Goal: Task Accomplishment & Management: Manage account settings

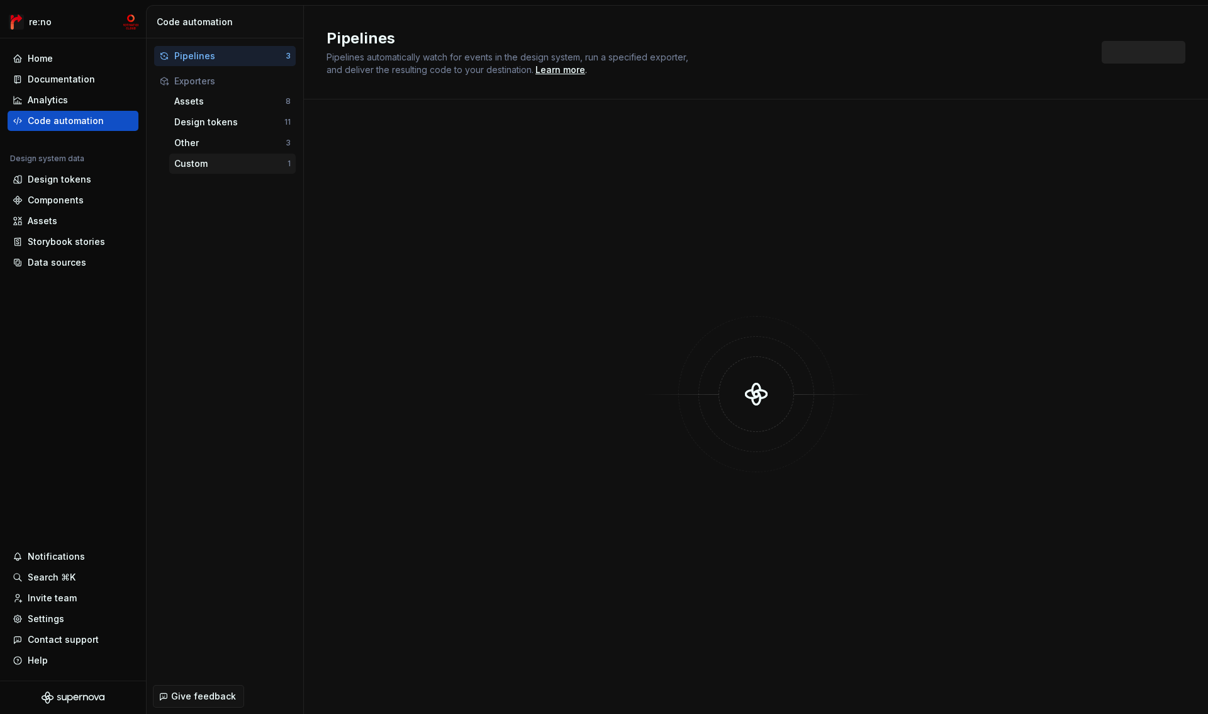
click at [213, 166] on div "Custom" at bounding box center [230, 163] width 113 height 13
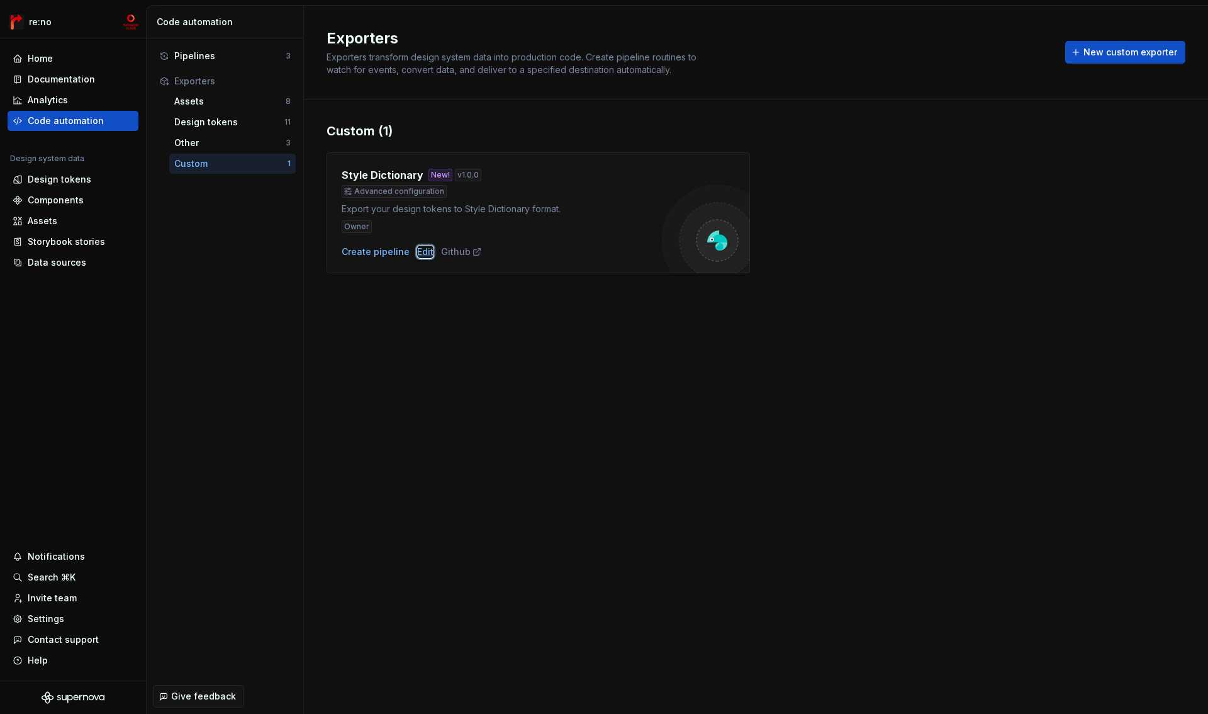
click at [427, 252] on div "Edit" at bounding box center [425, 251] width 16 height 13
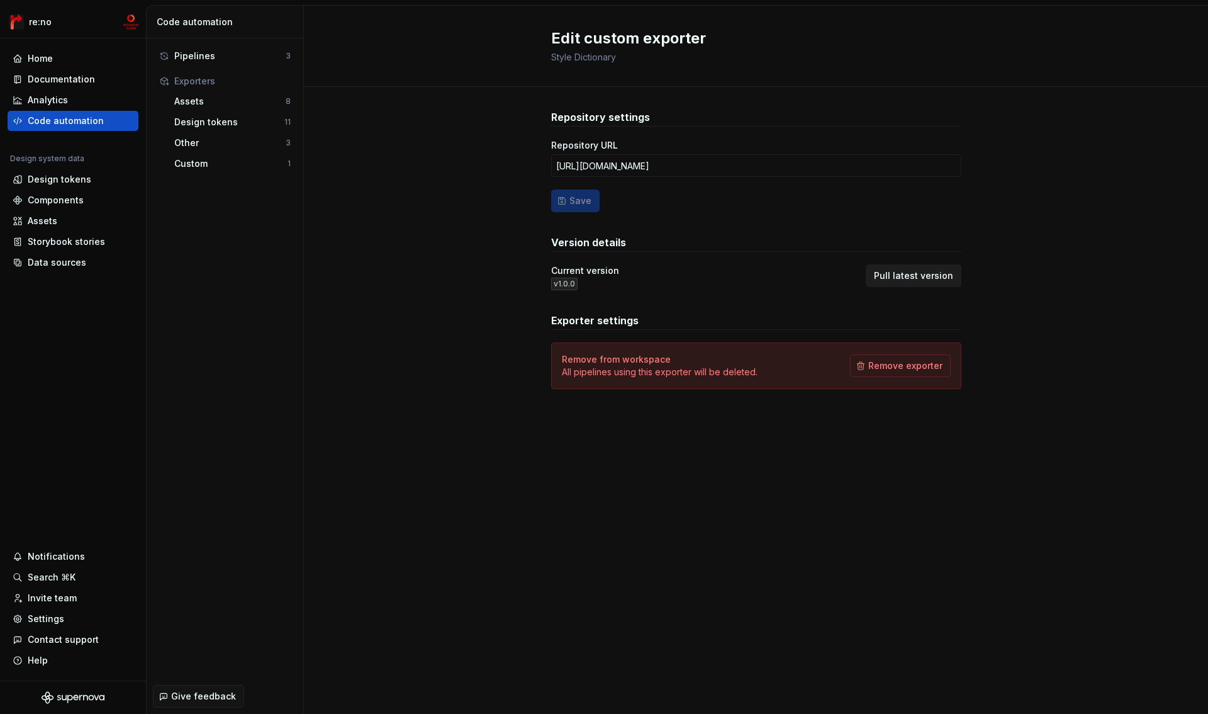
click at [929, 274] on span "Pull latest version" at bounding box center [913, 275] width 79 height 13
click at [230, 159] on div "Custom" at bounding box center [230, 163] width 113 height 13
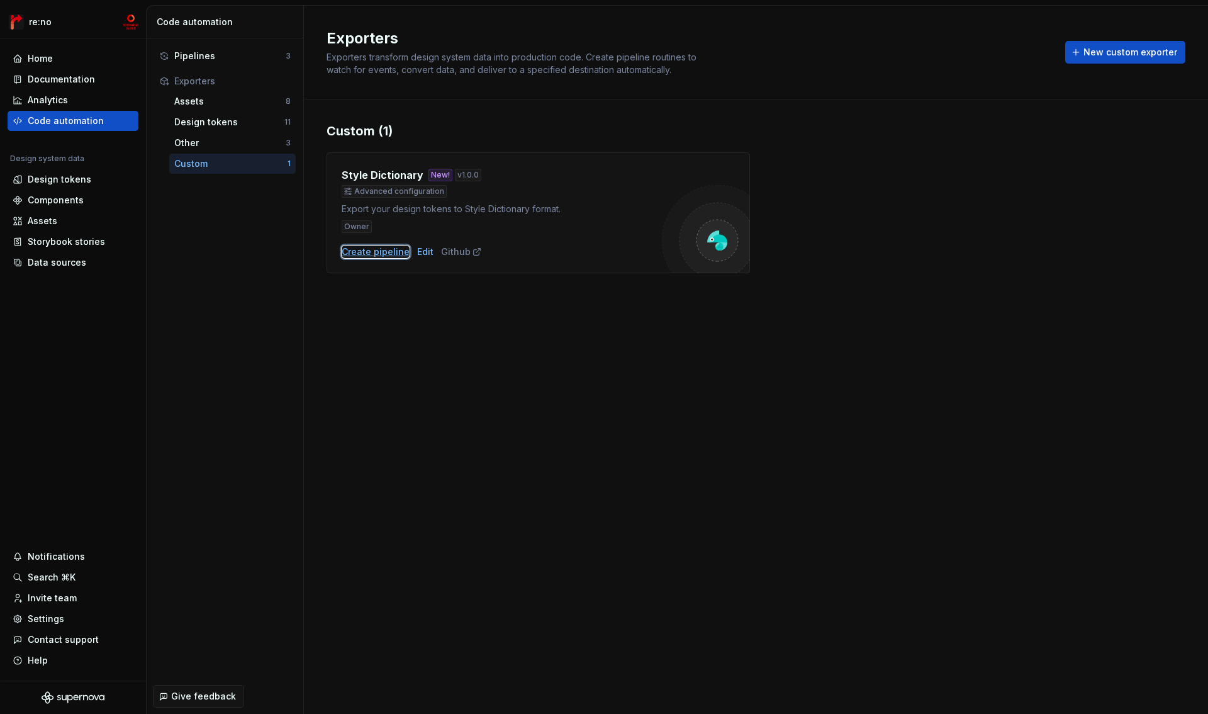
click at [388, 249] on div "Create pipeline" at bounding box center [376, 251] width 68 height 13
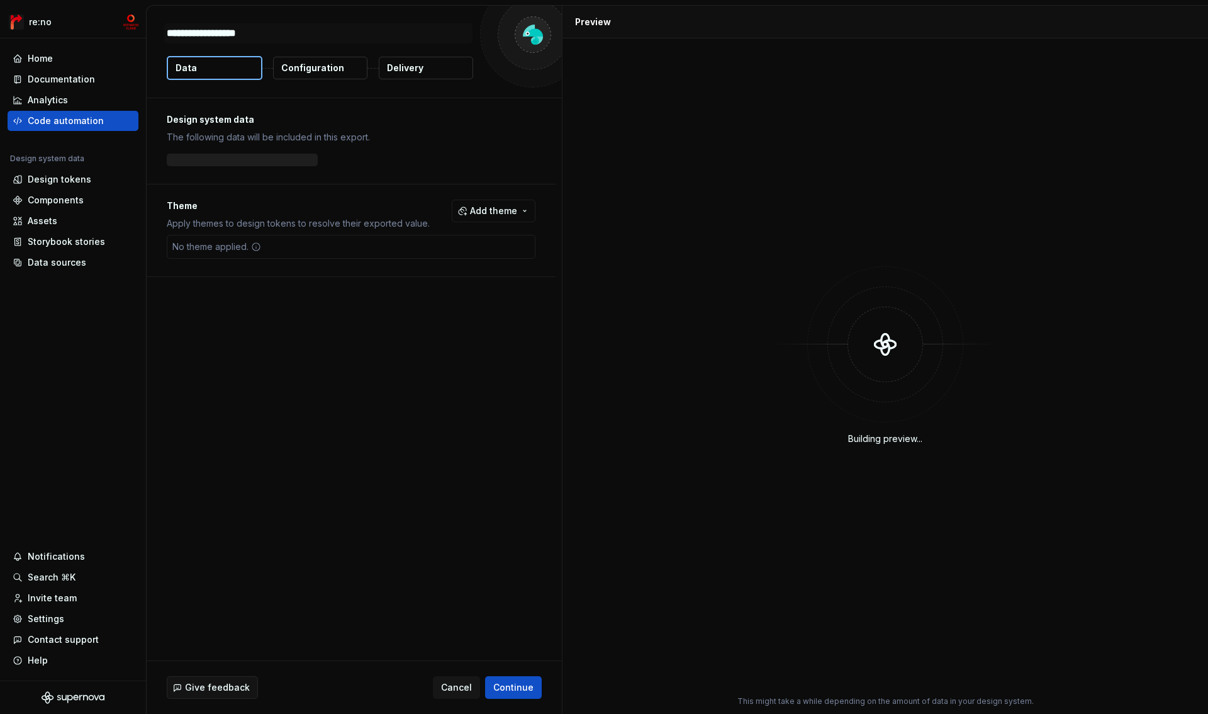
type textarea "*"
click at [340, 66] on p "Configuration" at bounding box center [312, 68] width 63 height 13
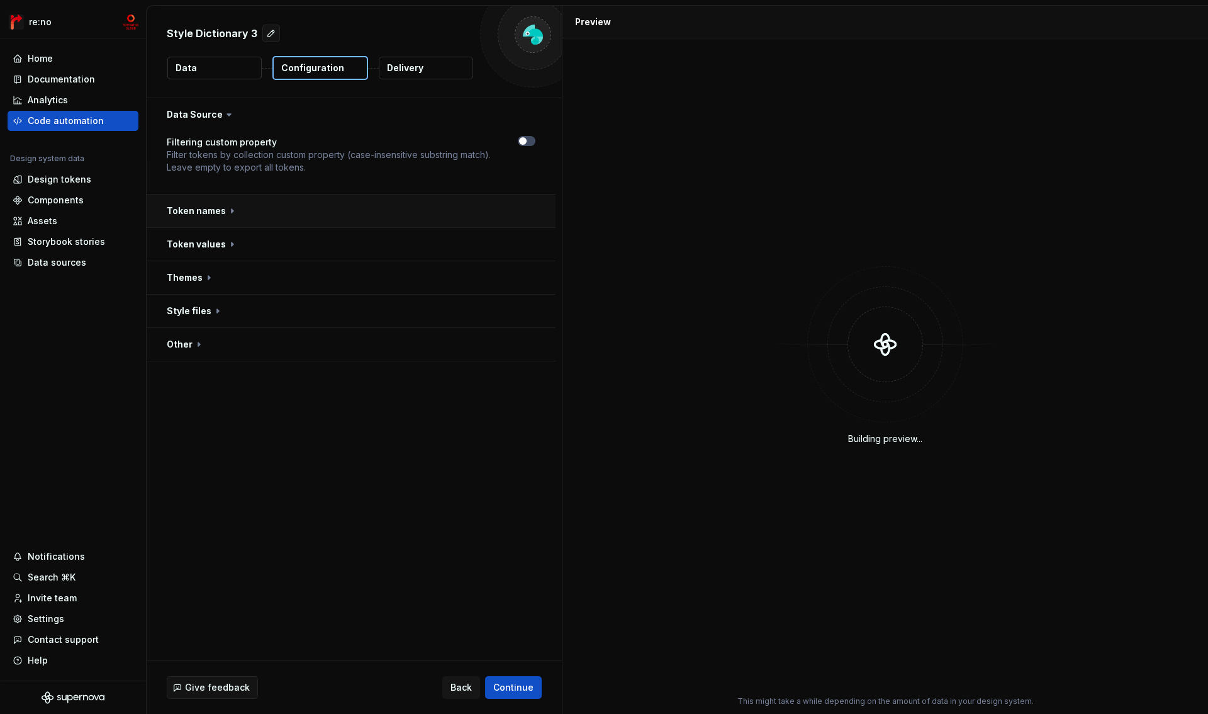
click at [212, 212] on button "button" at bounding box center [351, 210] width 409 height 33
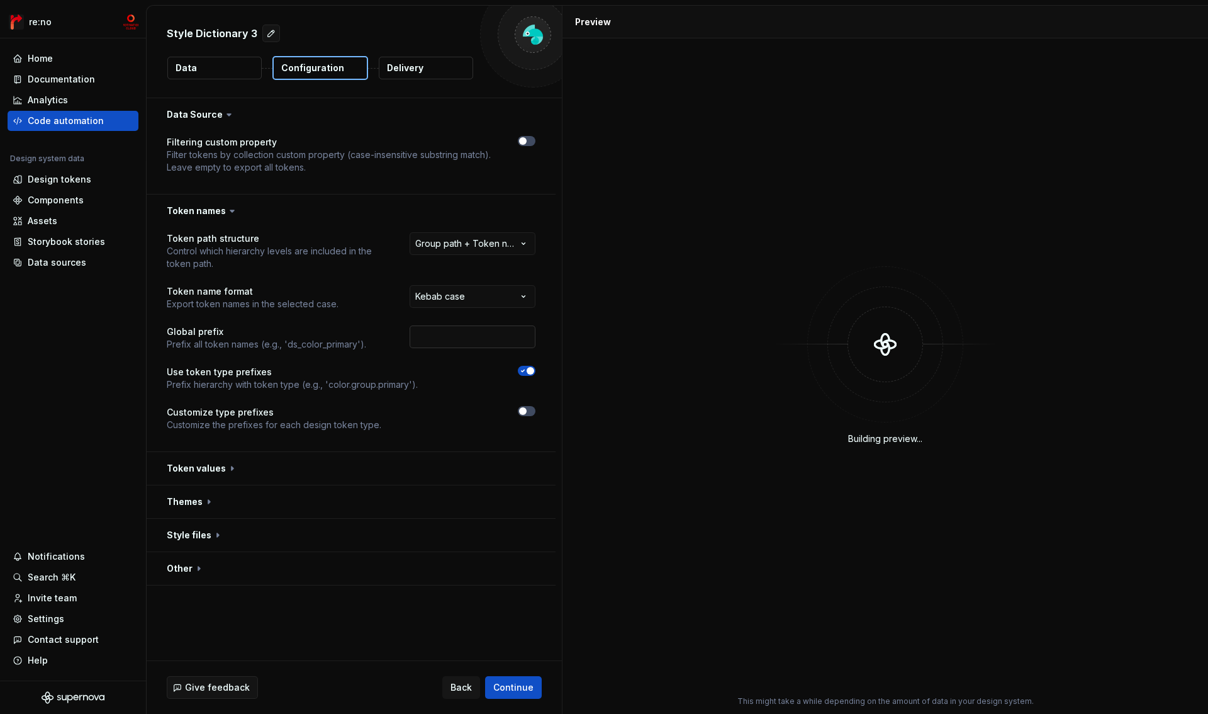
click at [464, 341] on input "text" at bounding box center [473, 336] width 126 height 23
type input "mcs"
click at [530, 368] on span "button" at bounding box center [531, 371] width 8 height 8
click at [216, 428] on button "button" at bounding box center [351, 428] width 409 height 33
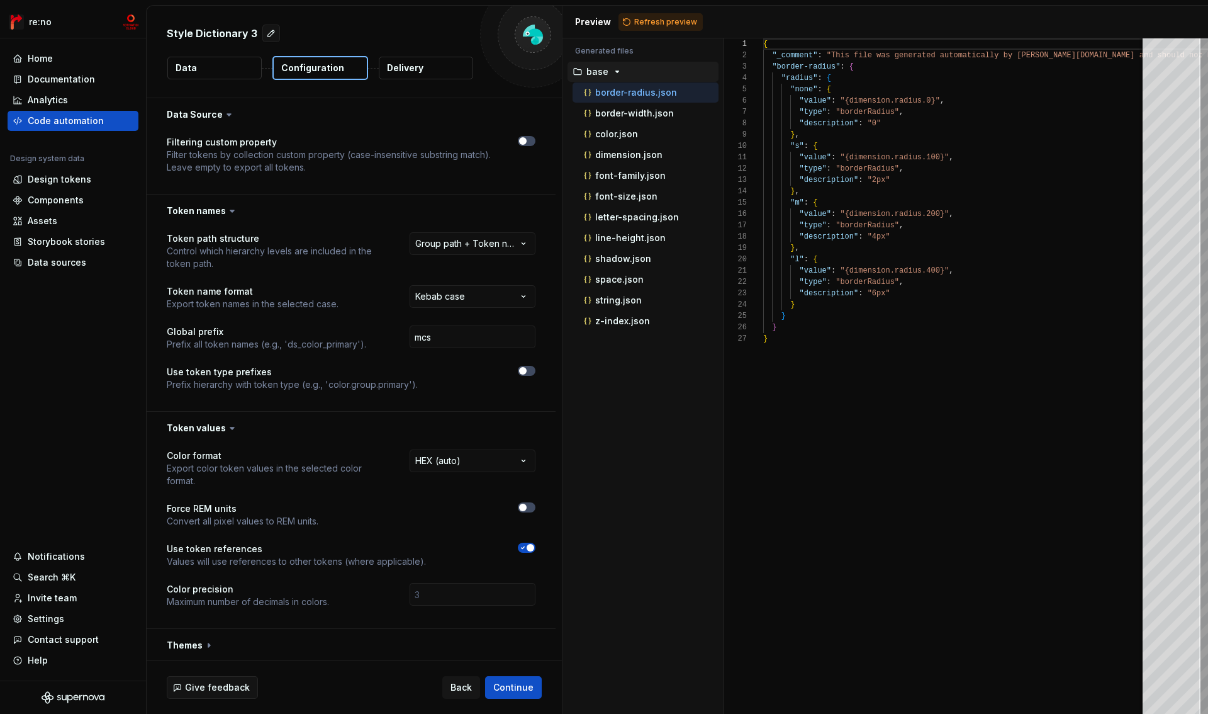
click at [530, 546] on span "button" at bounding box center [531, 548] width 8 height 8
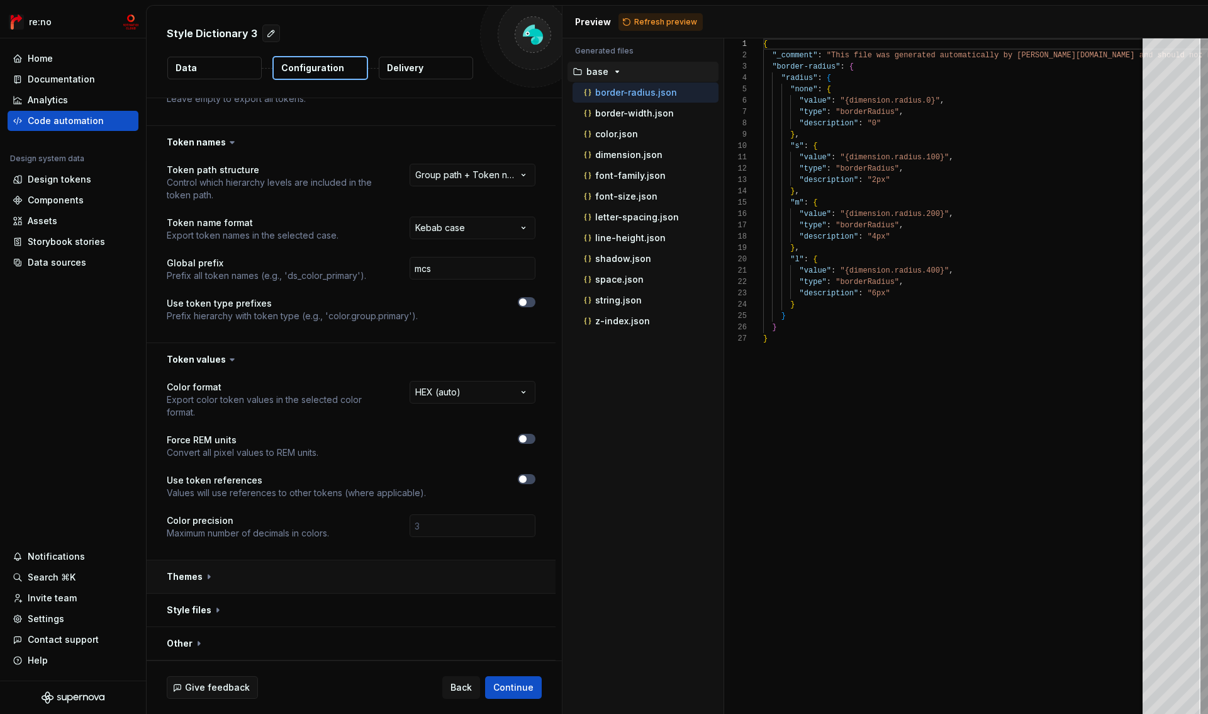
click at [182, 575] on button "button" at bounding box center [351, 576] width 409 height 33
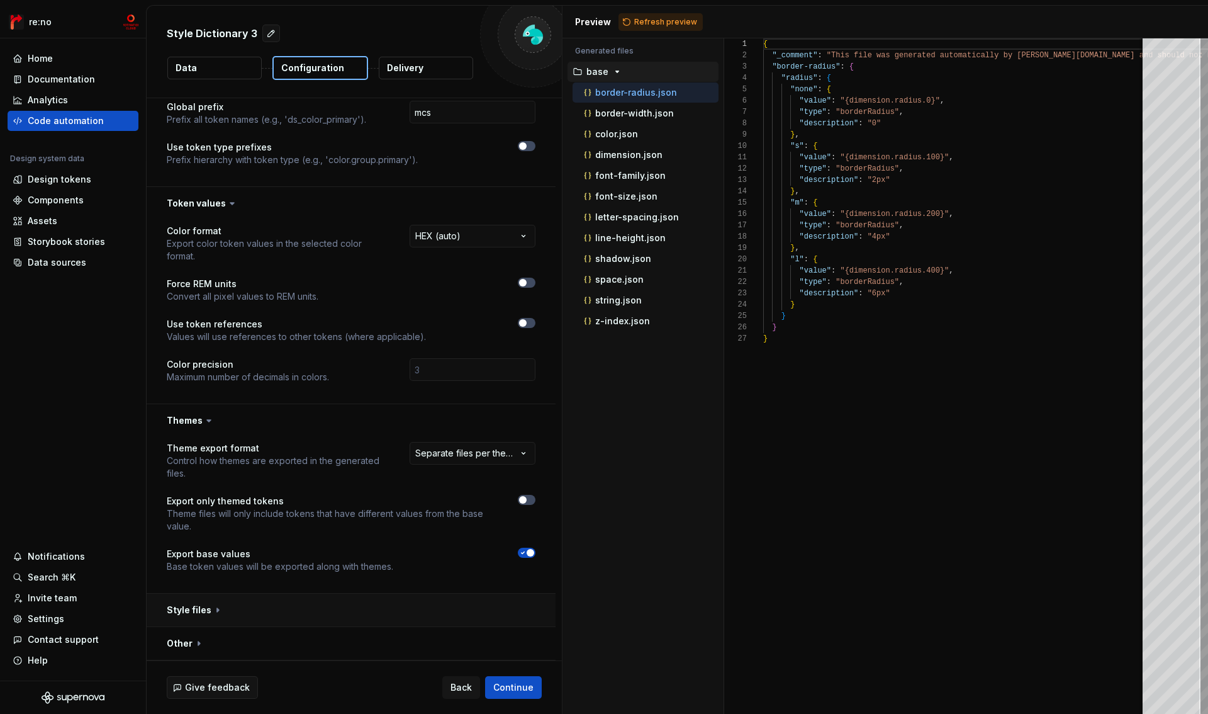
click at [197, 605] on button "button" at bounding box center [351, 609] width 409 height 33
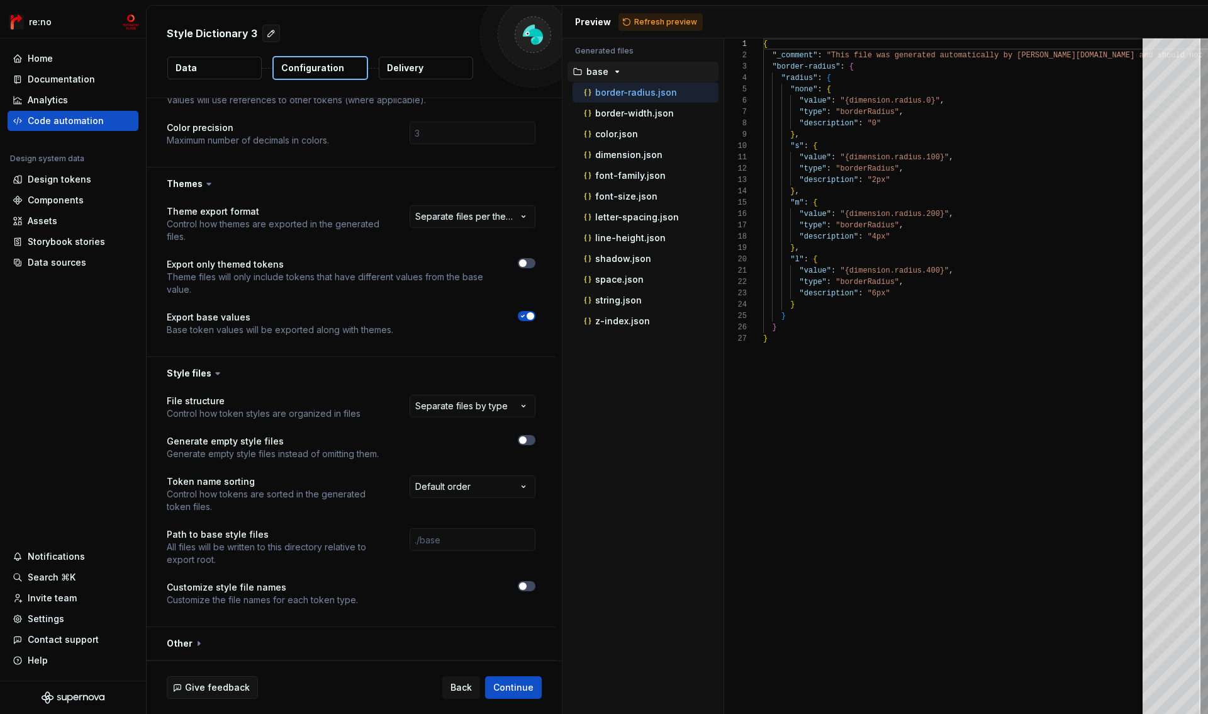
scroll to position [0, 0]
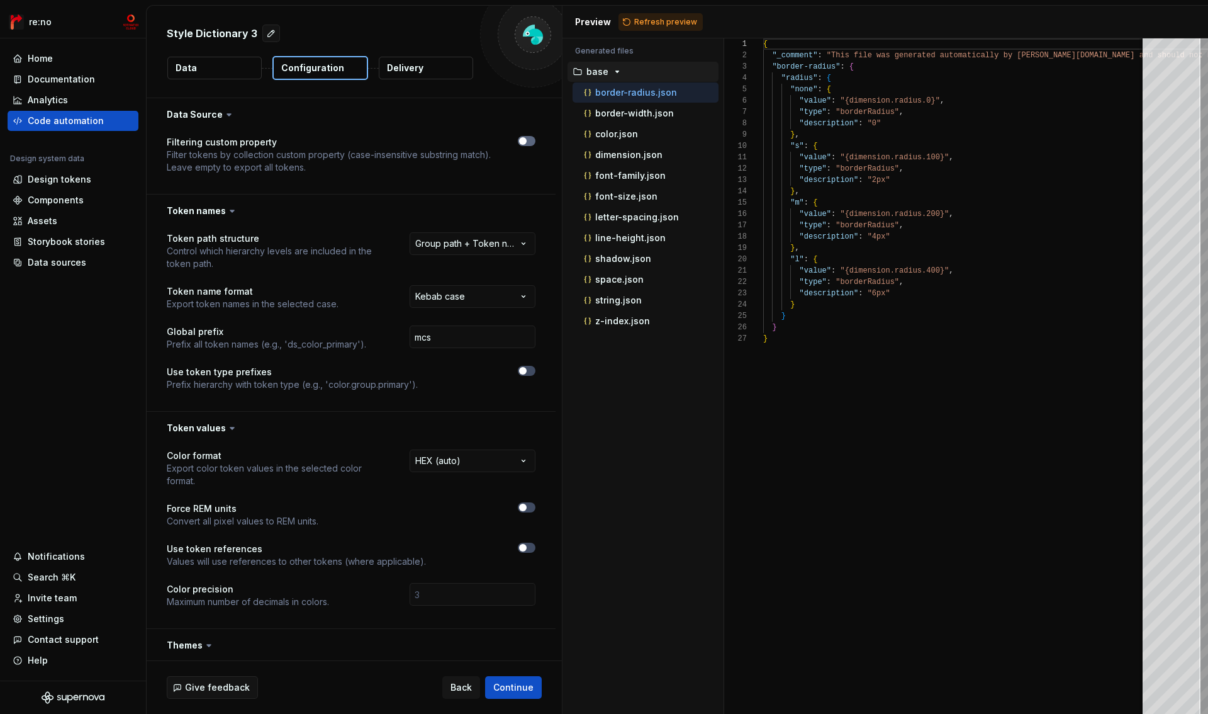
click at [523, 140] on span "button" at bounding box center [523, 141] width 8 height 8
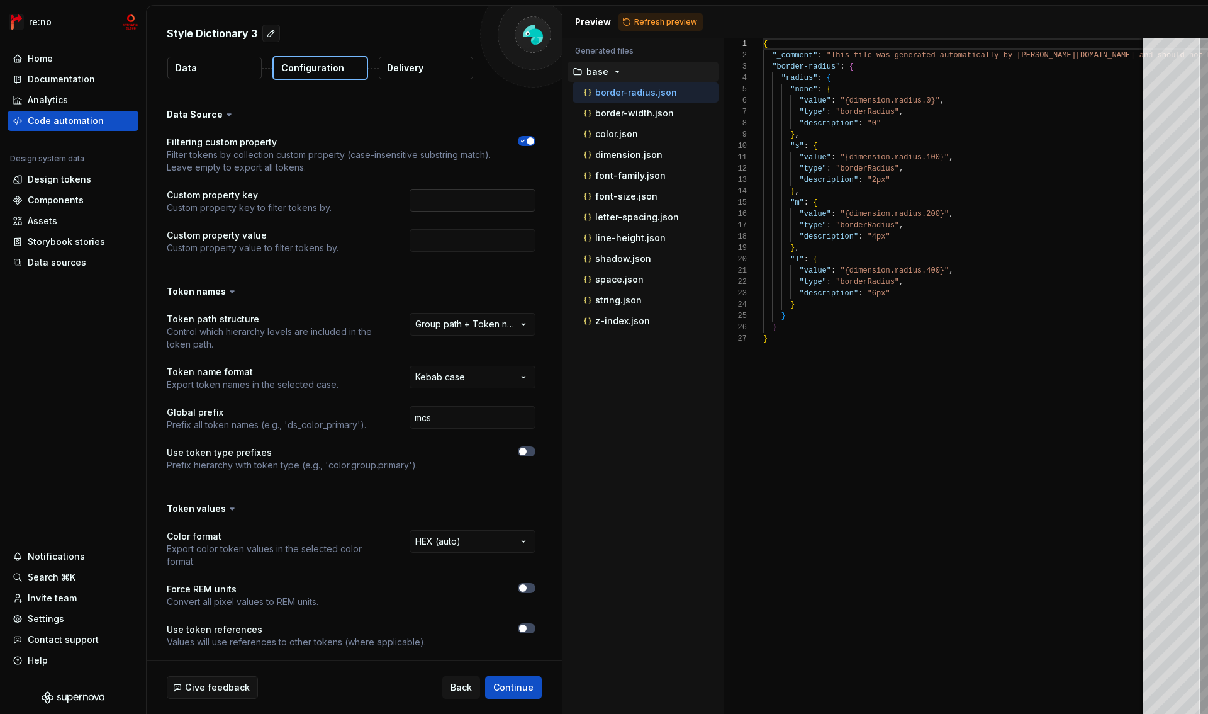
click at [473, 200] on input "text" at bounding box center [473, 200] width 126 height 23
type input "collection"
click at [468, 240] on input "text" at bounding box center [473, 240] width 126 height 23
click at [453, 242] on input "text" at bounding box center [473, 240] width 126 height 23
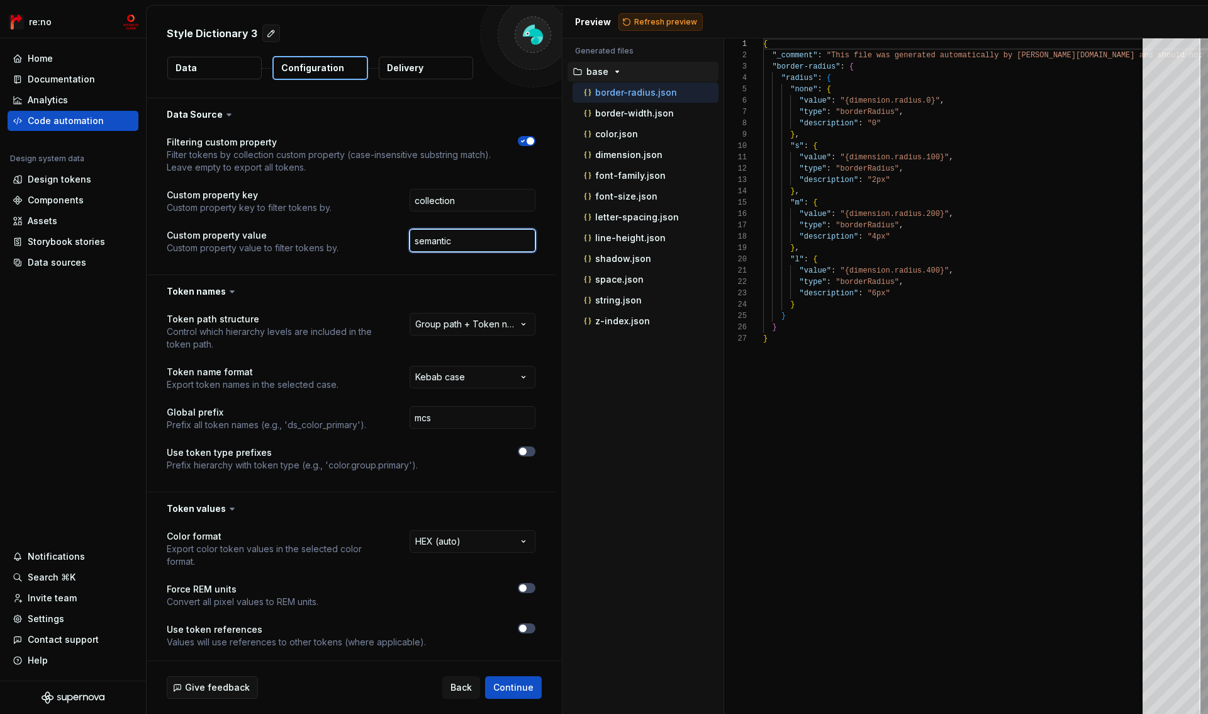
type input "semantic"
click at [643, 18] on span "Refresh preview" at bounding box center [665, 22] width 63 height 10
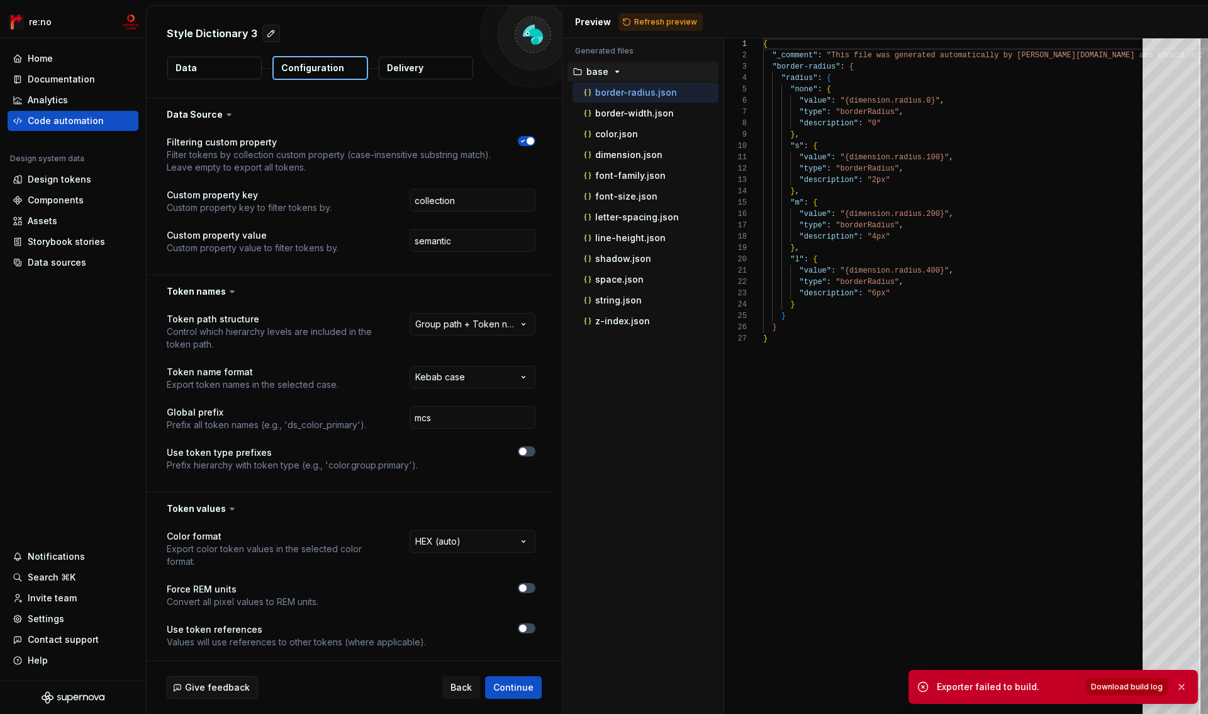
click at [1130, 686] on span "Download build log" at bounding box center [1127, 687] width 72 height 10
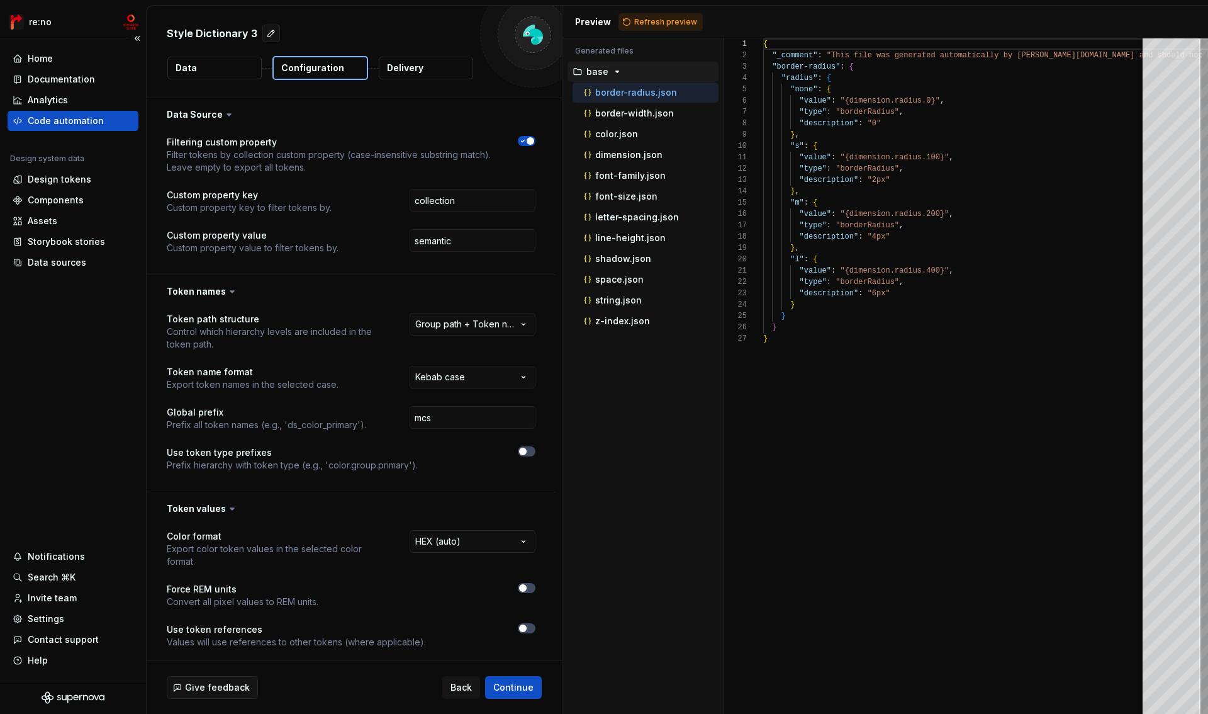
click at [103, 123] on div "Code automation" at bounding box center [73, 121] width 121 height 13
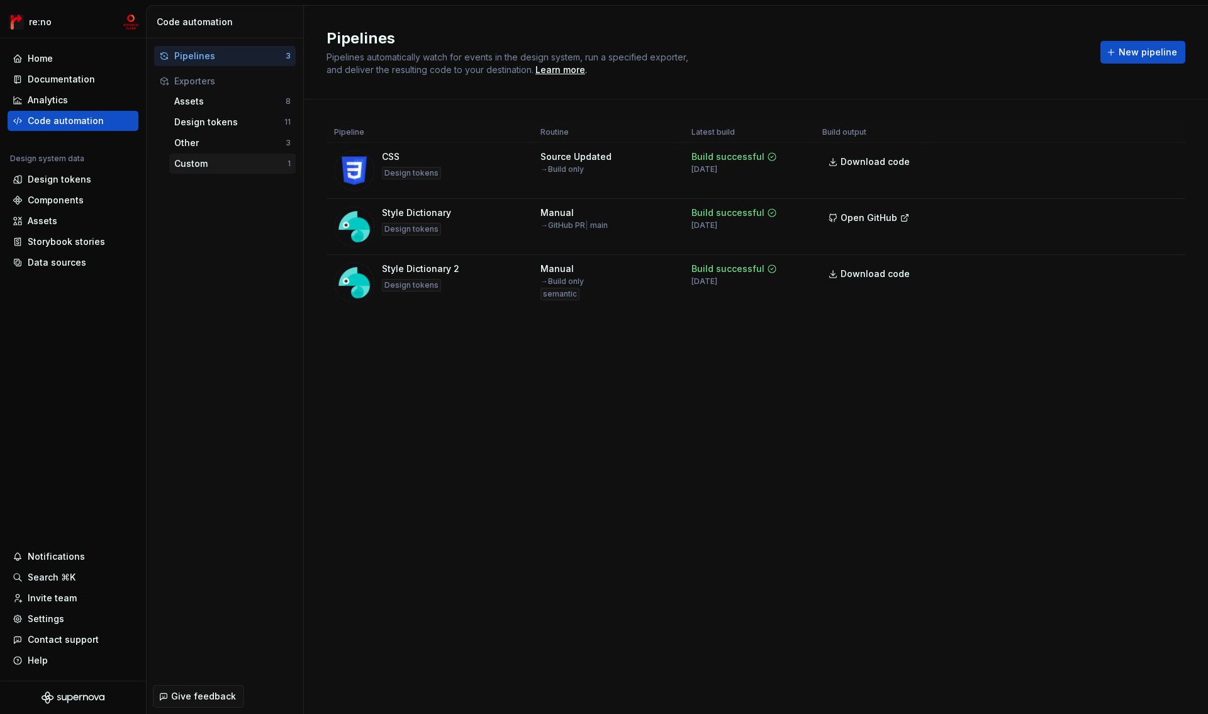
click at [228, 165] on div "Custom" at bounding box center [230, 163] width 113 height 13
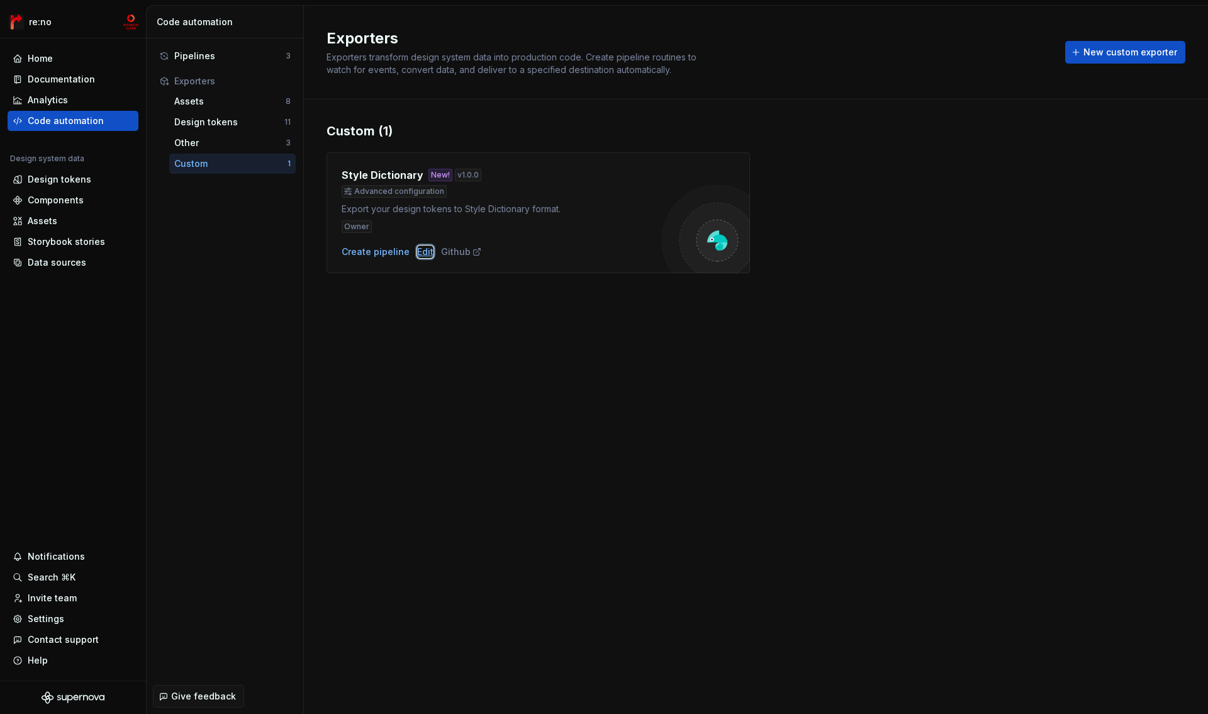
click at [425, 251] on div "Edit" at bounding box center [425, 251] width 16 height 13
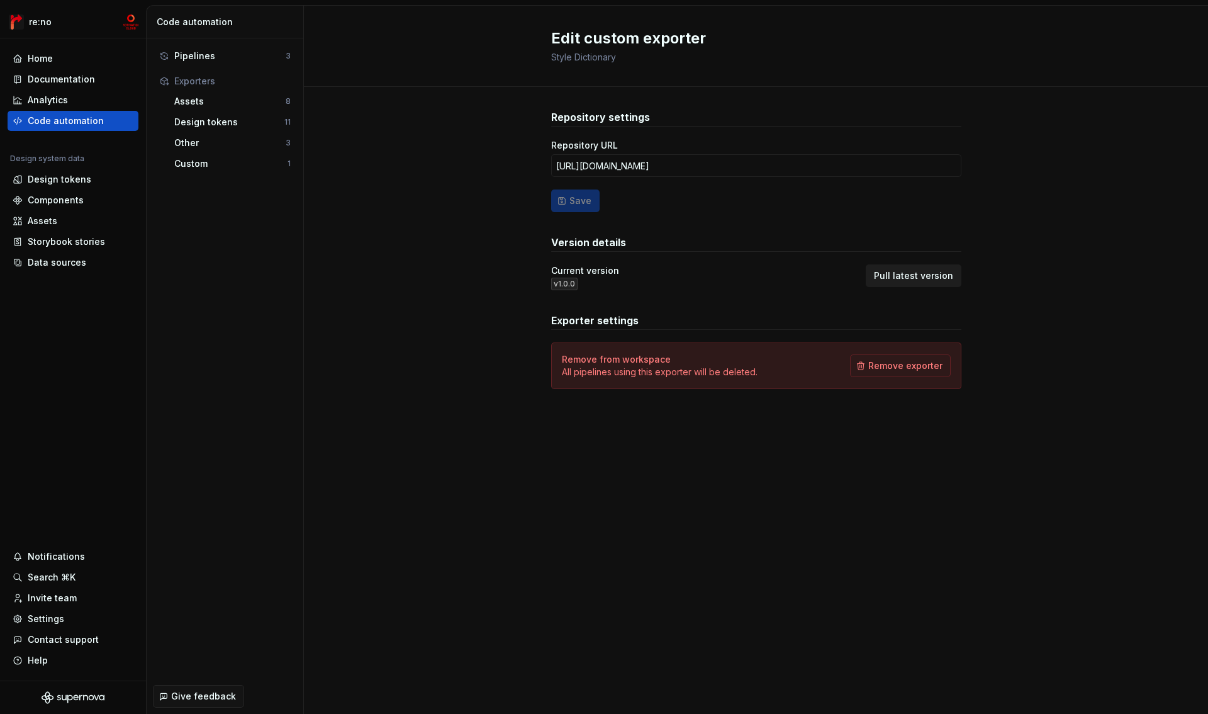
click at [917, 276] on span "Pull latest version" at bounding box center [913, 275] width 79 height 13
click at [215, 166] on div "Custom" at bounding box center [230, 163] width 113 height 13
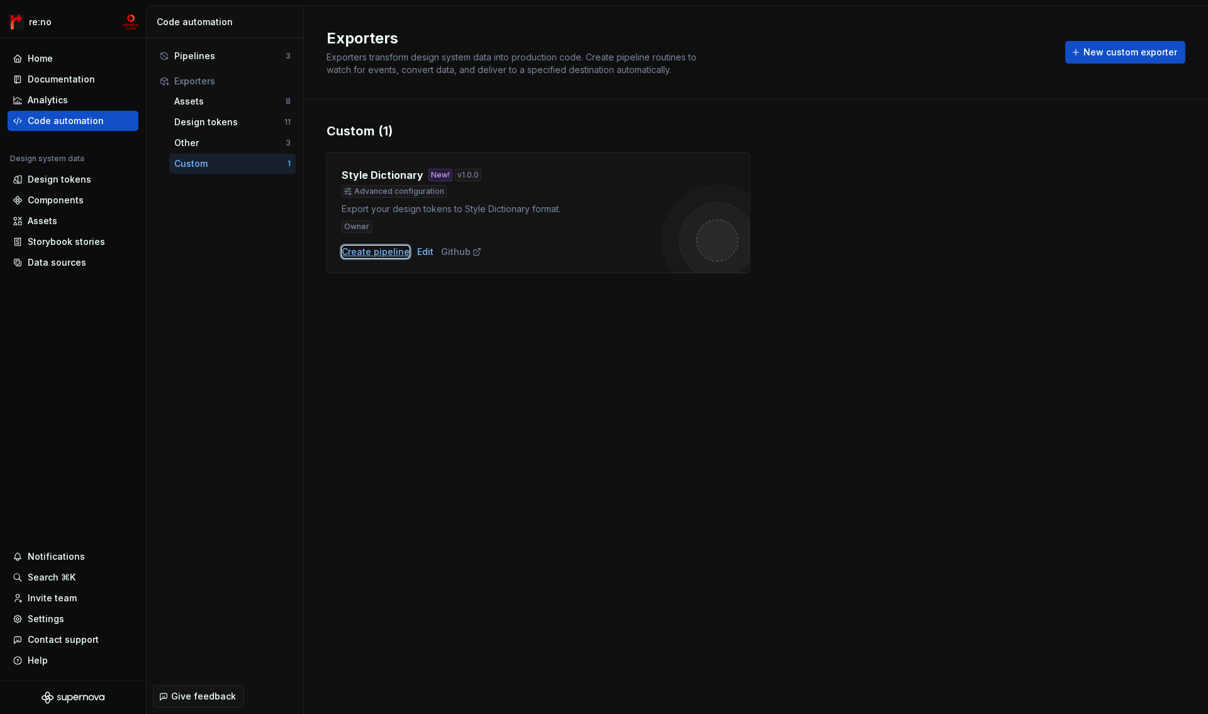
click at [384, 250] on div "Create pipeline" at bounding box center [376, 251] width 68 height 13
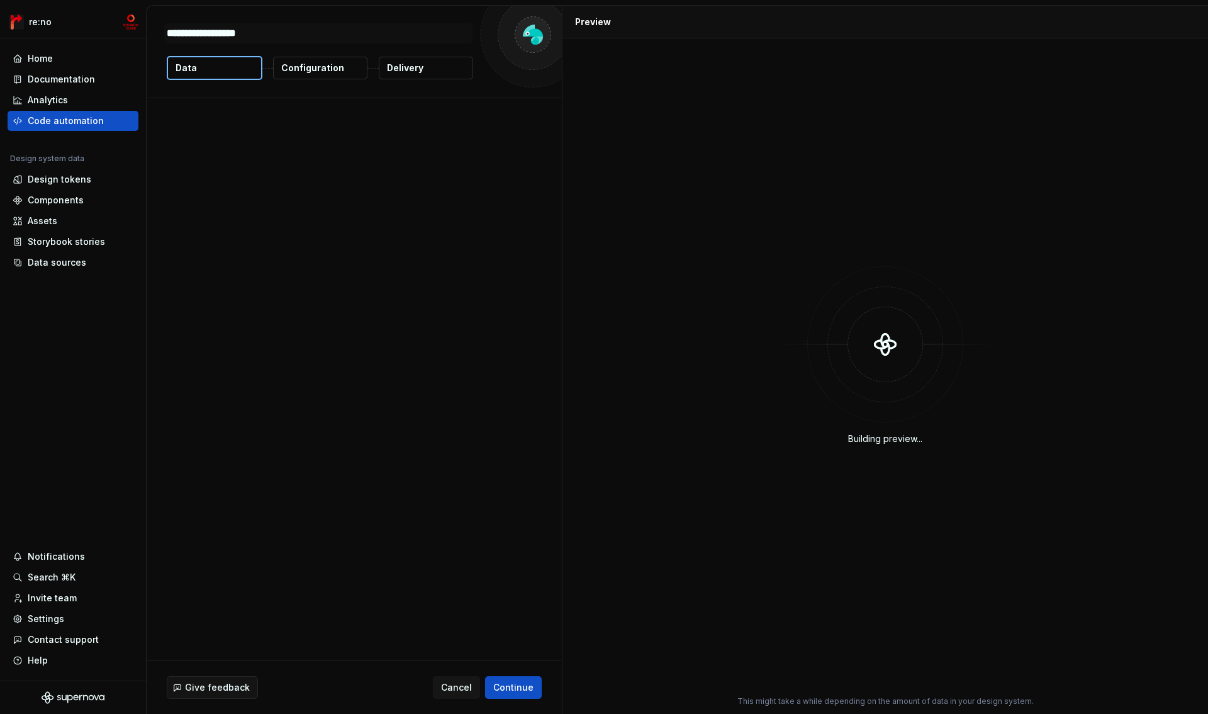
type textarea "*"
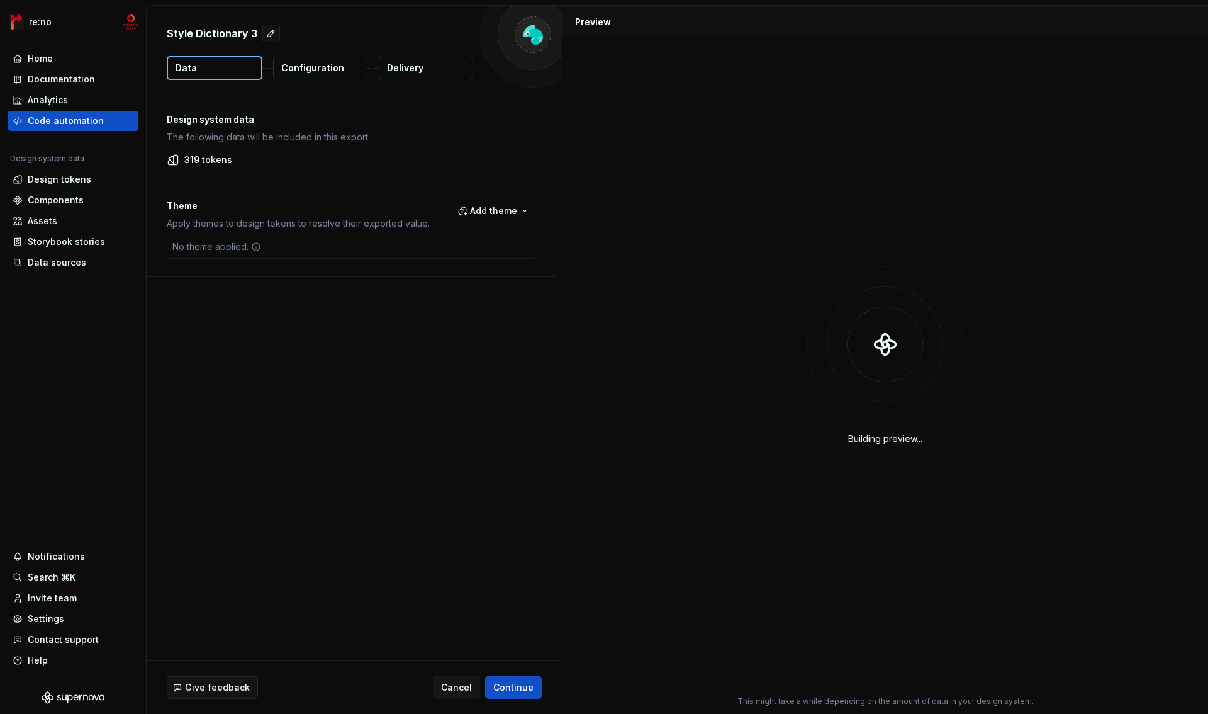
click at [327, 65] on p "Configuration" at bounding box center [312, 68] width 63 height 13
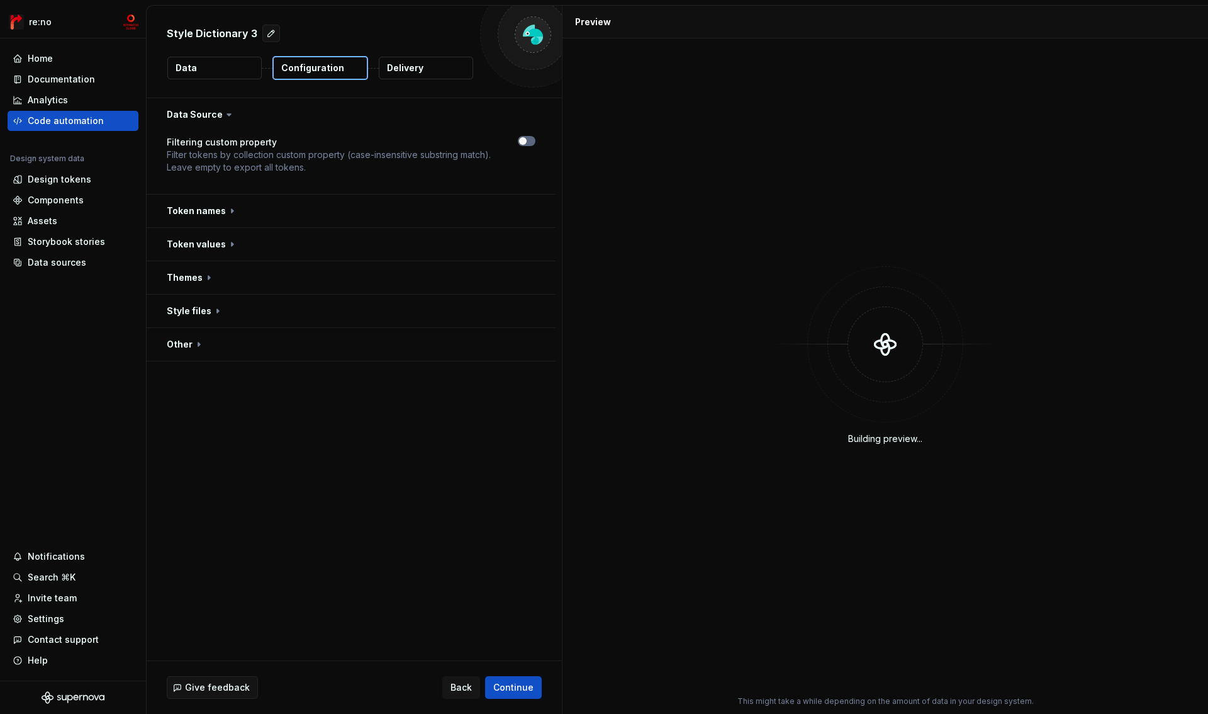
click at [526, 144] on icon "button" at bounding box center [523, 141] width 10 height 8
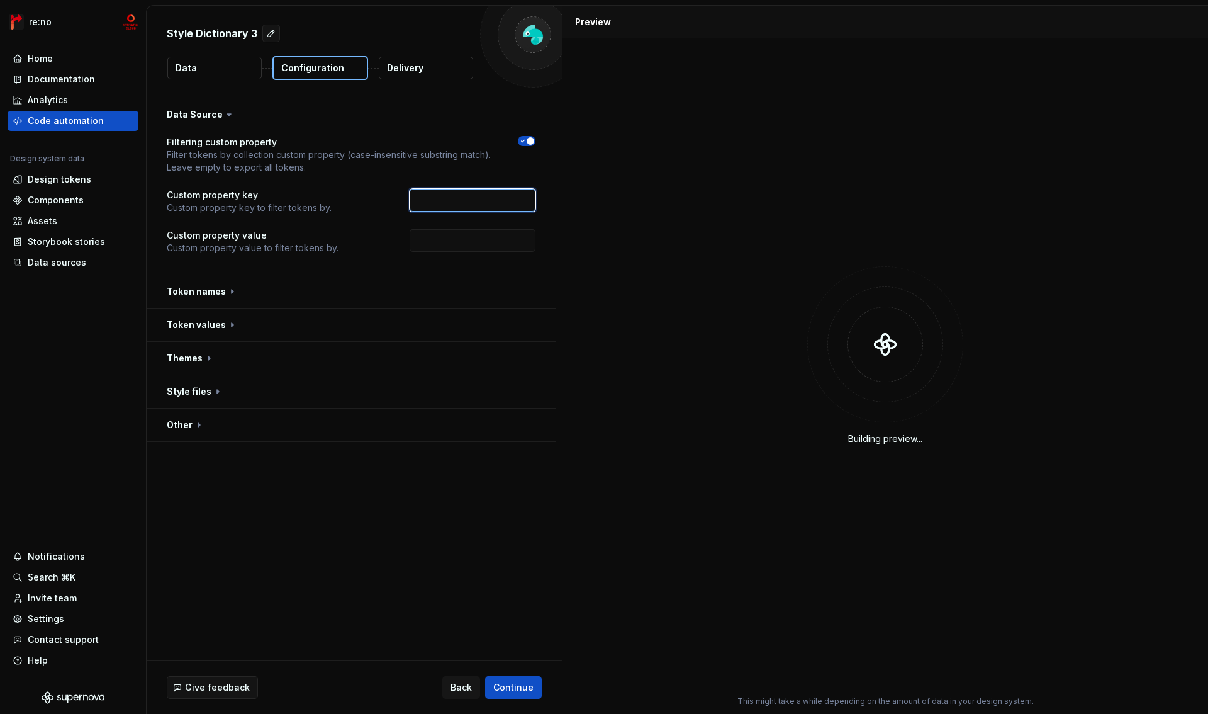
click at [446, 196] on input "text" at bounding box center [473, 200] width 126 height 23
type input "collection"
click at [443, 244] on input "text" at bounding box center [473, 240] width 126 height 23
type input "semantic"
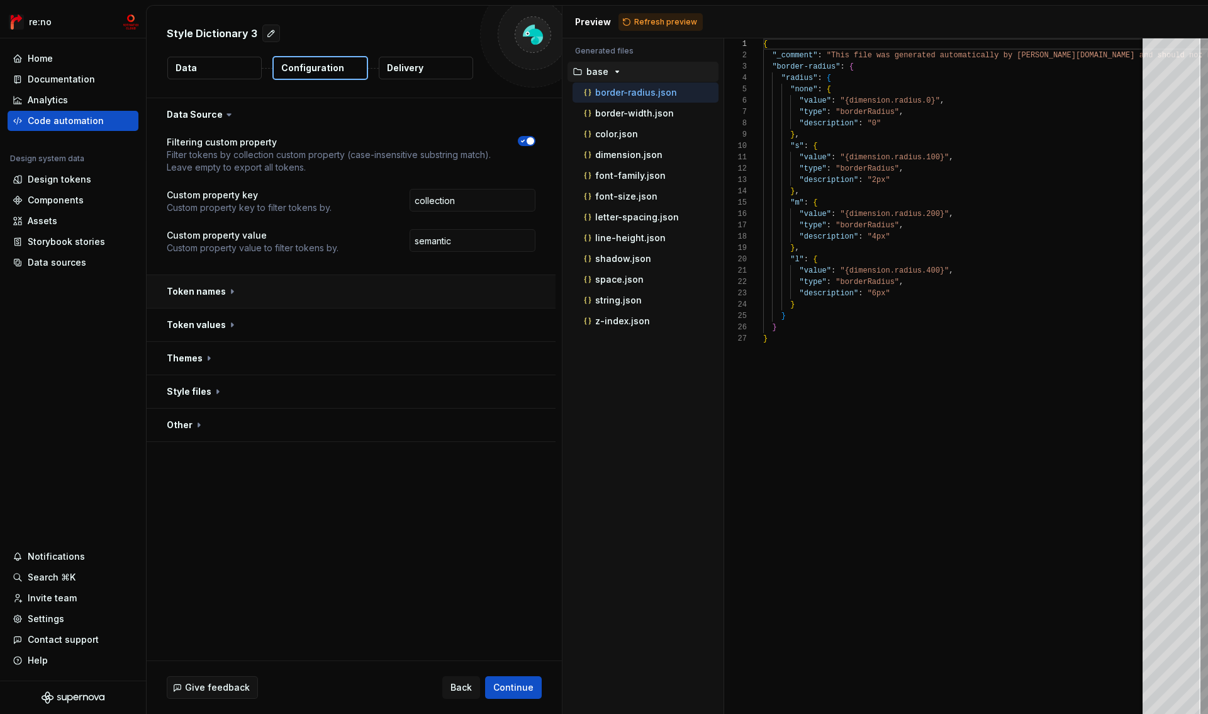
click at [378, 294] on button "button" at bounding box center [351, 291] width 409 height 33
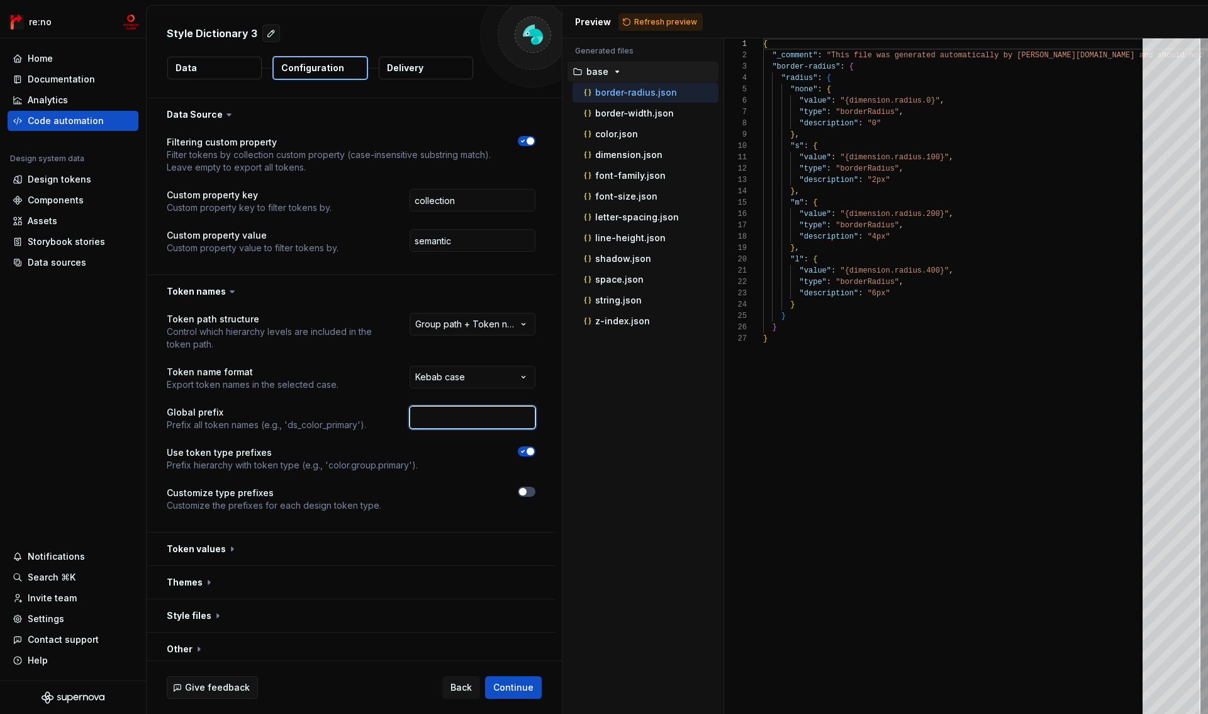
click at [474, 418] on input "text" at bounding box center [473, 417] width 126 height 23
type input "mcs"
click at [525, 453] on icon "button" at bounding box center [523, 451] width 10 height 8
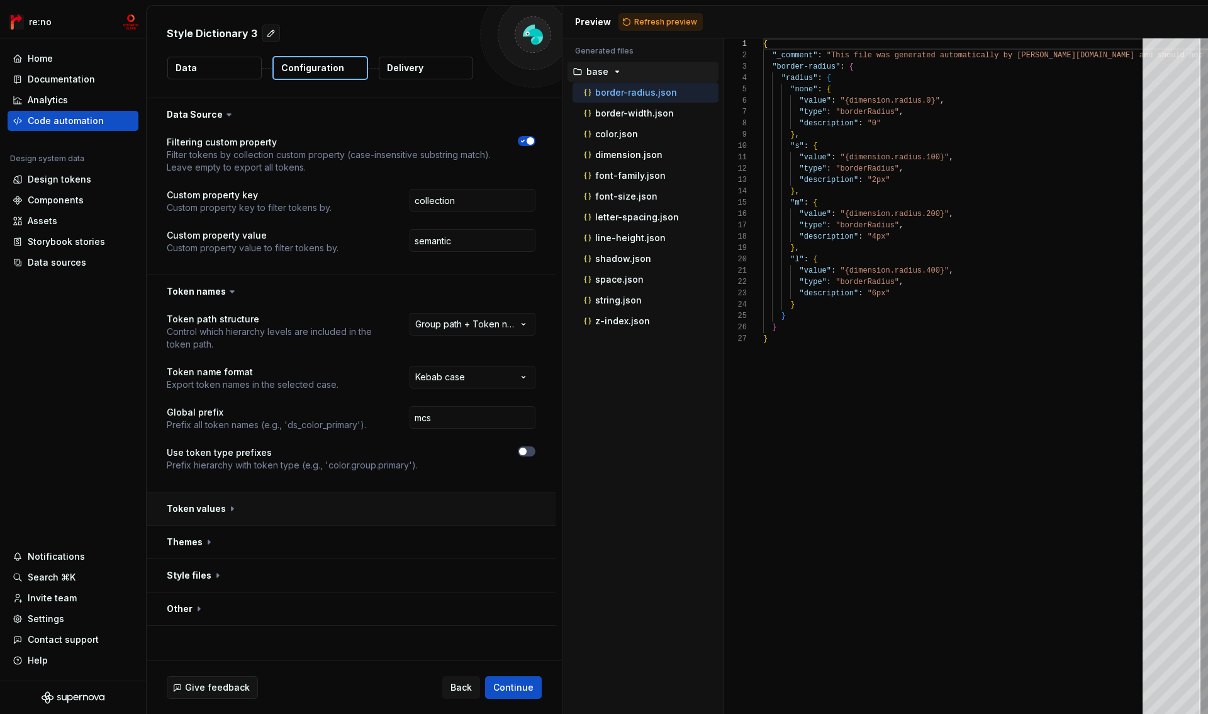
click at [203, 508] on button "button" at bounding box center [351, 508] width 409 height 33
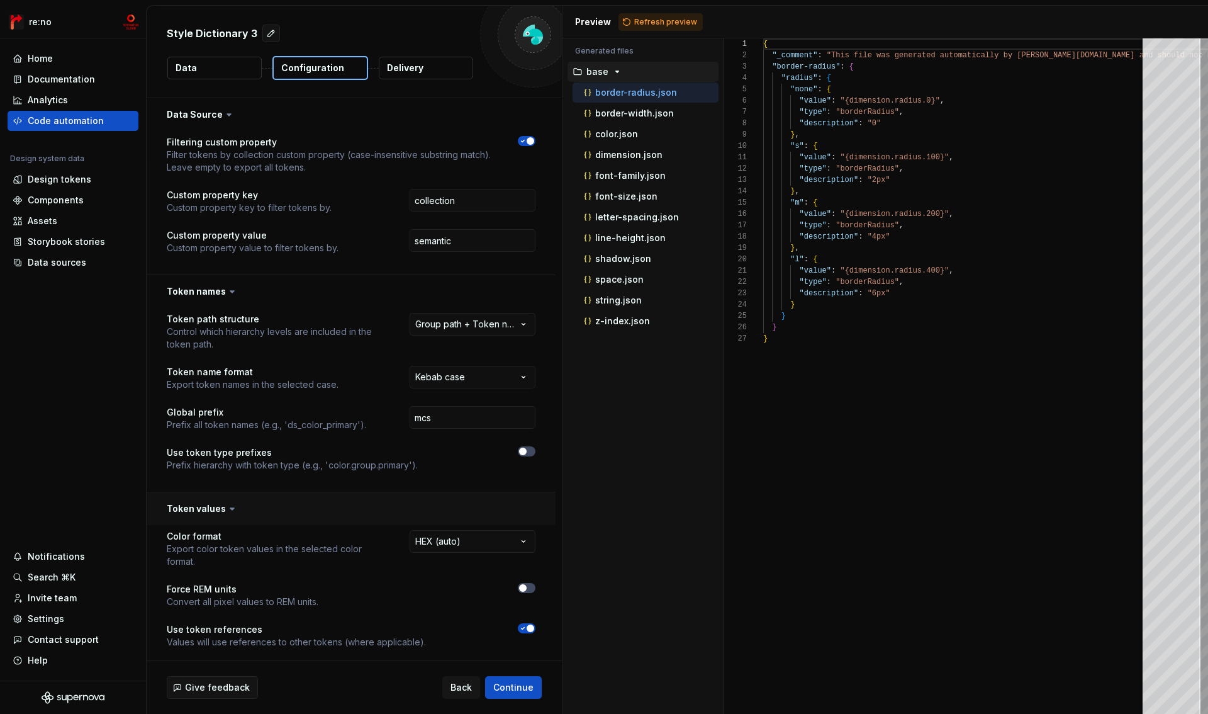
scroll to position [149, 0]
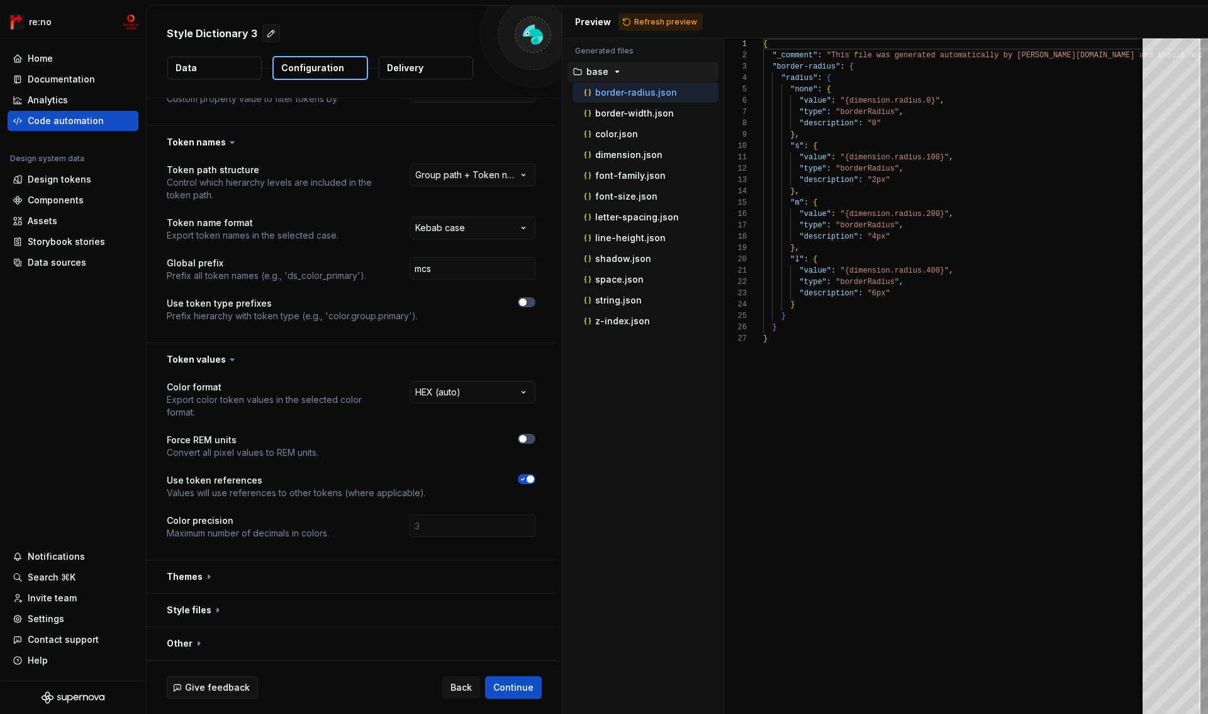
click at [532, 480] on span "button" at bounding box center [531, 479] width 8 height 8
click at [182, 576] on button "button" at bounding box center [351, 576] width 409 height 33
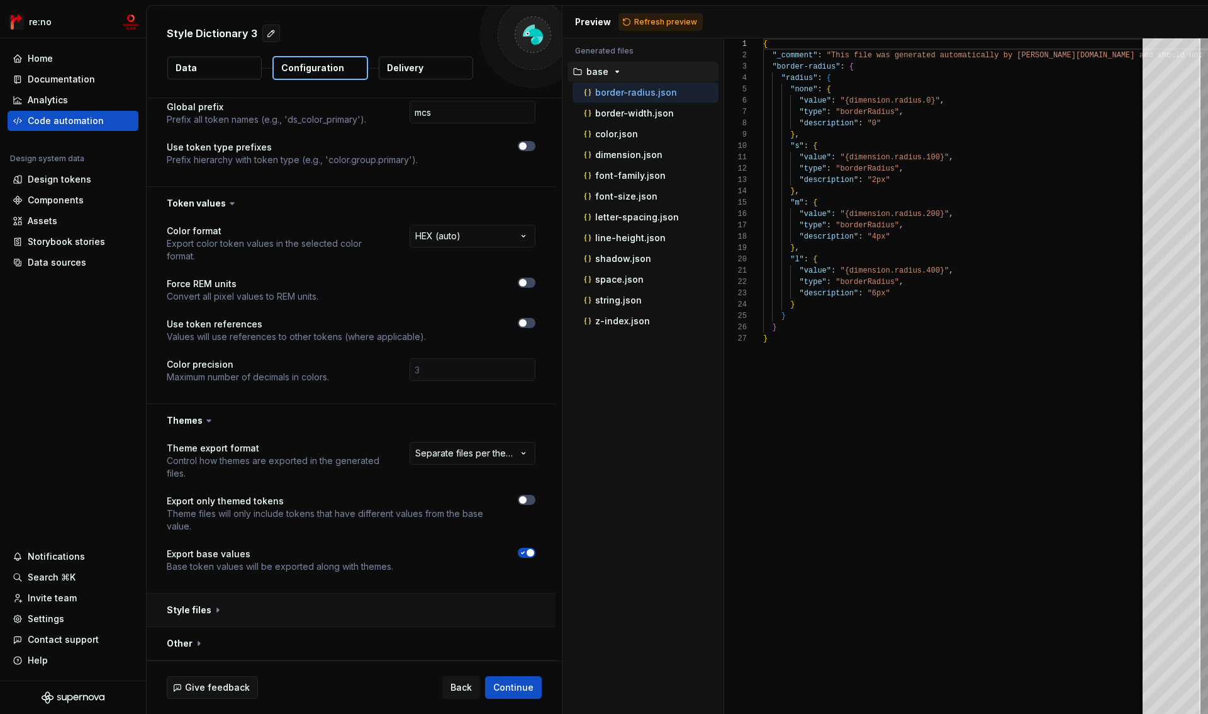
click at [185, 605] on button "button" at bounding box center [351, 609] width 409 height 33
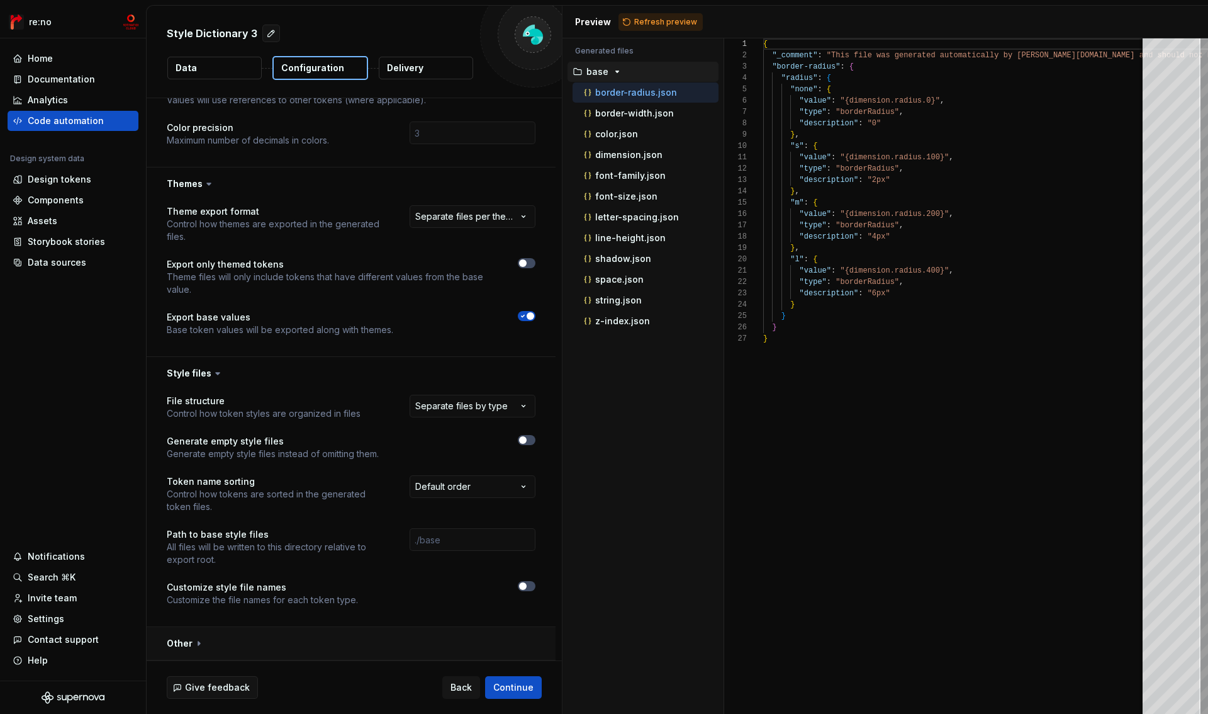
click at [239, 634] on button "button" at bounding box center [351, 643] width 409 height 33
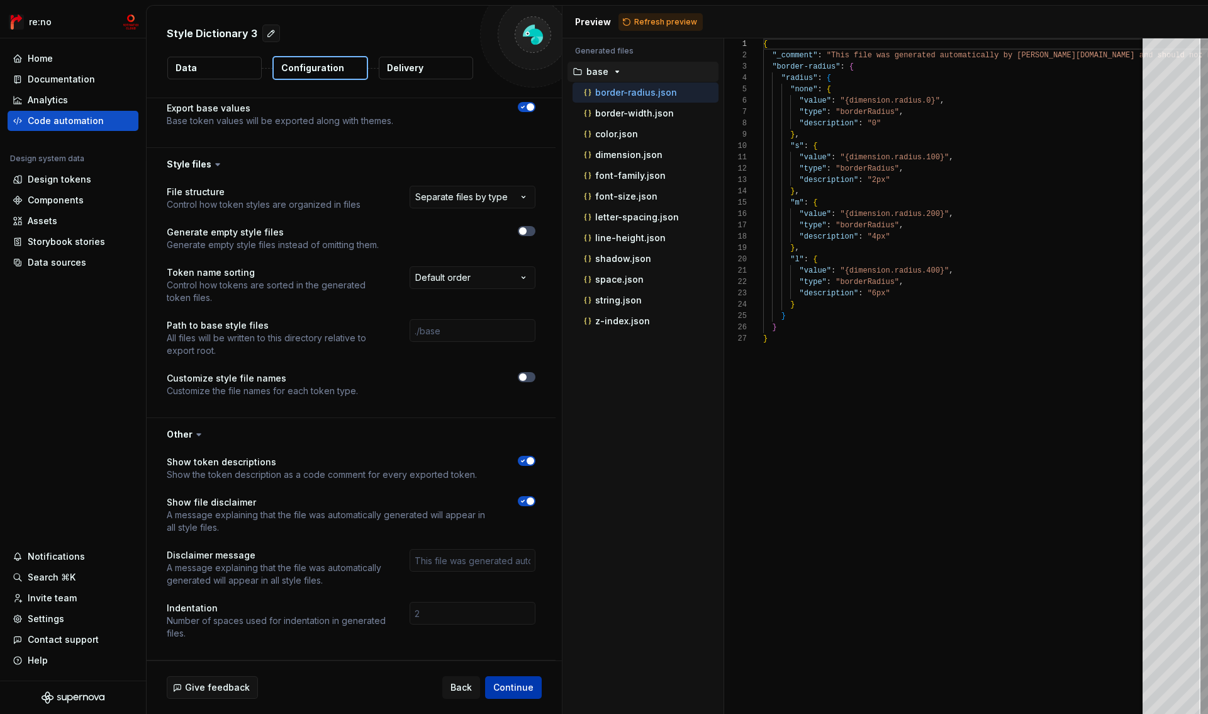
click at [519, 692] on span "Continue" at bounding box center [513, 687] width 40 height 13
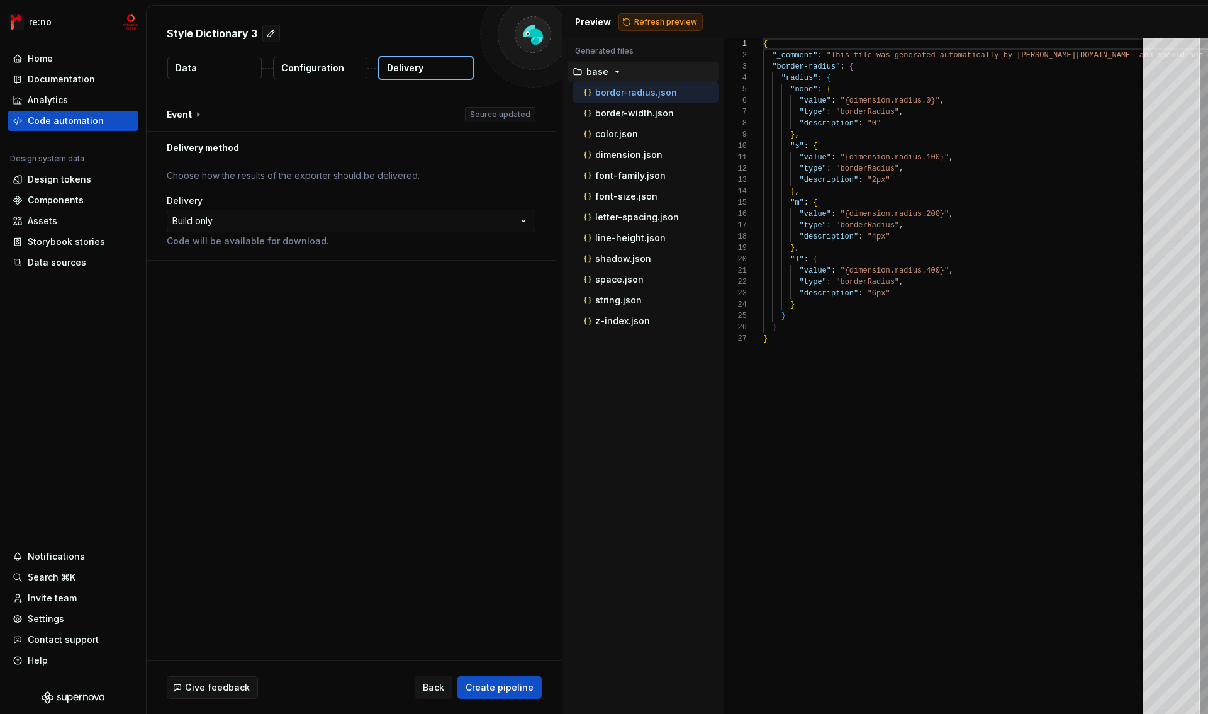
click at [652, 22] on span "Refresh preview" at bounding box center [665, 22] width 63 height 10
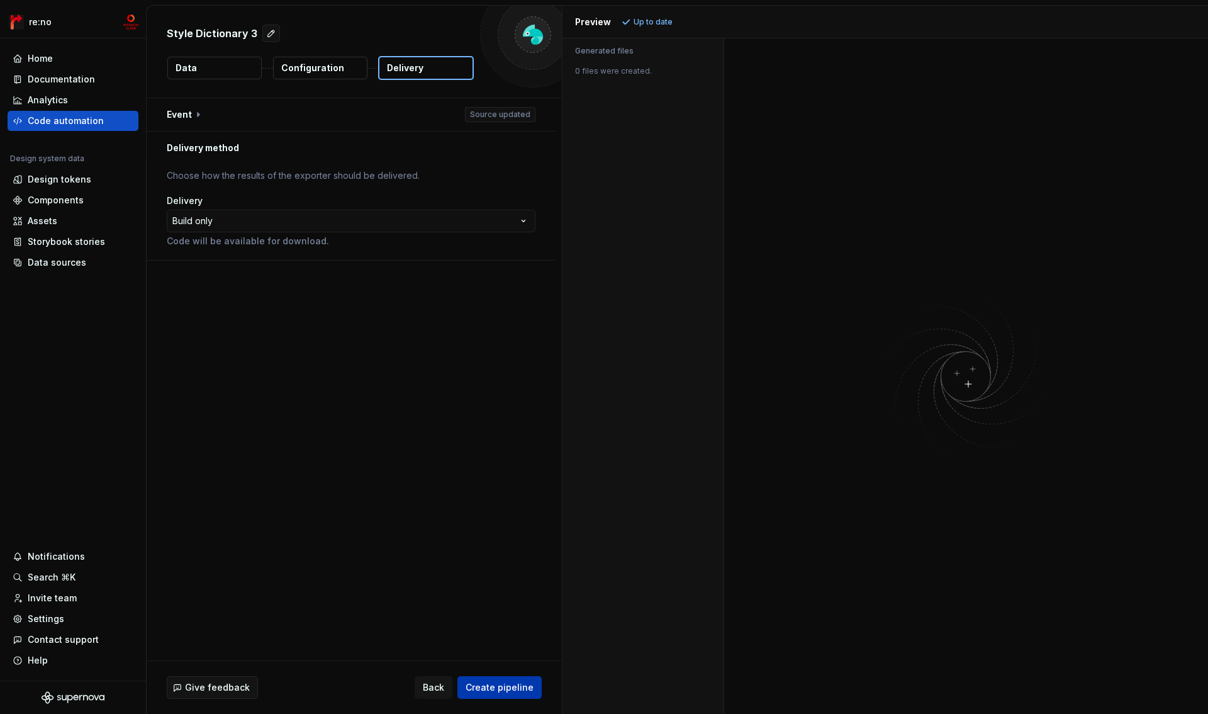
click at [503, 684] on span "Create pipeline" at bounding box center [500, 687] width 68 height 13
click at [1183, 686] on button "button" at bounding box center [1182, 687] width 16 height 18
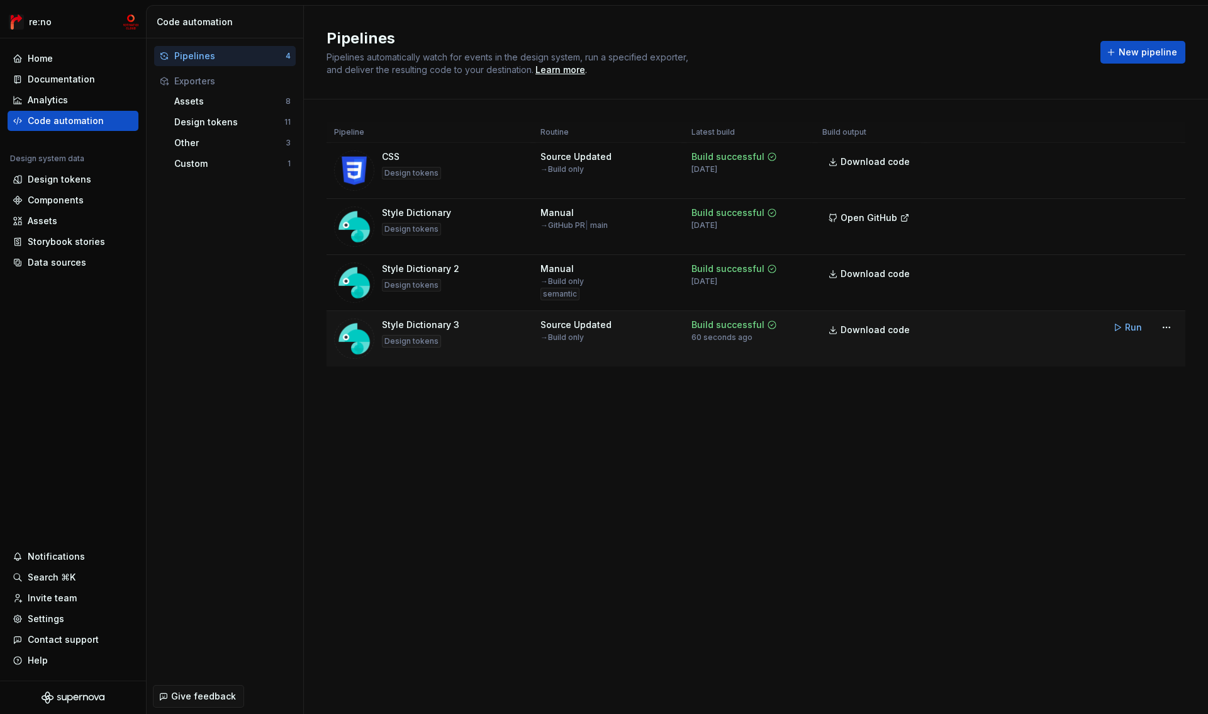
click at [435, 327] on div "Style Dictionary 3" at bounding box center [420, 324] width 77 height 13
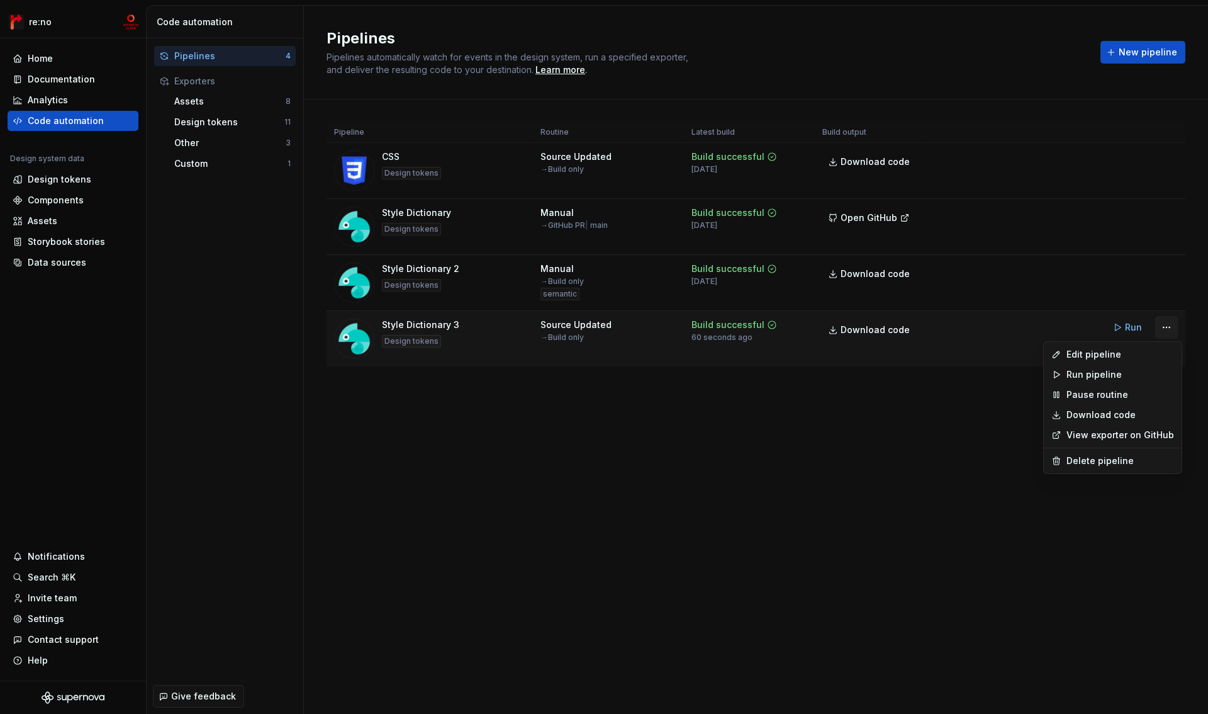
click at [1169, 325] on html "re:no Home Documentation Analytics Code automation Design system data Design to…" at bounding box center [604, 357] width 1208 height 714
click at [1126, 350] on div "Edit pipeline" at bounding box center [1121, 354] width 108 height 13
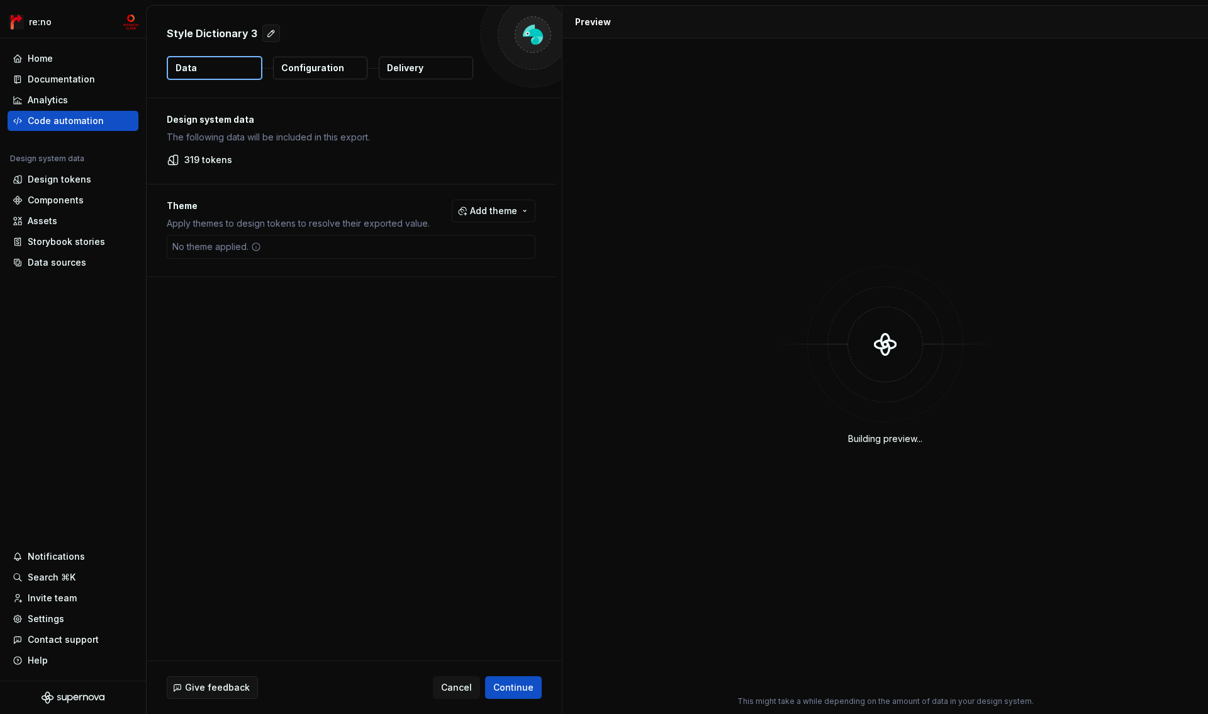
click at [325, 71] on p "Configuration" at bounding box center [312, 68] width 63 height 13
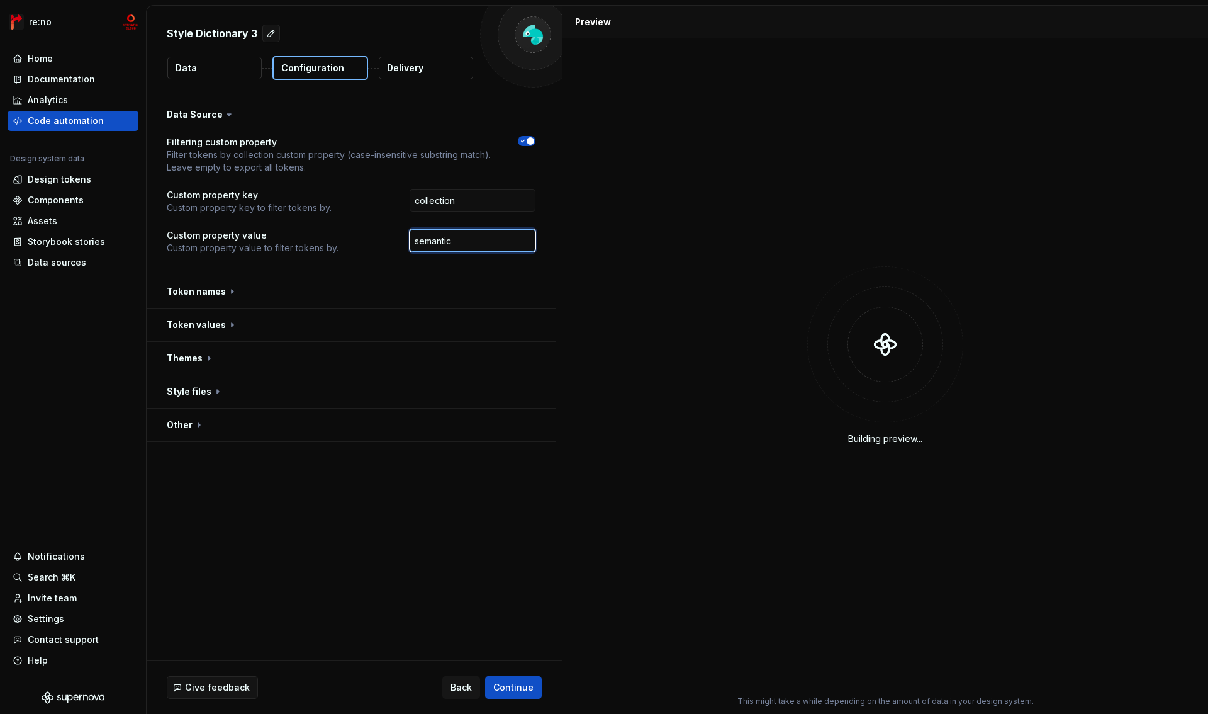
click at [483, 242] on input "semantic" at bounding box center [473, 240] width 126 height 23
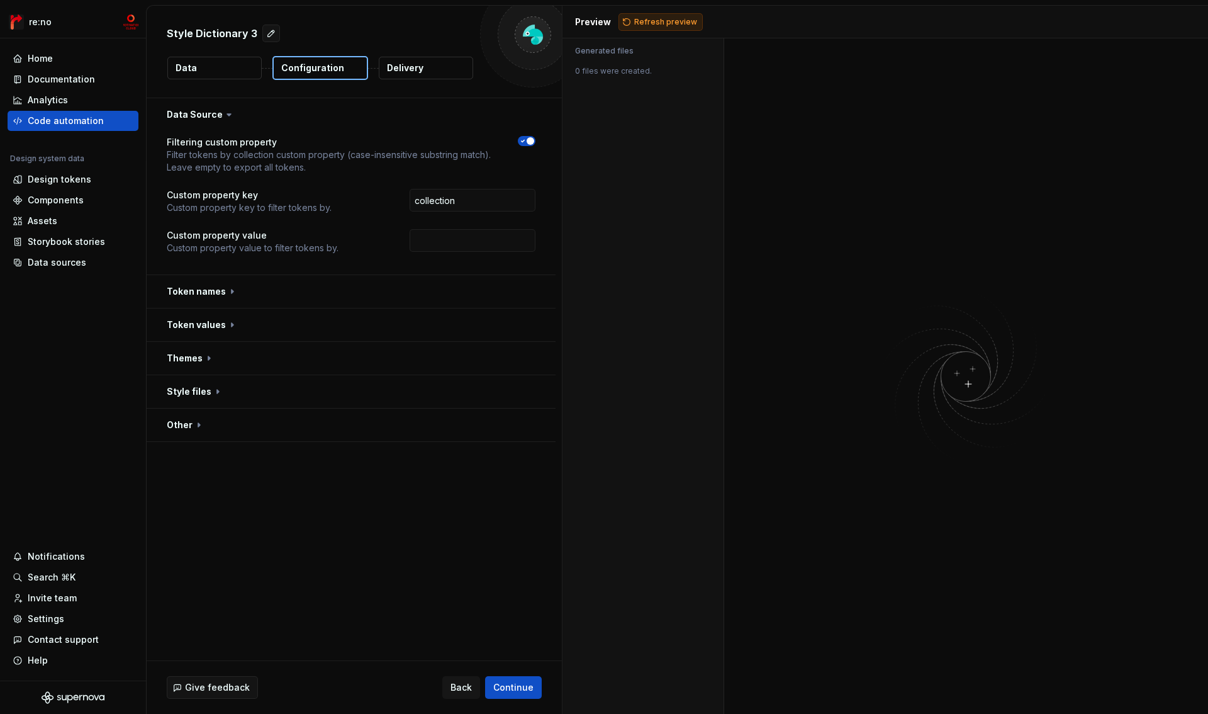
click at [661, 21] on span "Refresh preview" at bounding box center [665, 22] width 63 height 10
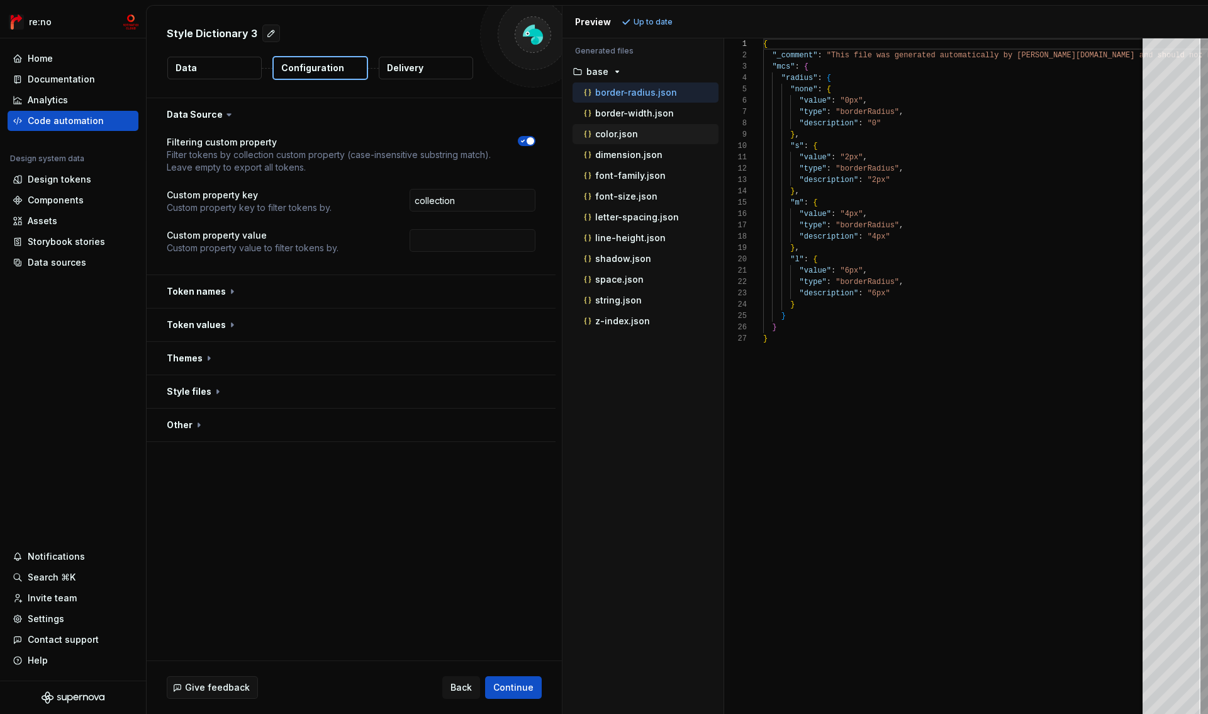
click at [633, 133] on p "color.json" at bounding box center [616, 134] width 43 height 10
type textarea "**********"
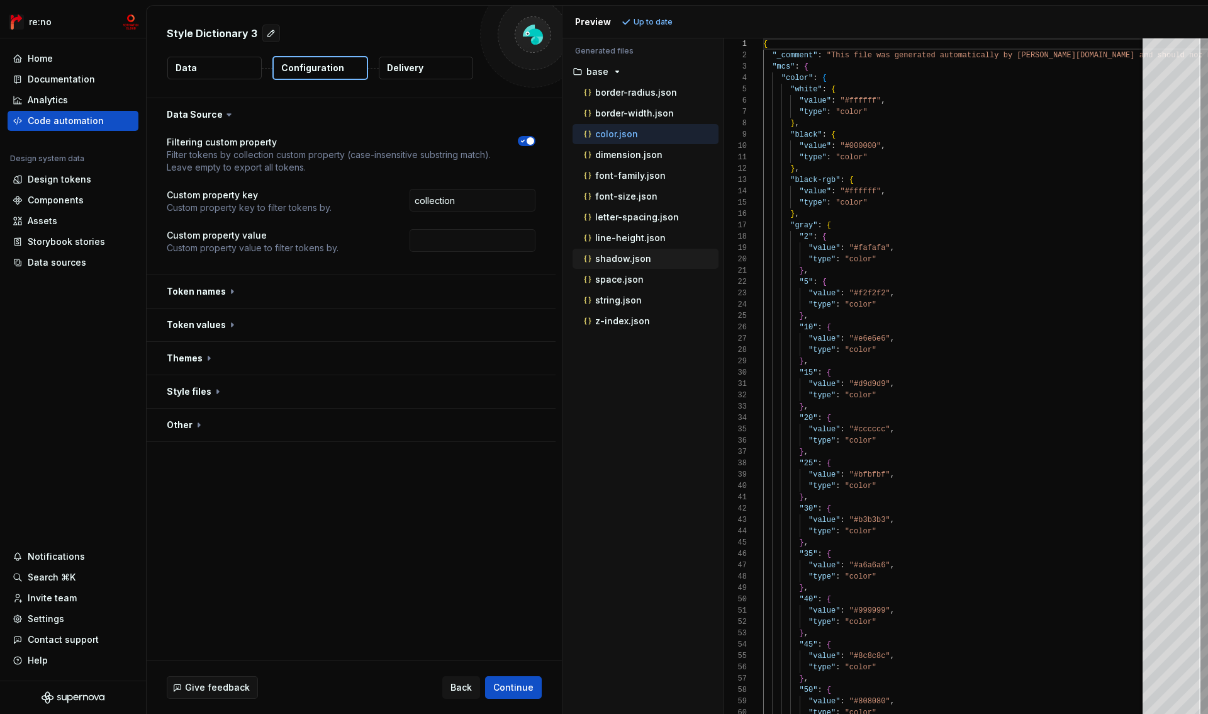
click at [636, 256] on p "shadow.json" at bounding box center [623, 259] width 56 height 10
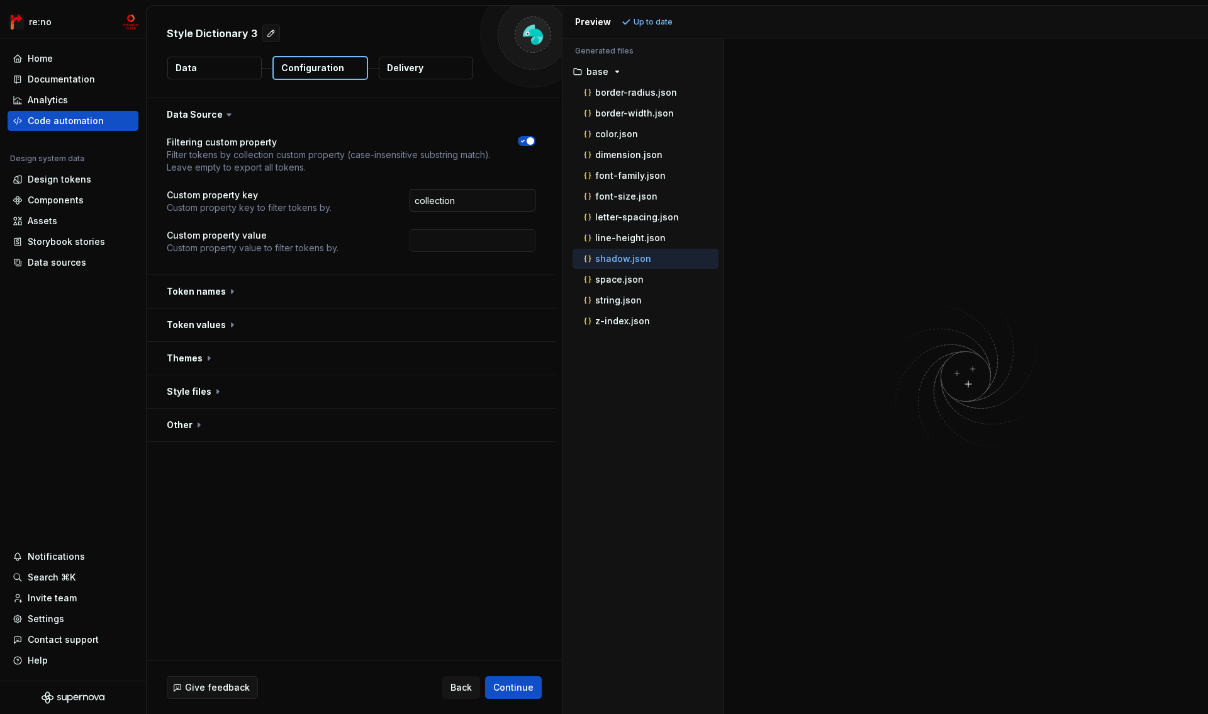
click at [468, 199] on input "collection" at bounding box center [473, 200] width 126 height 23
click at [396, 225] on div "Filtering custom property Filter tokens by collection custom property (case-ins…" at bounding box center [351, 202] width 369 height 133
click at [454, 245] on input "text" at bounding box center [473, 240] width 126 height 23
click at [381, 267] on div "Filtering custom property Filter tokens by collection custom property (case-ins…" at bounding box center [351, 202] width 369 height 133
click at [473, 239] on input "text" at bounding box center [473, 240] width 126 height 23
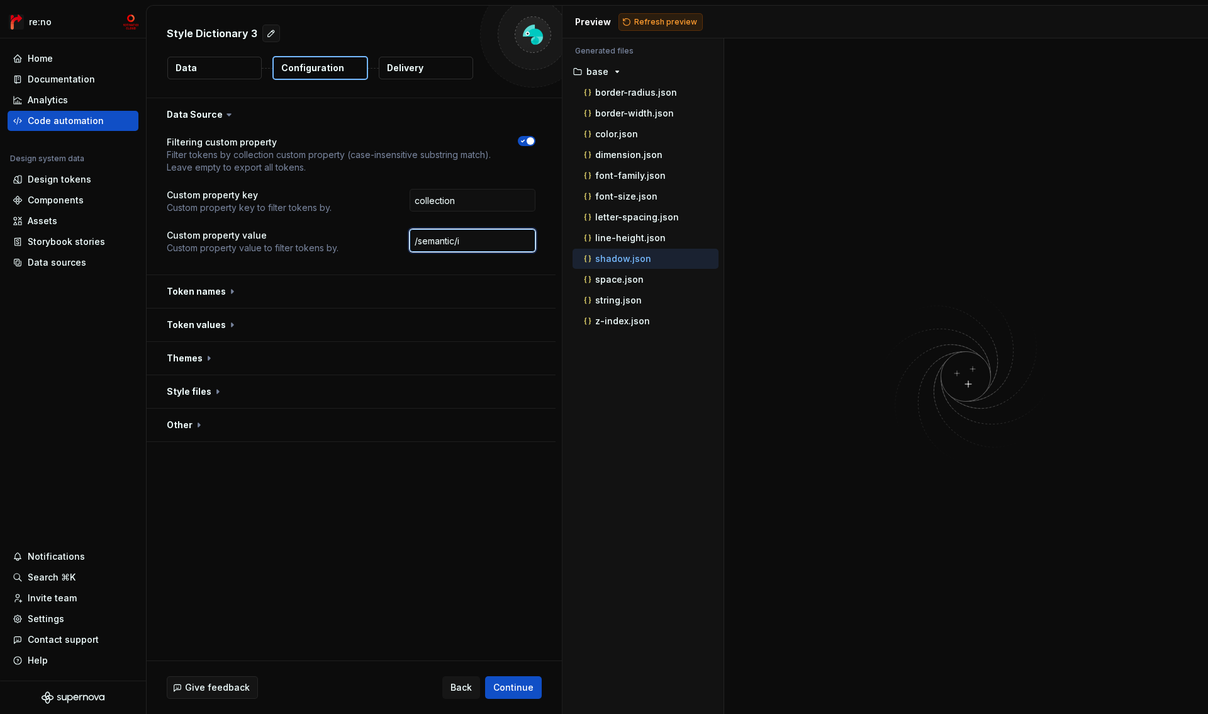
type input "/semantic/i"
click at [665, 13] on button "Refresh preview" at bounding box center [661, 22] width 84 height 18
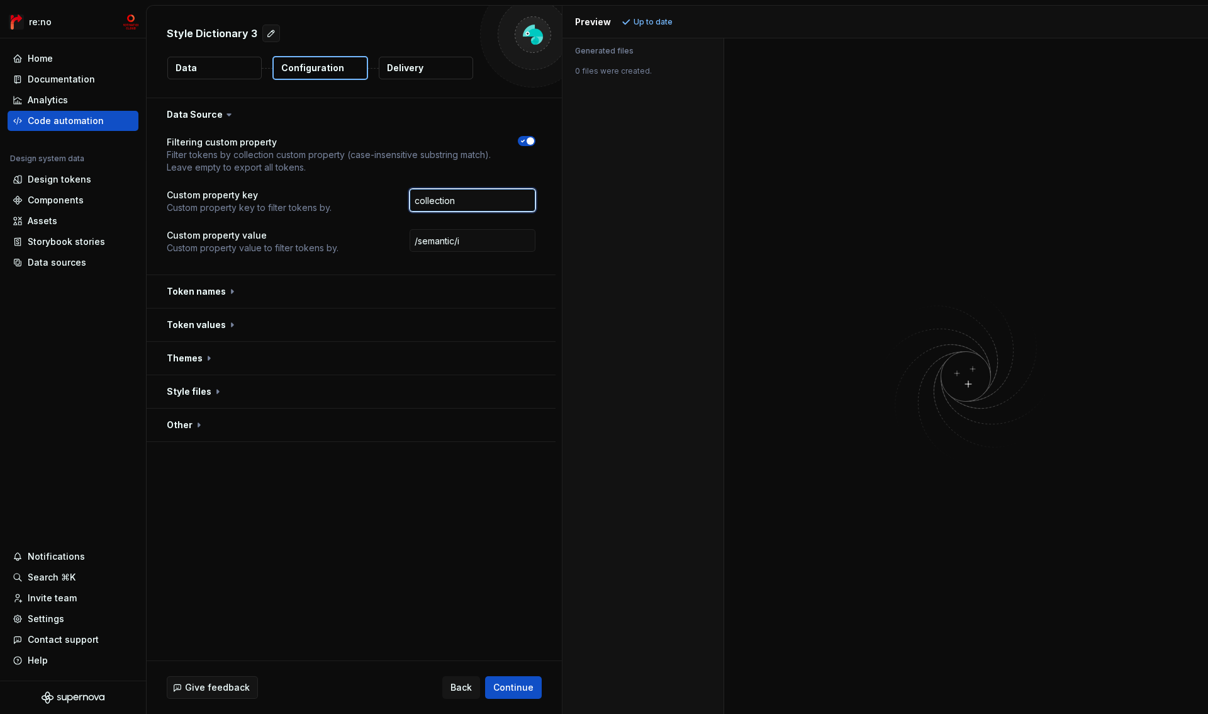
click at [471, 201] on input "collection" at bounding box center [473, 200] width 126 height 23
type input "test"
click at [480, 238] on input "/semantic/i" at bounding box center [473, 240] width 126 height 23
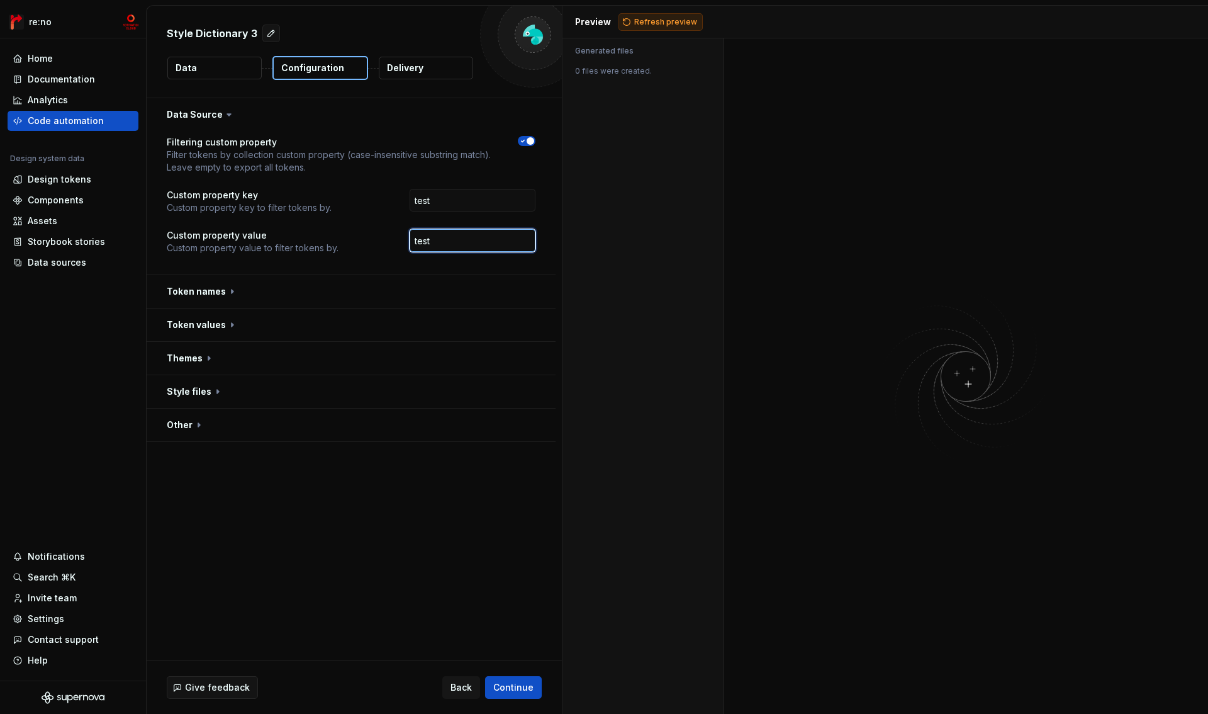
type input "test"
click at [659, 19] on span "Refresh preview" at bounding box center [665, 22] width 63 height 10
click at [523, 142] on icon "button" at bounding box center [523, 141] width 10 height 8
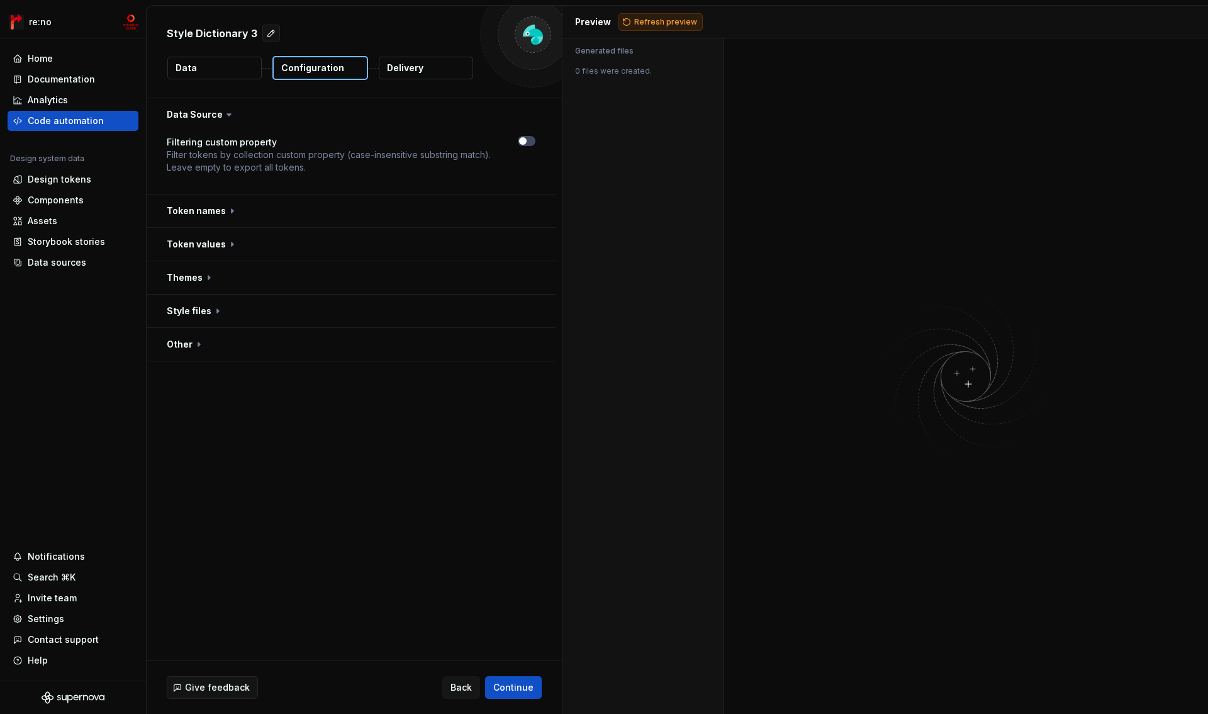
click at [651, 21] on span "Refresh preview" at bounding box center [665, 22] width 63 height 10
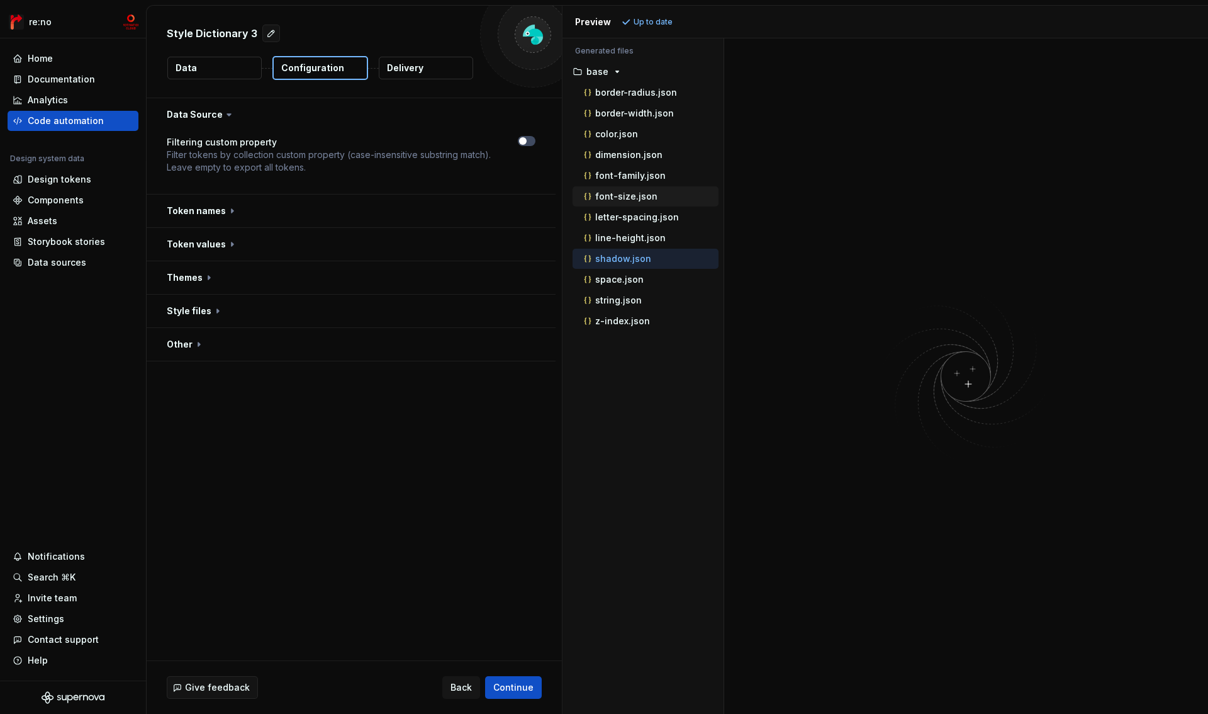
click at [625, 199] on p "font-size.json" at bounding box center [626, 196] width 62 height 10
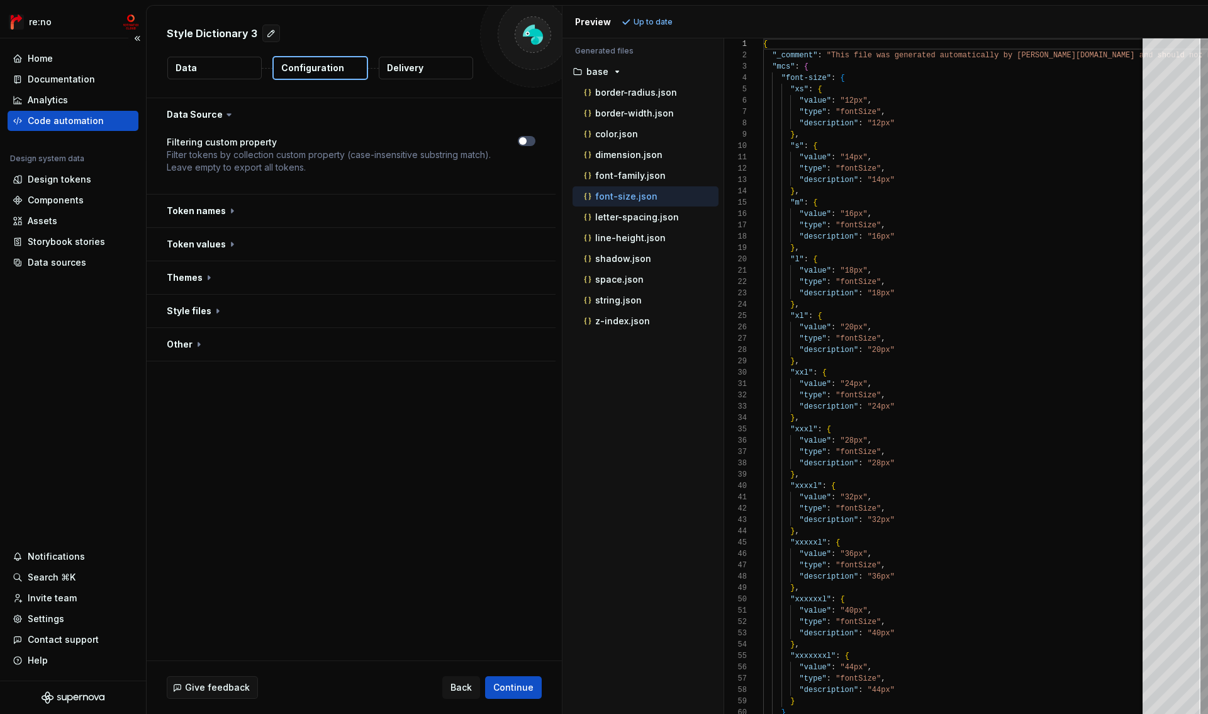
click at [96, 118] on div "Code automation" at bounding box center [66, 121] width 76 height 13
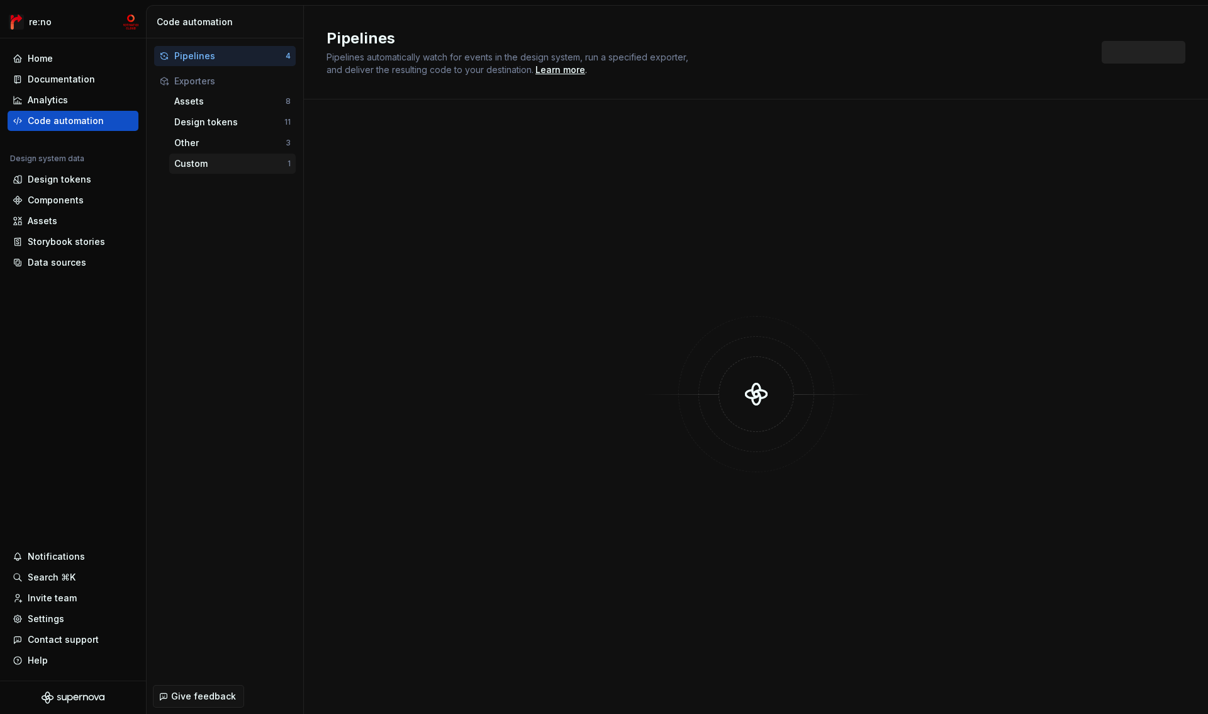
click at [246, 169] on div "Custom" at bounding box center [230, 163] width 113 height 13
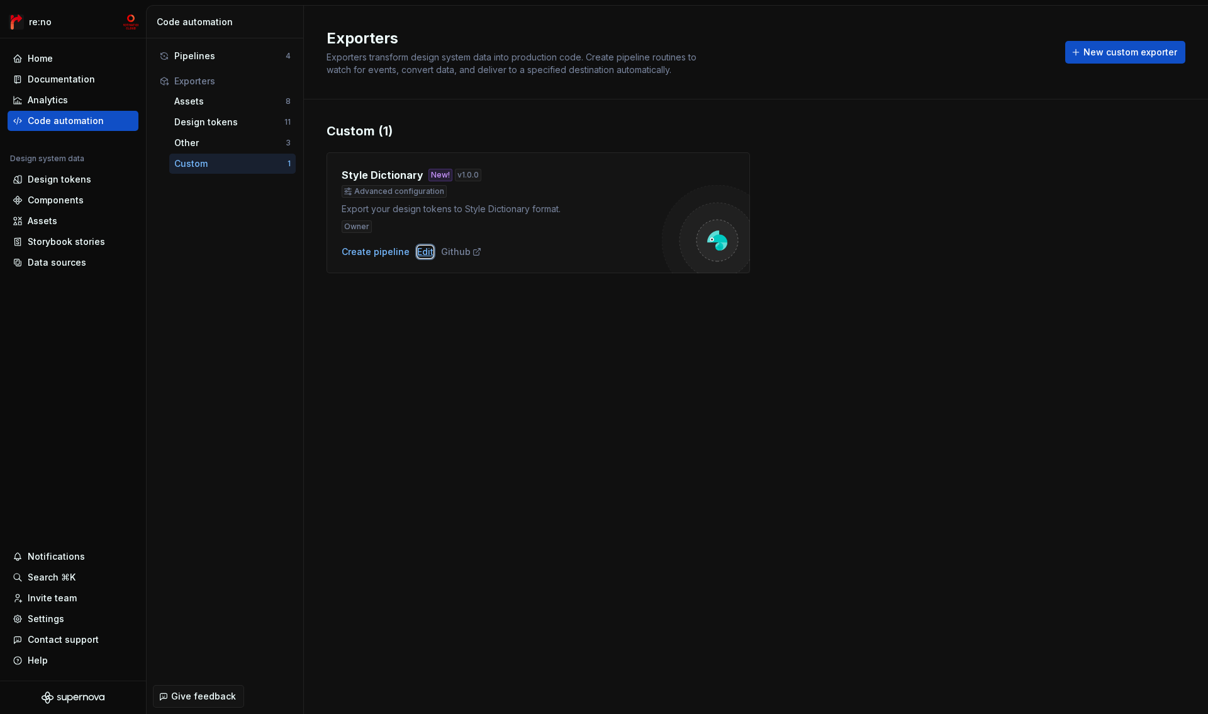
click at [422, 252] on div "Edit" at bounding box center [425, 251] width 16 height 13
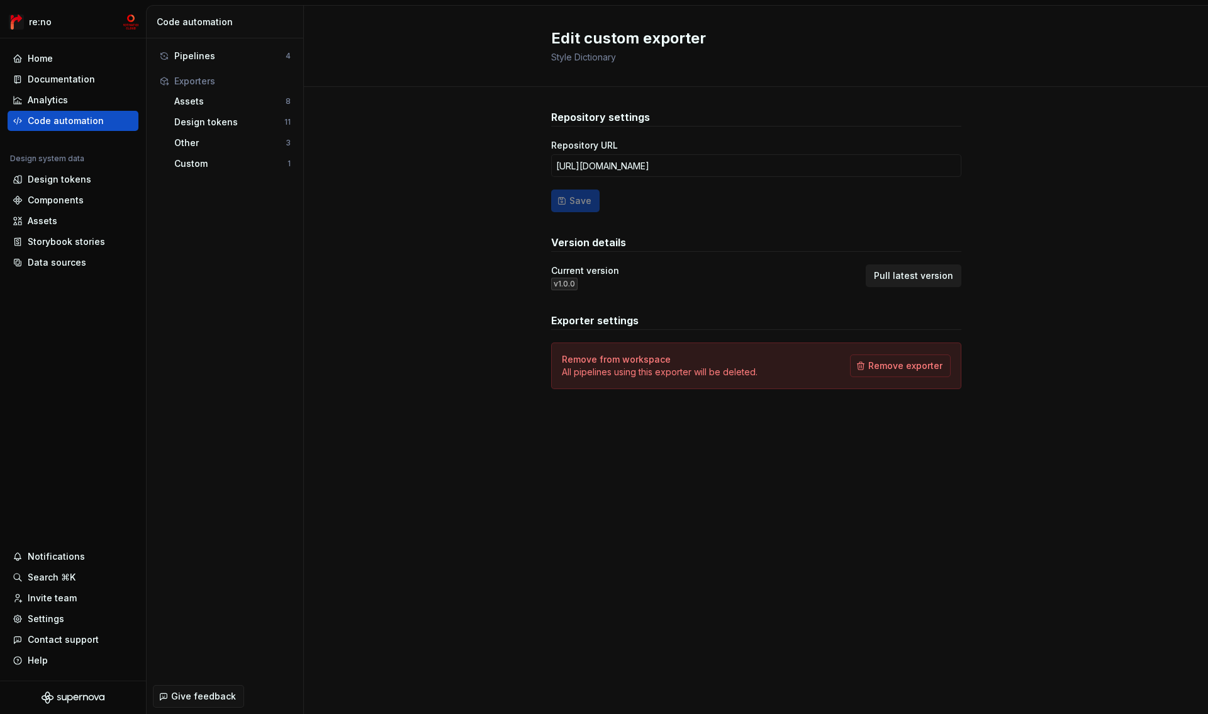
click at [909, 277] on span "Pull latest version" at bounding box center [913, 275] width 79 height 13
click at [227, 59] on div "Pipelines" at bounding box center [229, 56] width 111 height 13
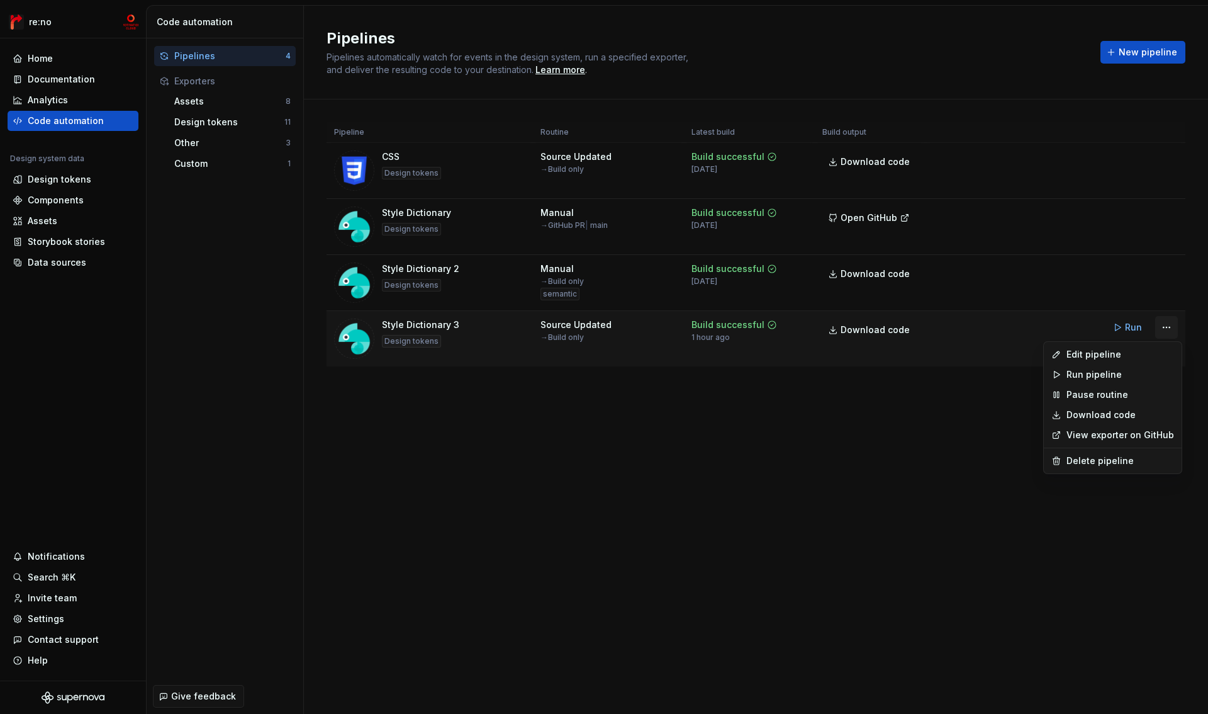
click at [1166, 327] on html "re:no Home Documentation Analytics Code automation Design system data Design to…" at bounding box center [604, 357] width 1208 height 714
click at [1133, 350] on div "Edit pipeline" at bounding box center [1121, 354] width 108 height 13
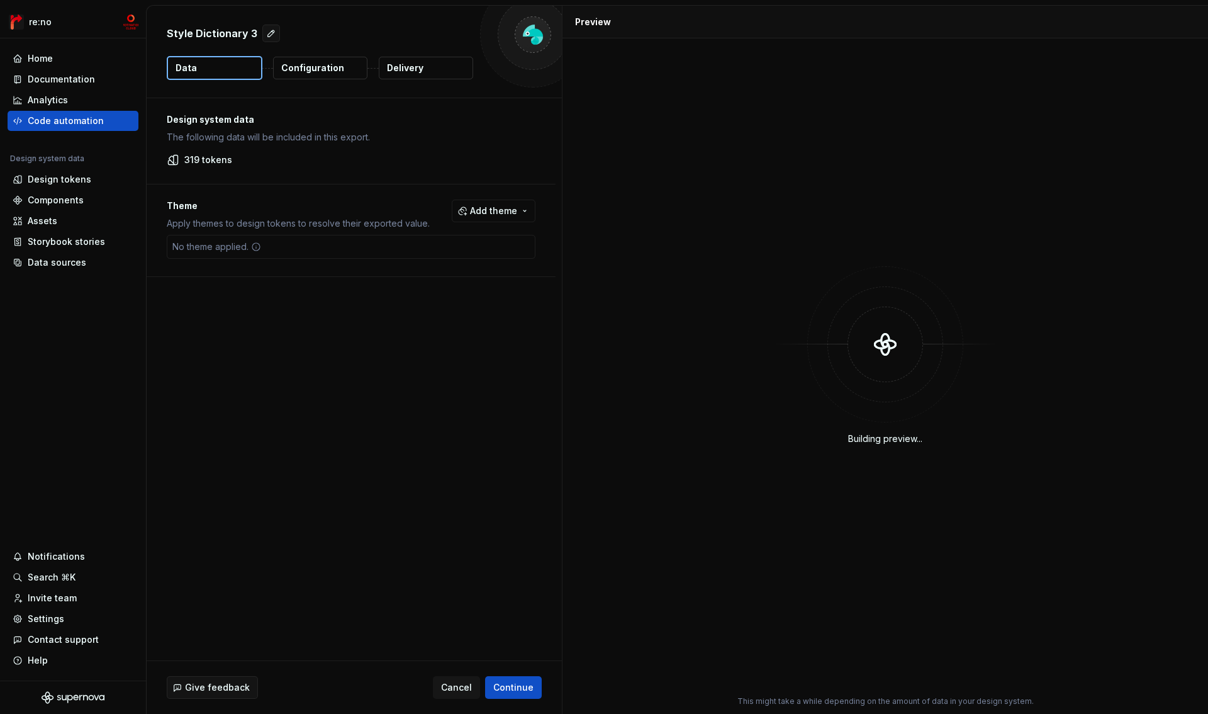
click at [335, 67] on p "Configuration" at bounding box center [312, 68] width 63 height 13
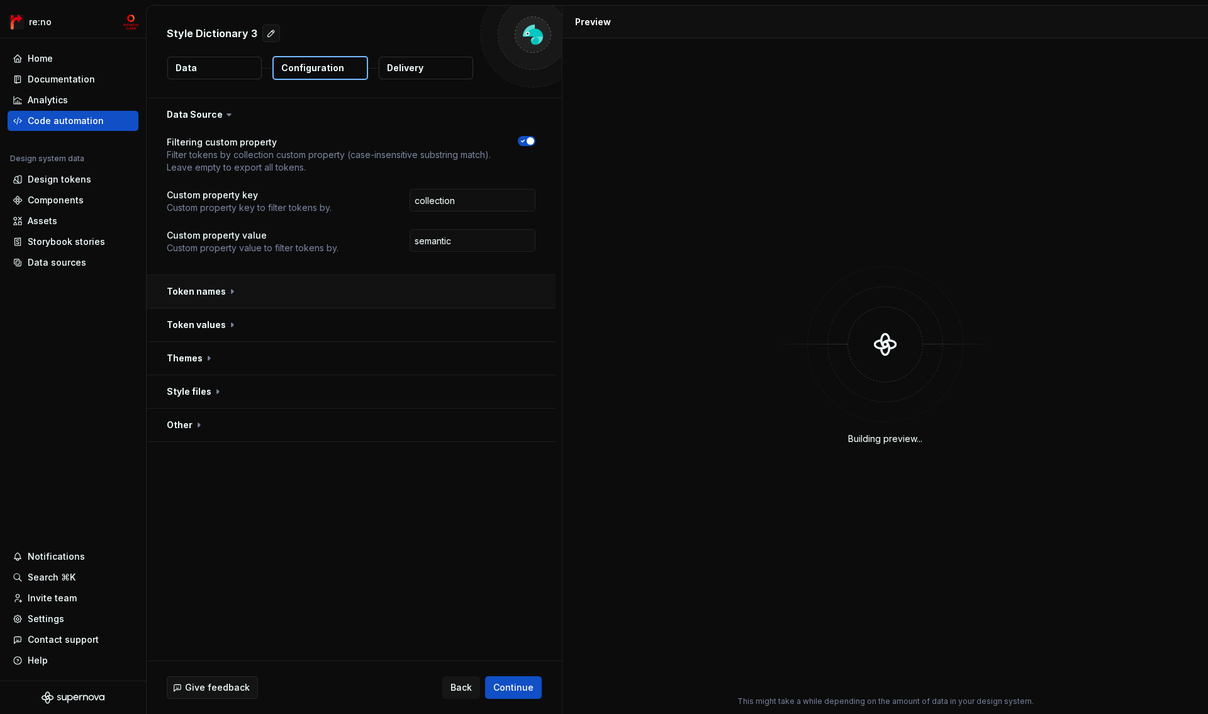
click at [212, 291] on button "button" at bounding box center [351, 291] width 409 height 33
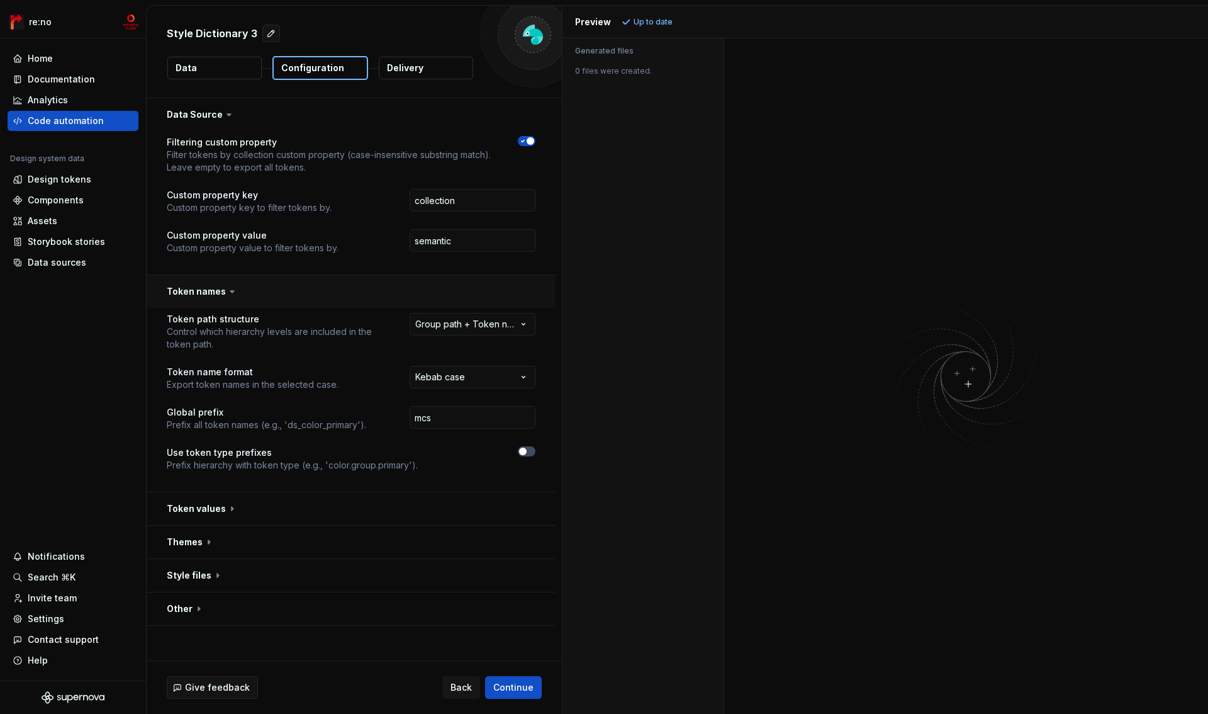
click at [212, 293] on button "button" at bounding box center [351, 291] width 409 height 33
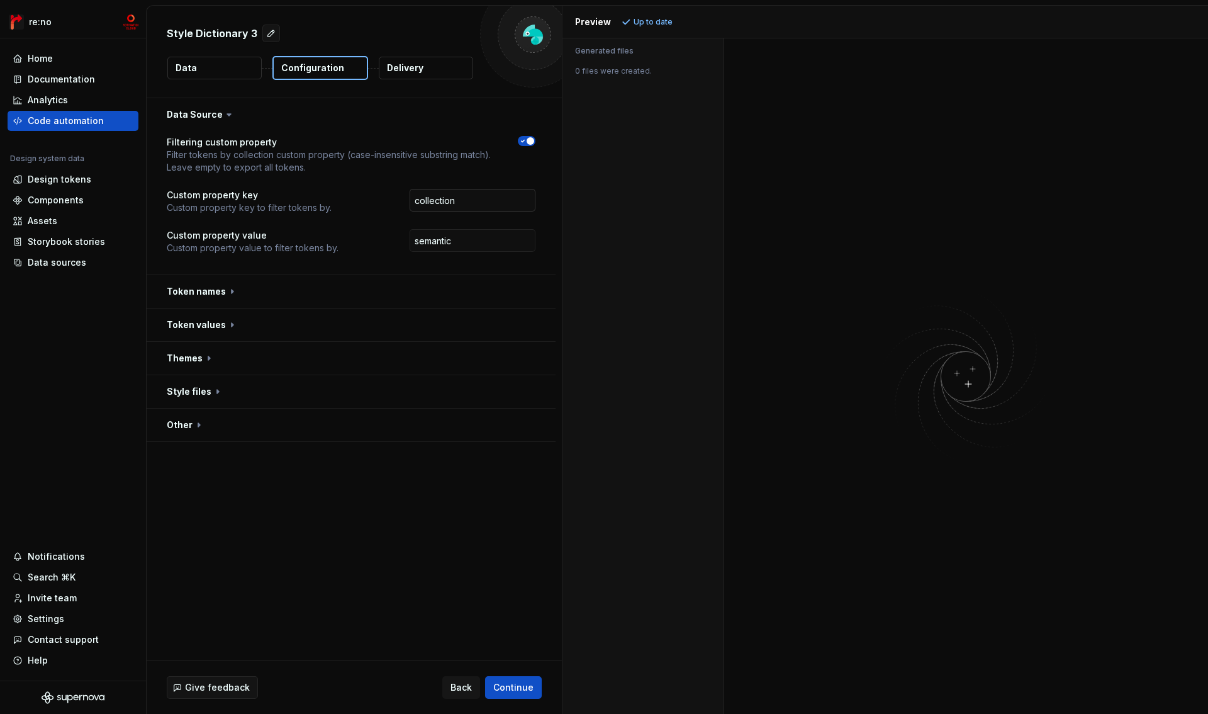
click at [489, 198] on input "collection" at bounding box center [473, 200] width 126 height 23
type input "e"
type input "test"
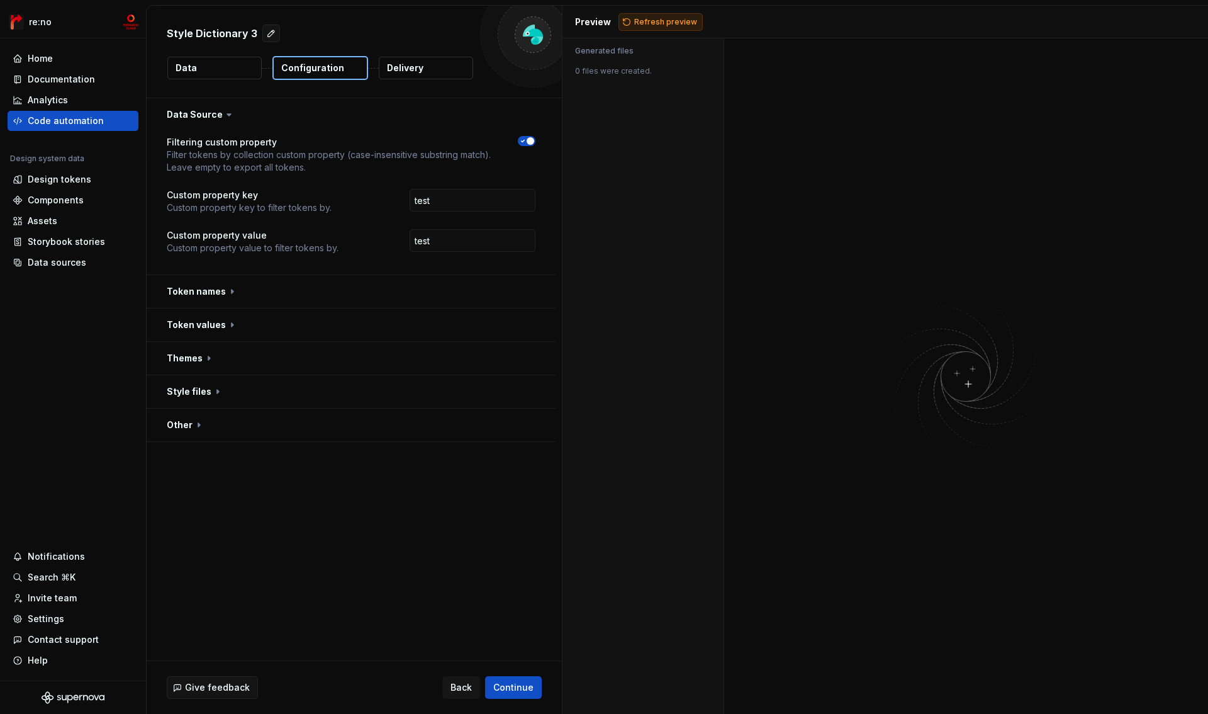
click at [660, 20] on span "Refresh preview" at bounding box center [665, 22] width 63 height 10
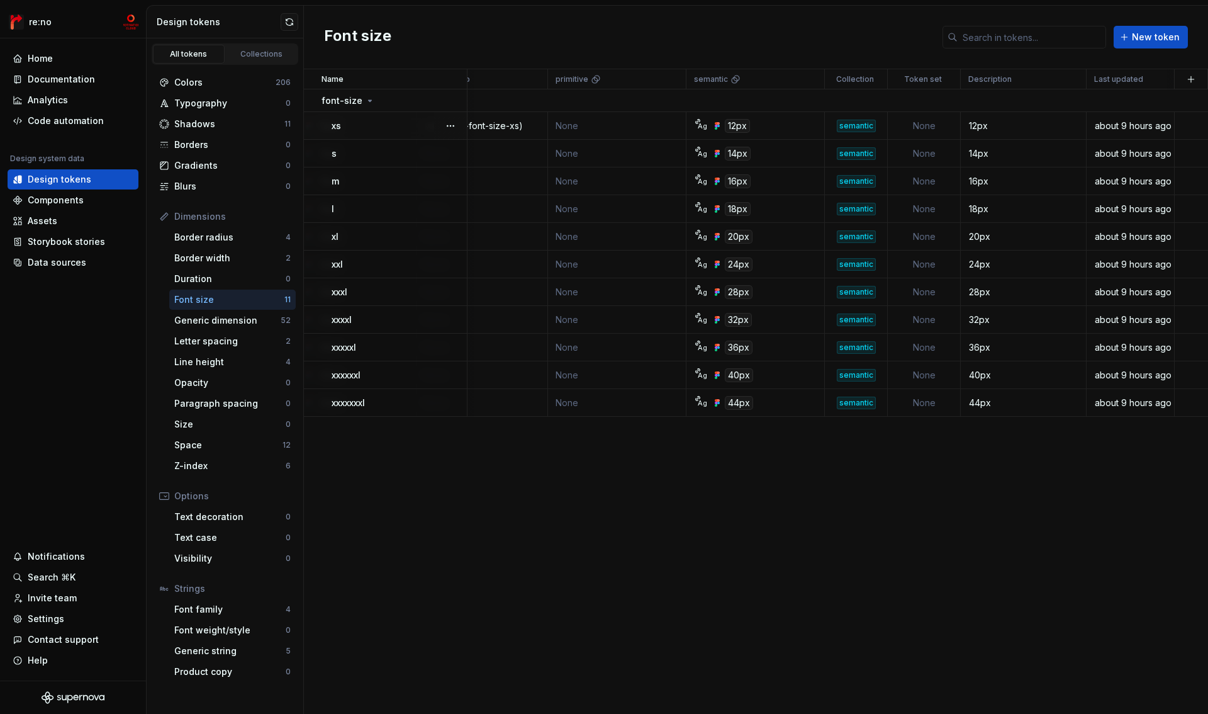
scroll to position [0, 182]
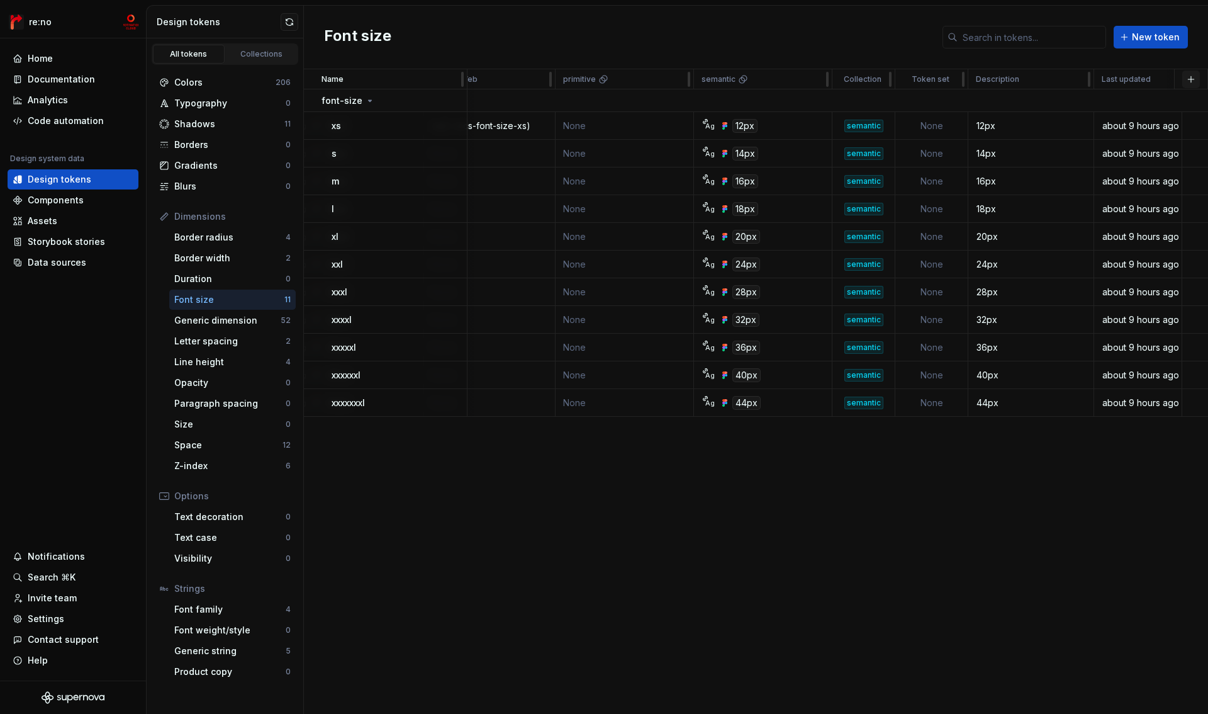
click at [1192, 81] on button "button" at bounding box center [1191, 79] width 18 height 18
click at [1132, 130] on div "New custom property" at bounding box center [1119, 129] width 94 height 13
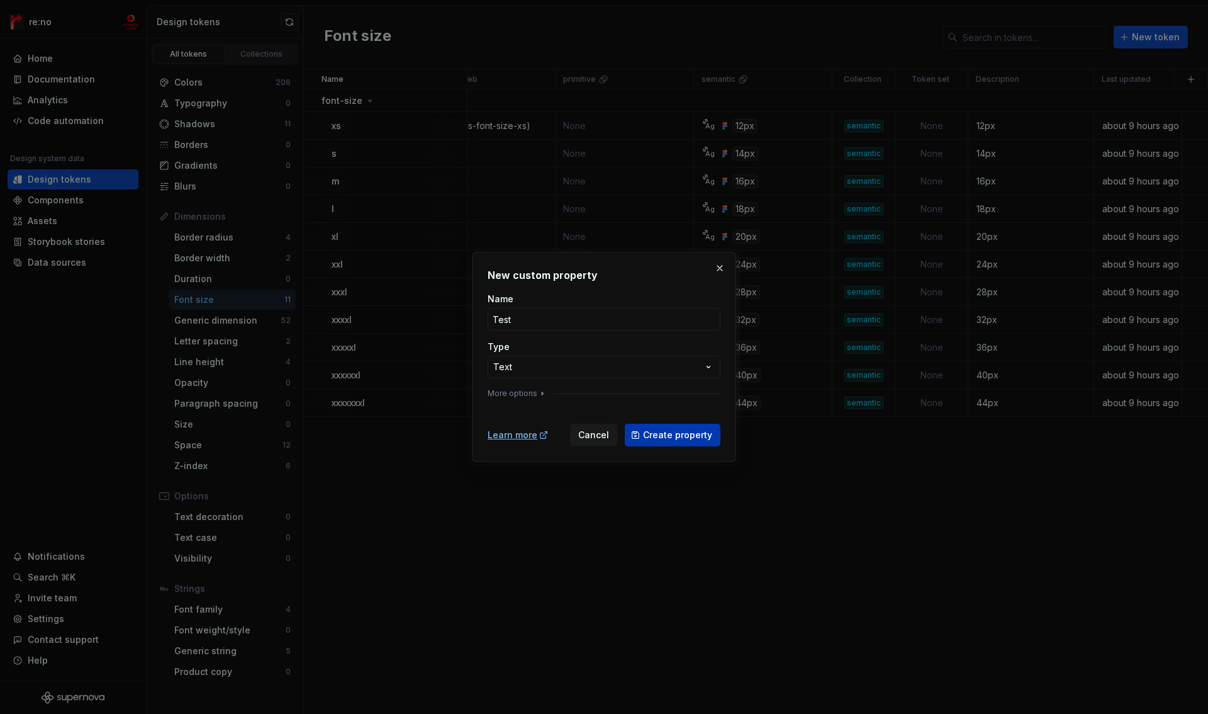
type input "Test"
click at [680, 435] on span "Create property" at bounding box center [677, 435] width 69 height 13
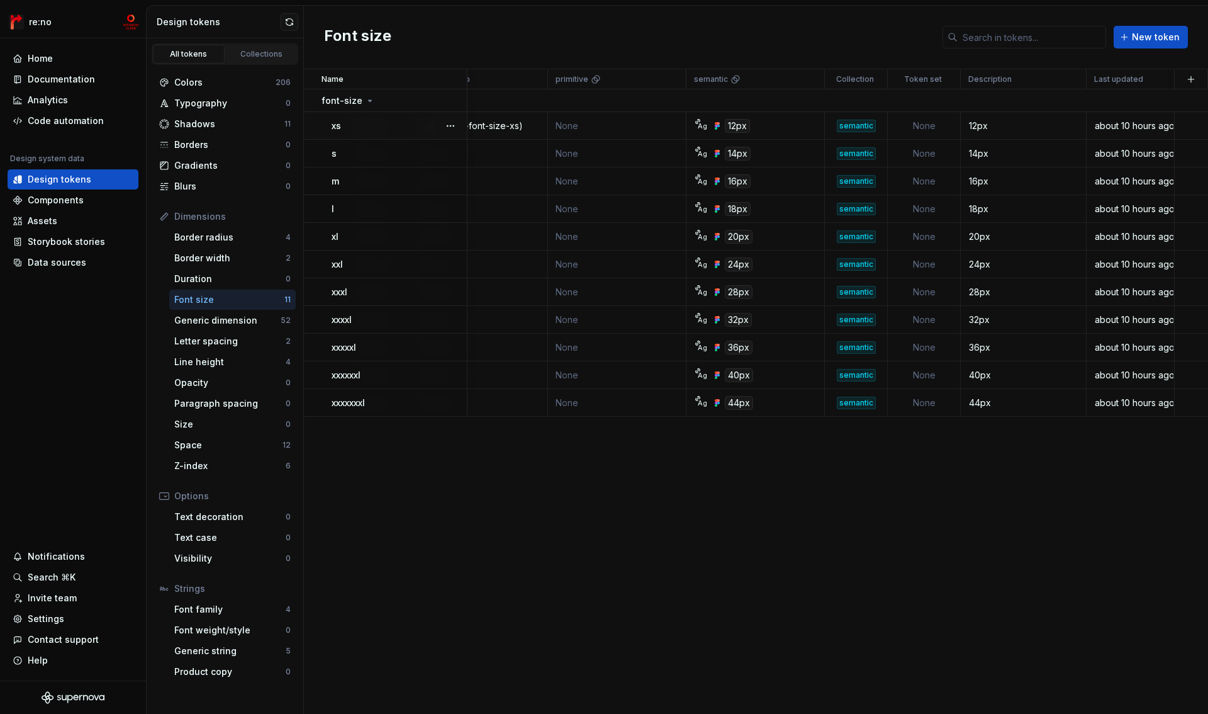
scroll to position [0, 0]
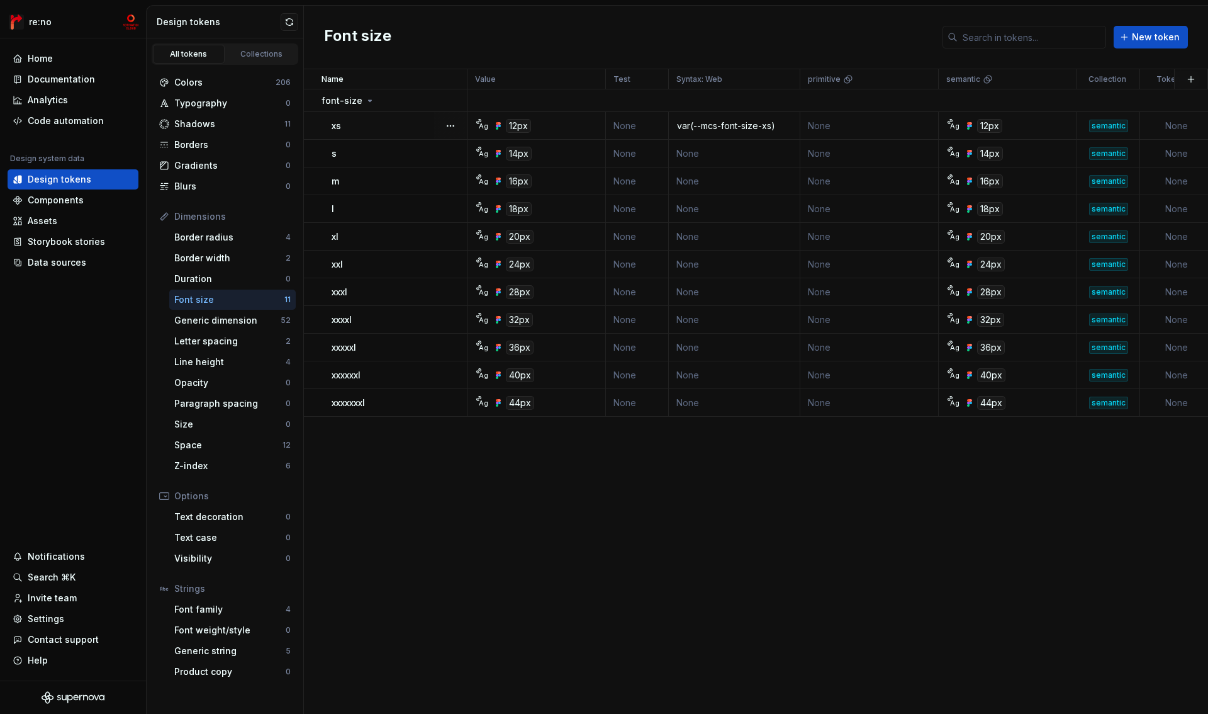
click at [626, 123] on td "None" at bounding box center [637, 126] width 63 height 28
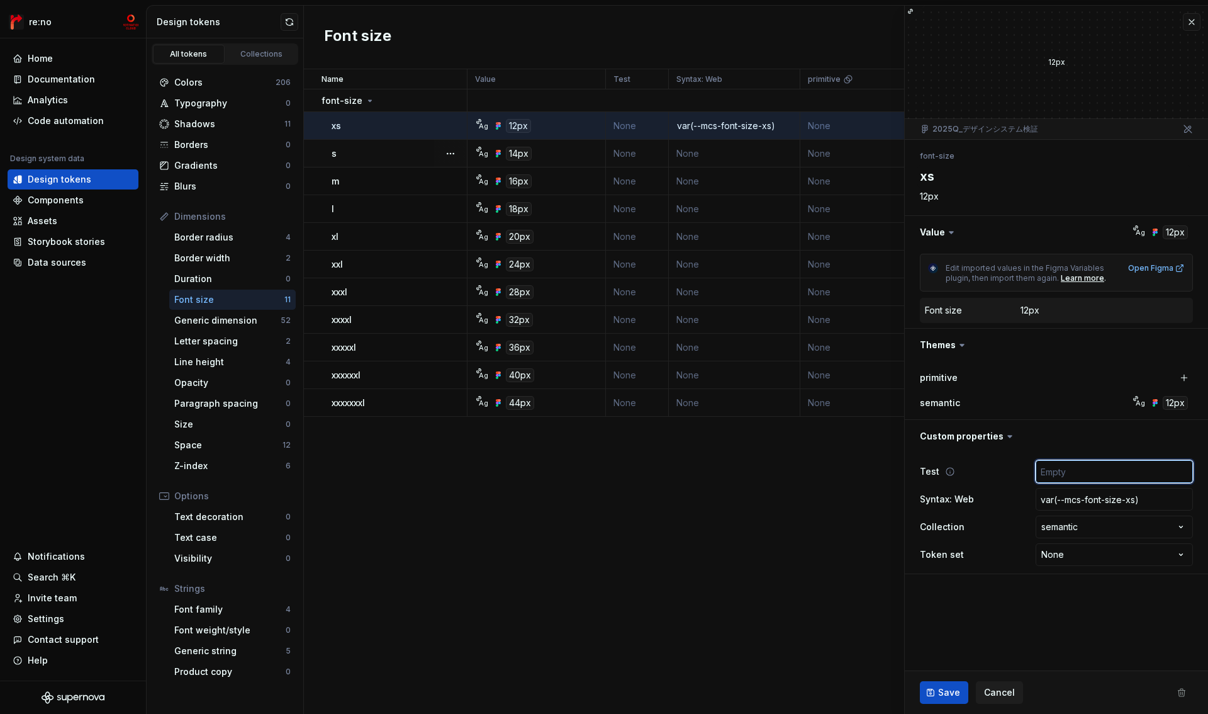
click at [1078, 472] on input "text" at bounding box center [1114, 471] width 157 height 23
type textarea "*"
type input "t"
type textarea "*"
type input "te"
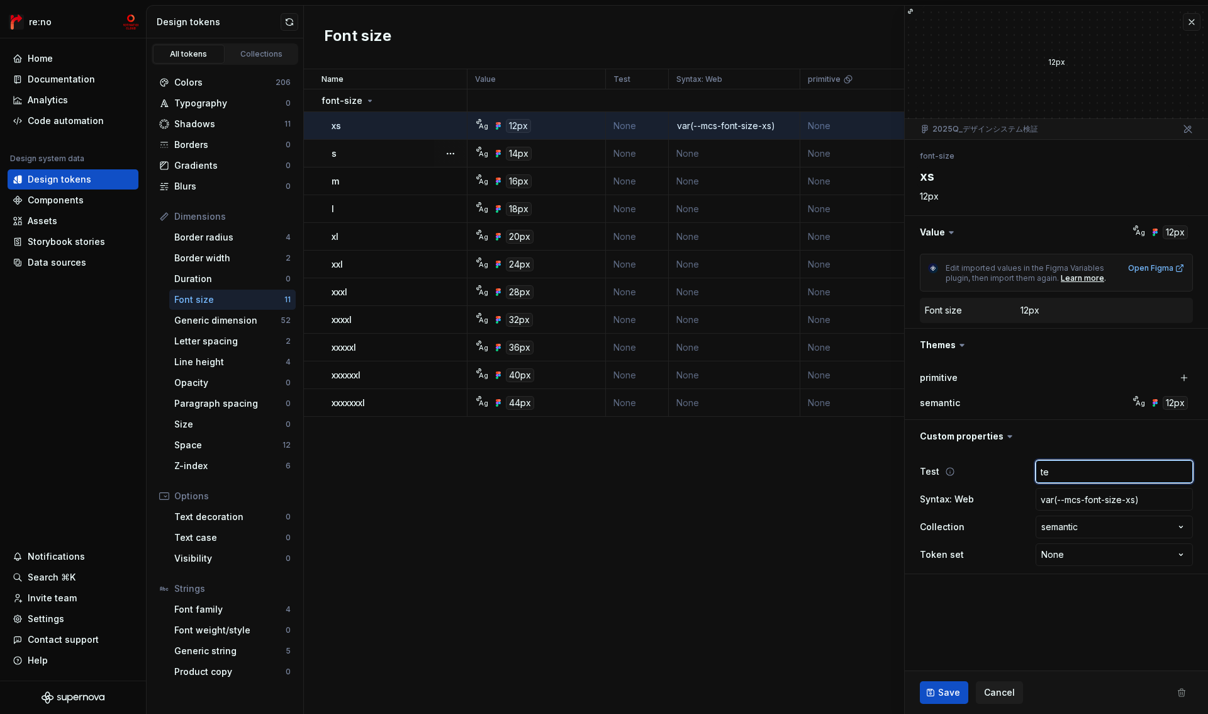
type textarea "*"
type input "tes"
type textarea "*"
type input "test"
click at [928, 702] on button "Save" at bounding box center [944, 692] width 48 height 23
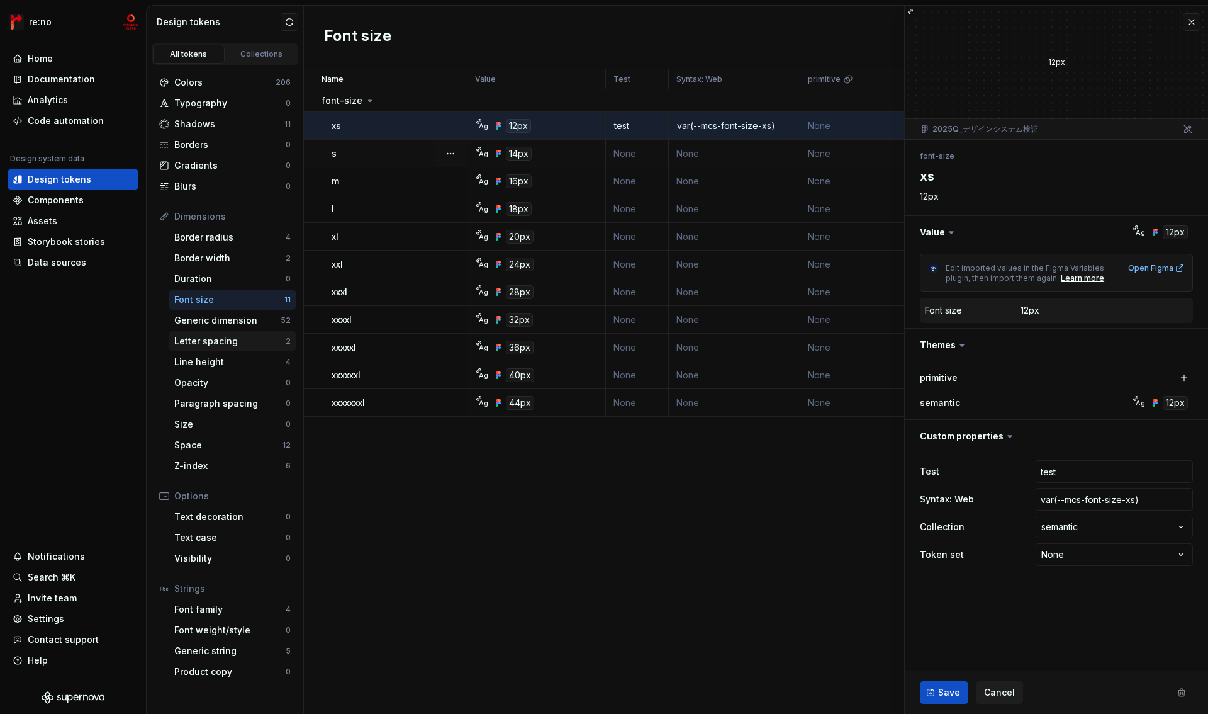
type textarea "*"
click at [226, 340] on div "Letter spacing" at bounding box center [229, 341] width 111 height 13
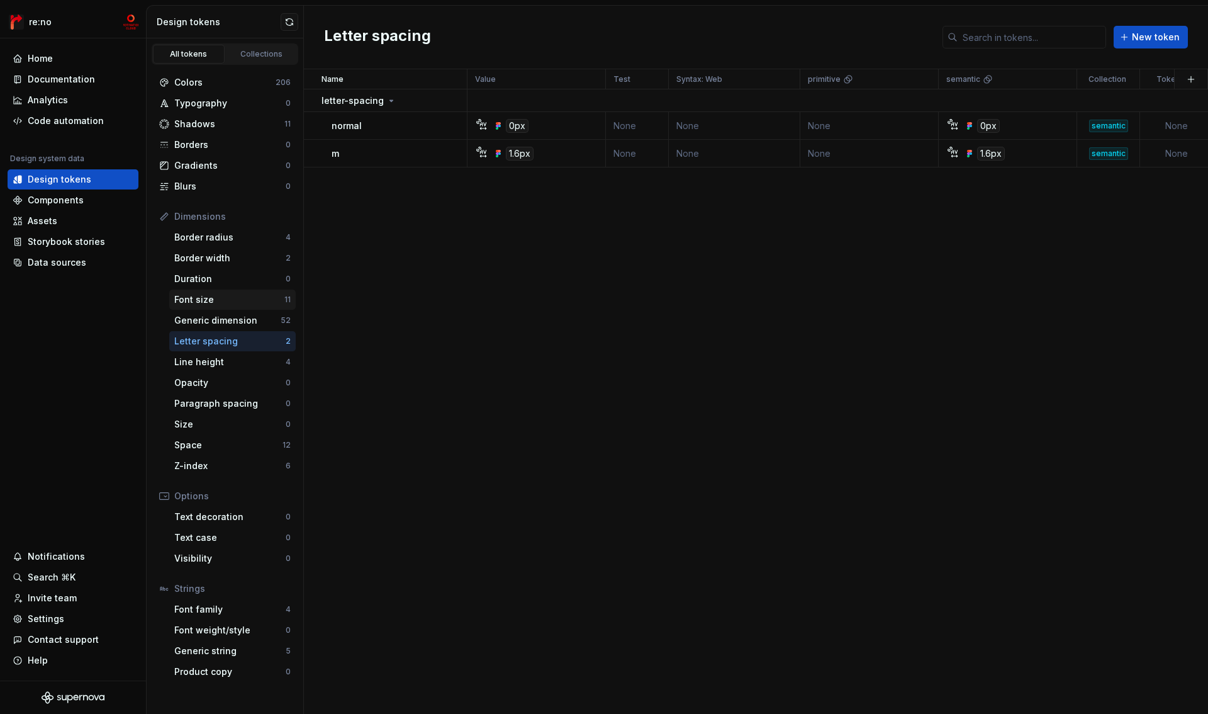
click at [225, 297] on div "Font size" at bounding box center [229, 299] width 110 height 13
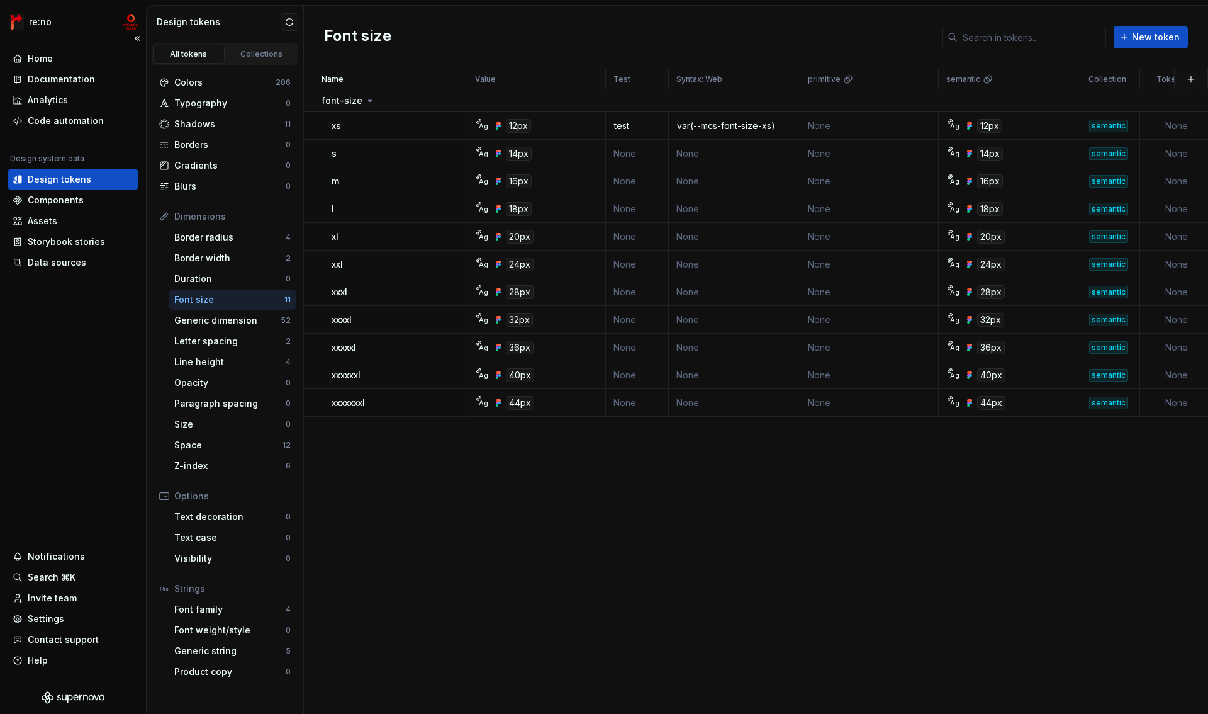
click at [89, 174] on div "Design tokens" at bounding box center [73, 179] width 121 height 13
click at [75, 116] on div "Code automation" at bounding box center [66, 121] width 76 height 13
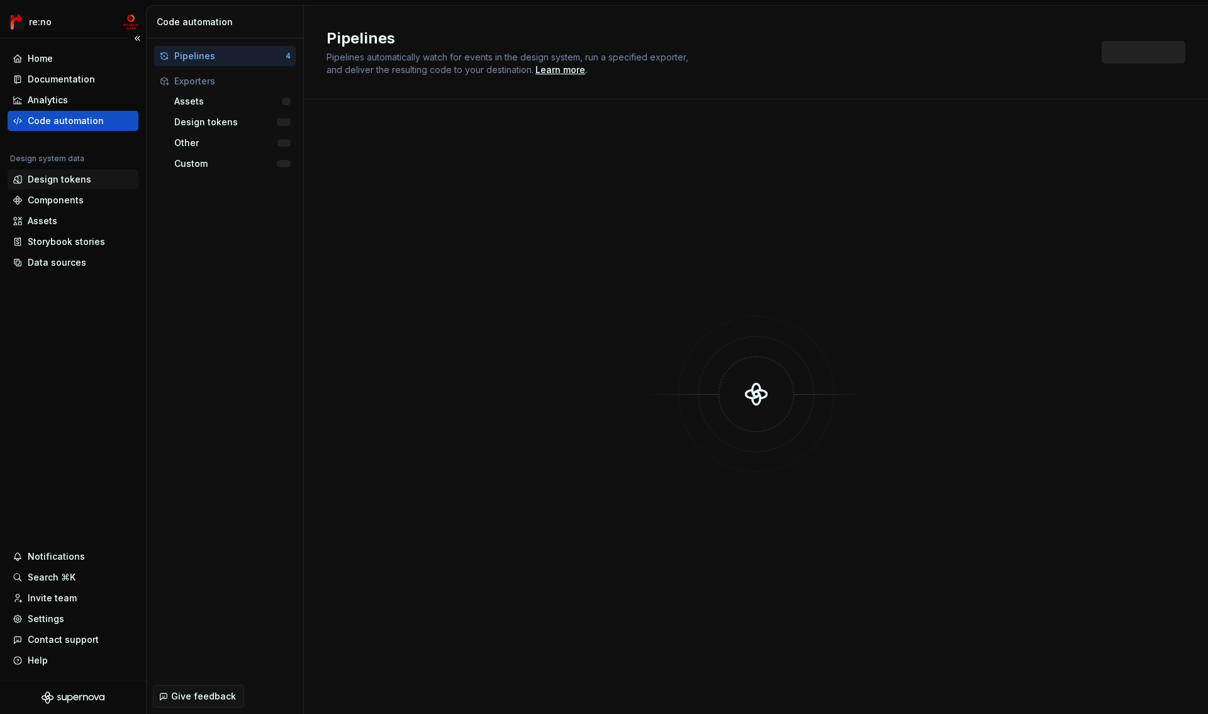
click at [60, 184] on div "Design tokens" at bounding box center [60, 179] width 64 height 13
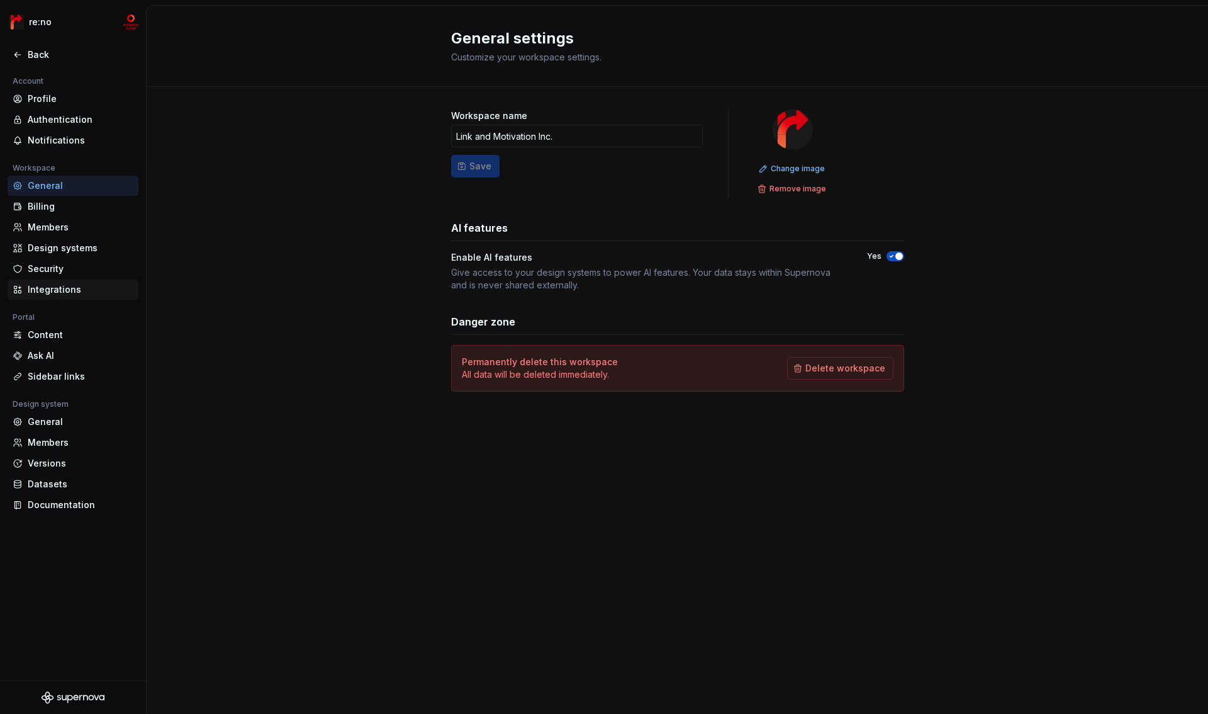
click at [63, 289] on div "Integrations" at bounding box center [81, 289] width 106 height 13
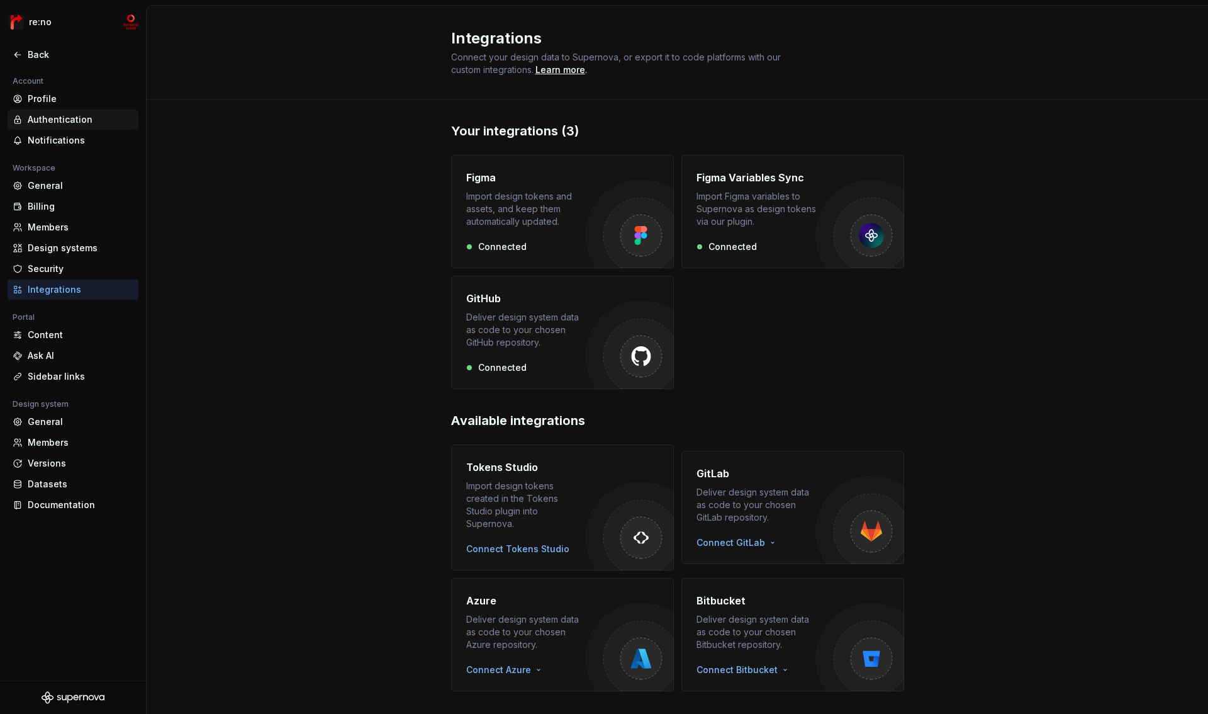
click at [62, 116] on div "Authentication" at bounding box center [81, 119] width 106 height 13
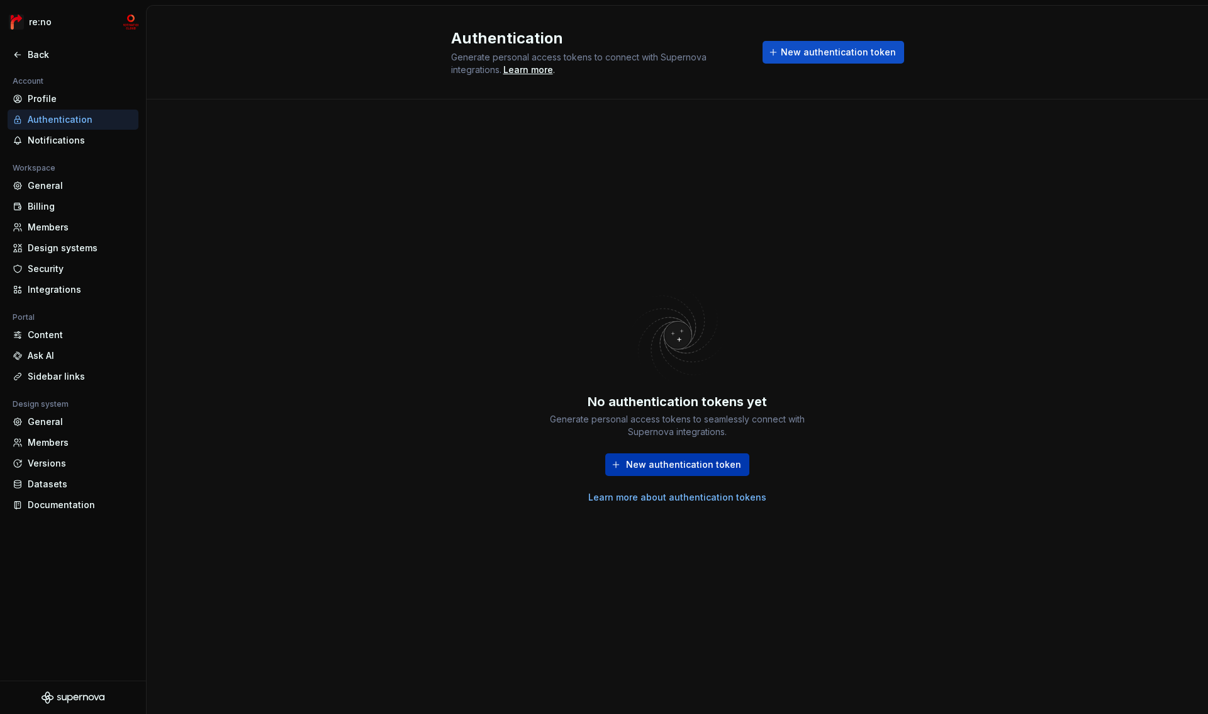
click at [692, 467] on span "New authentication token" at bounding box center [683, 464] width 115 height 13
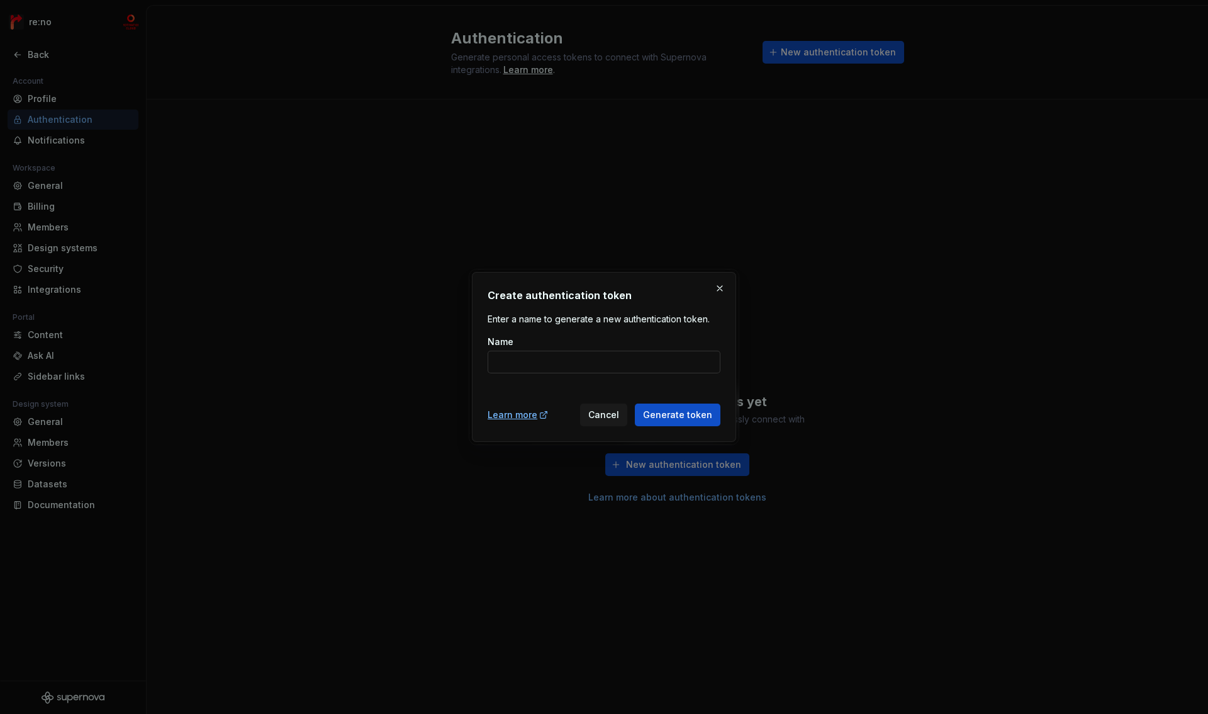
click at [580, 364] on input "Name" at bounding box center [604, 362] width 233 height 23
type input "local-test"
click at [705, 422] on button "Generate token" at bounding box center [678, 414] width 86 height 23
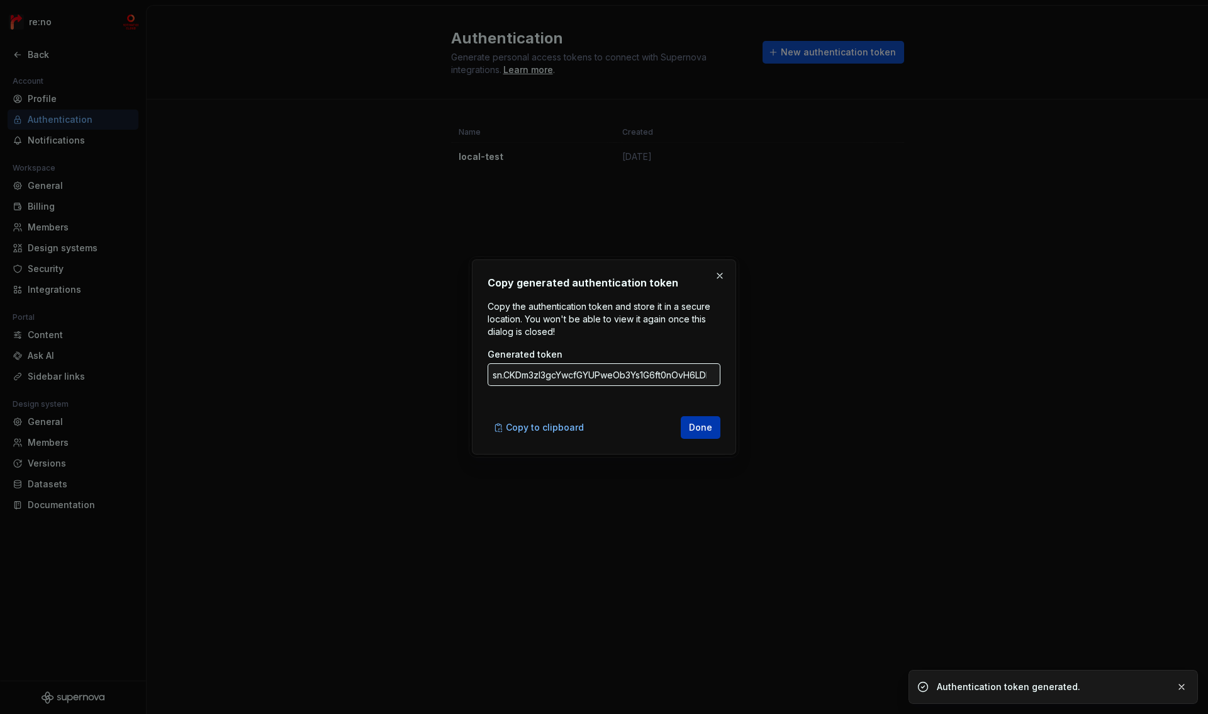
click at [709, 429] on span "Done" at bounding box center [700, 427] width 23 height 13
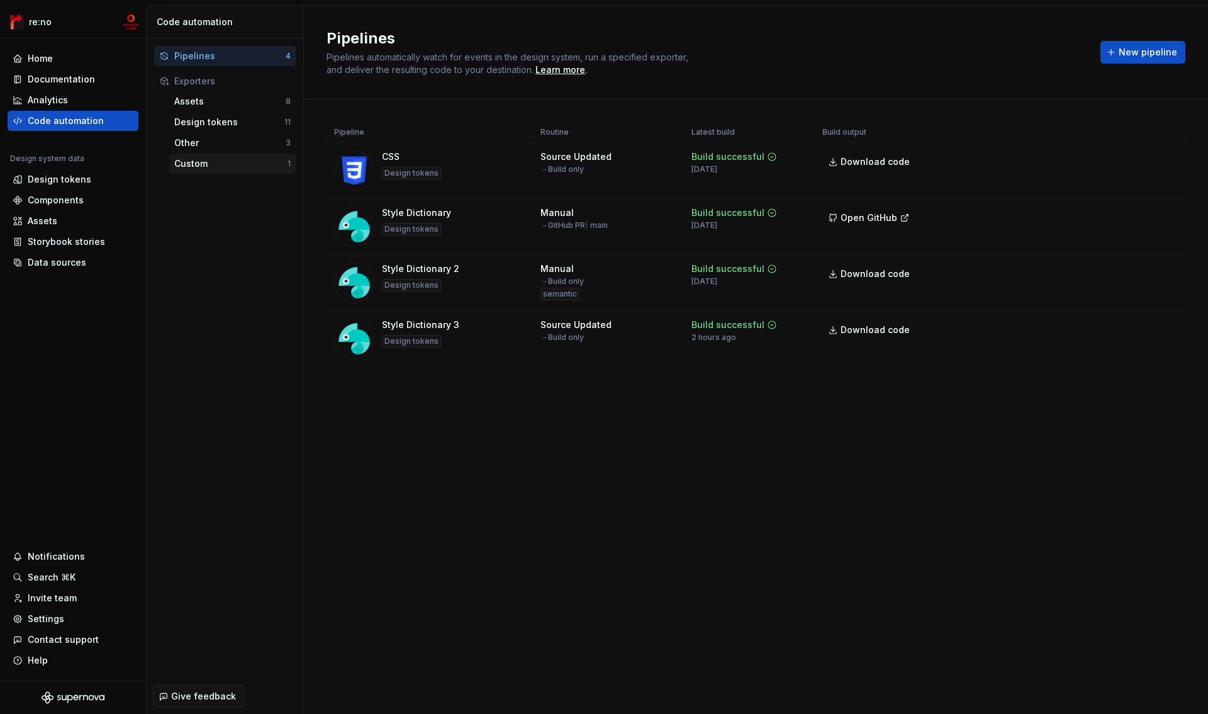
click at [198, 165] on div "Custom" at bounding box center [230, 163] width 113 height 13
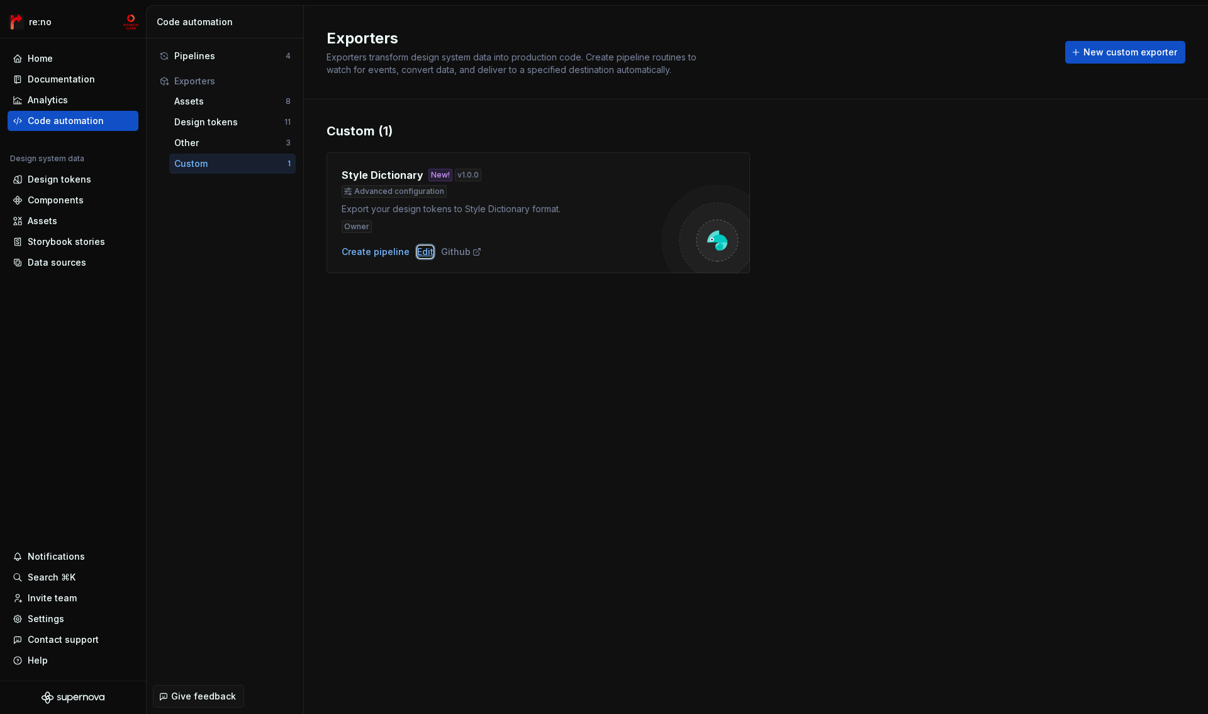
click at [421, 252] on div "Edit" at bounding box center [425, 251] width 16 height 13
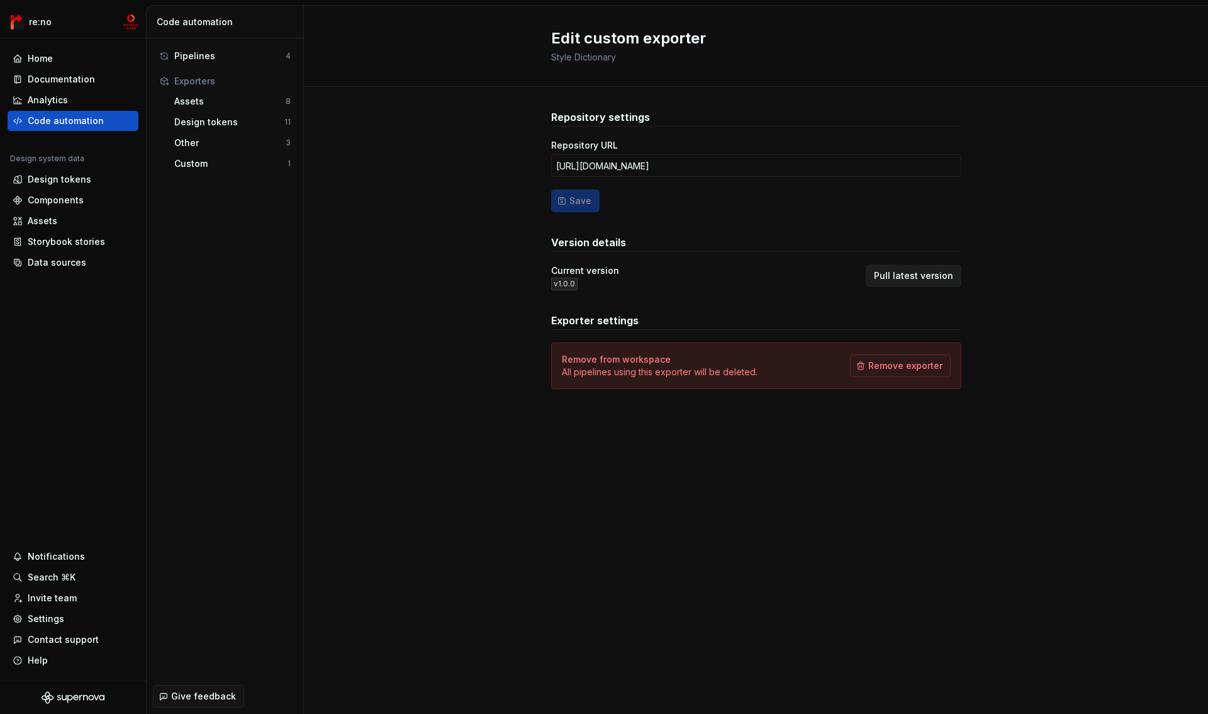
click at [928, 272] on span "Pull latest version" at bounding box center [913, 275] width 79 height 13
click at [199, 166] on div "Custom" at bounding box center [230, 163] width 113 height 13
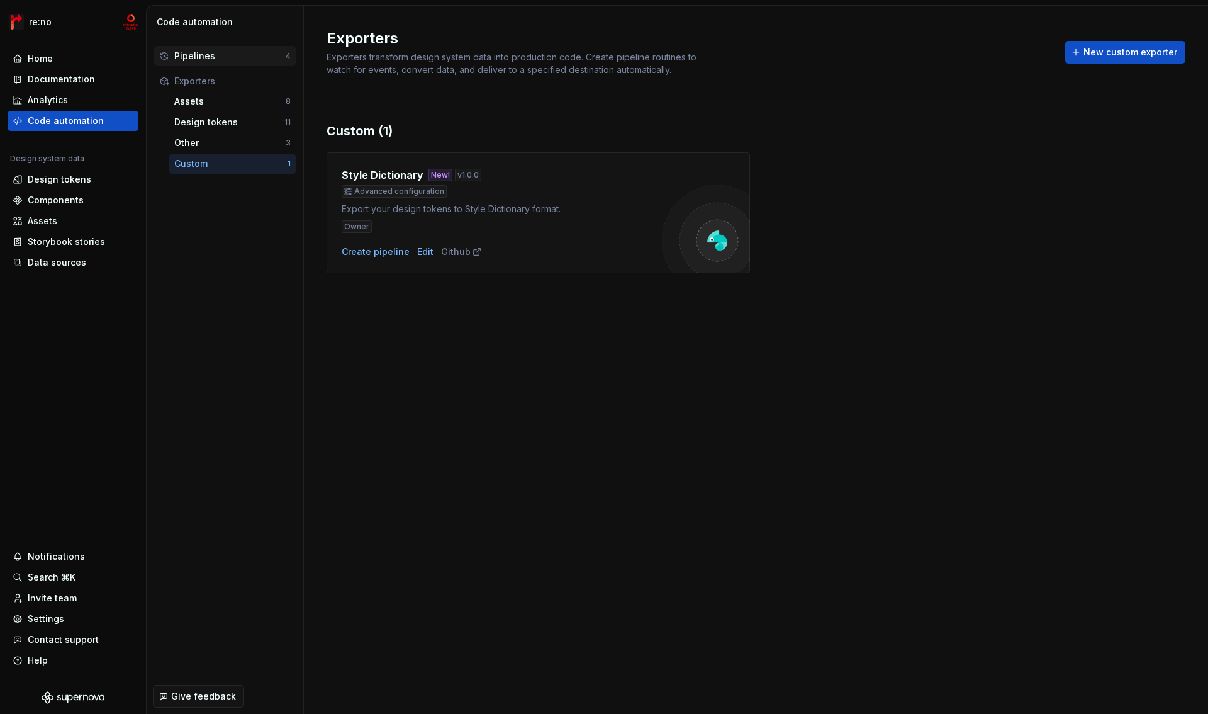
click at [218, 52] on div "Pipelines" at bounding box center [229, 56] width 111 height 13
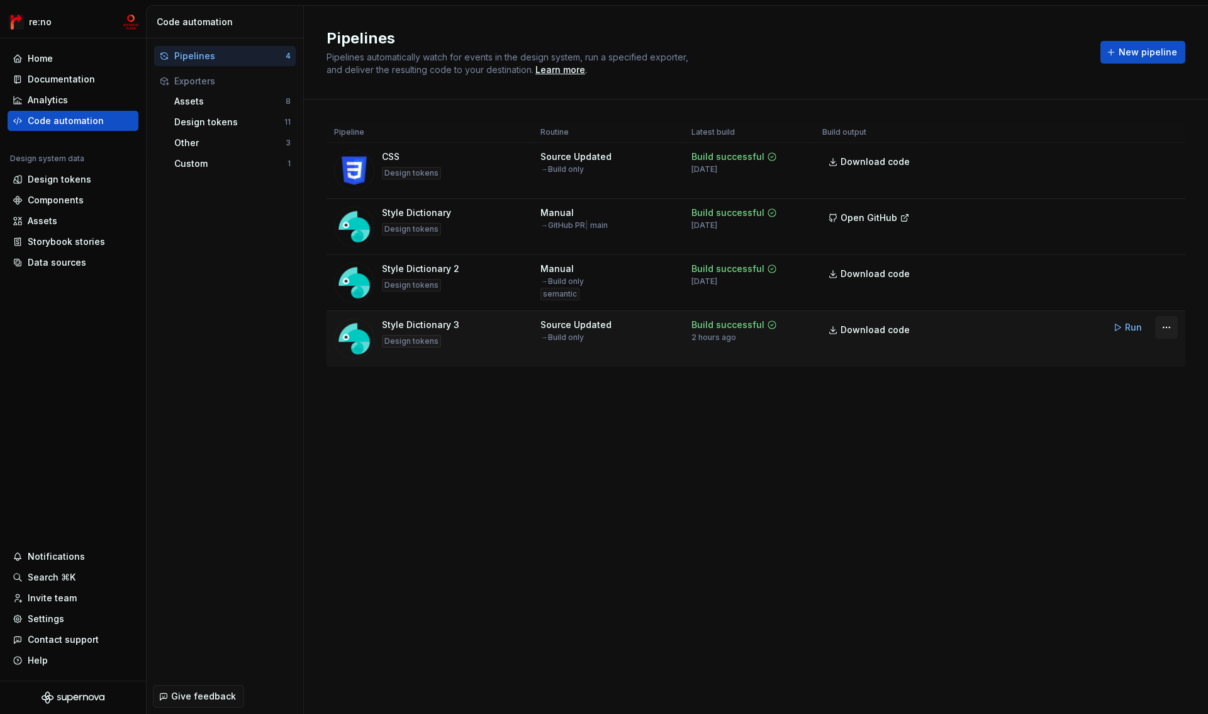
click at [1163, 327] on html "re:no Home Documentation Analytics Code automation Design system data Design to…" at bounding box center [604, 357] width 1208 height 714
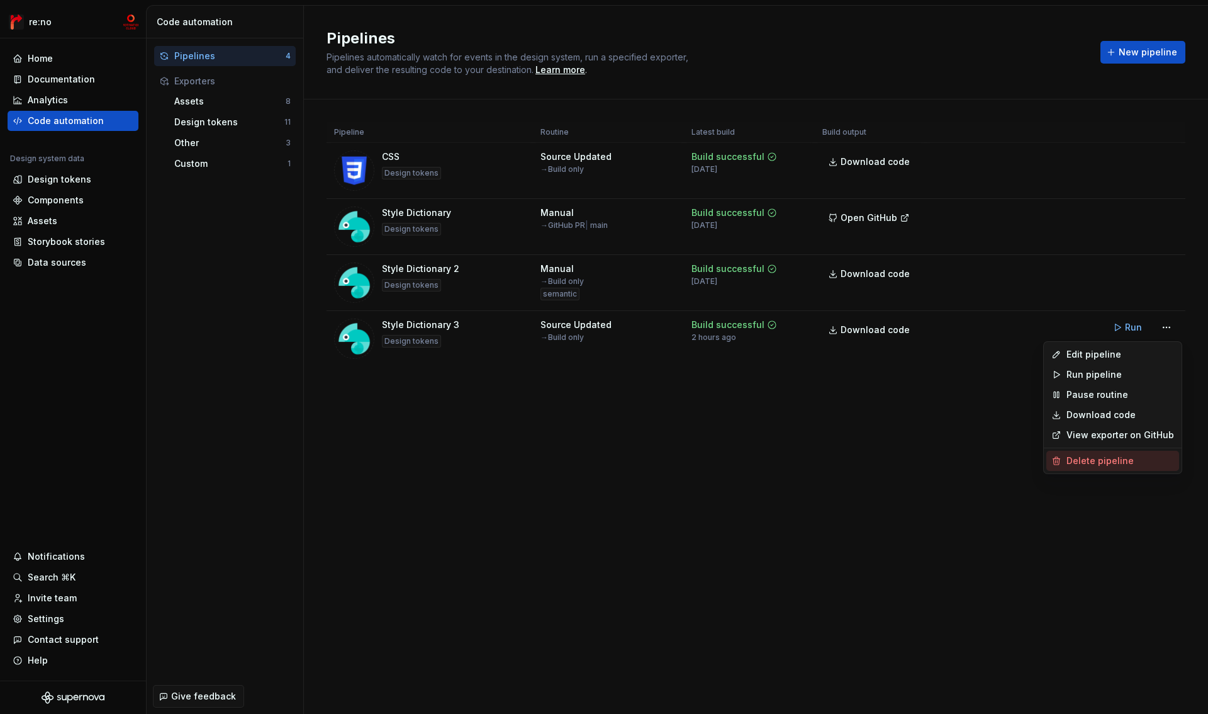
click at [1099, 461] on div "Delete pipeline" at bounding box center [1121, 460] width 108 height 13
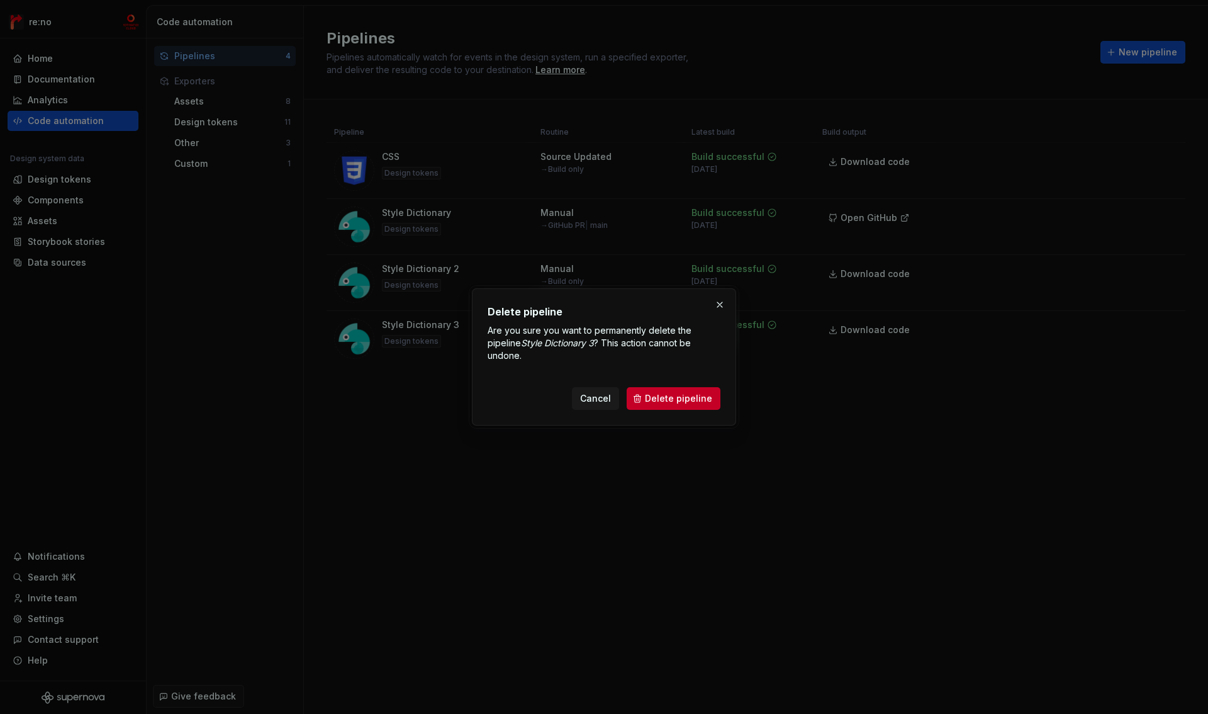
click at [699, 401] on span "Delete pipeline" at bounding box center [678, 398] width 67 height 13
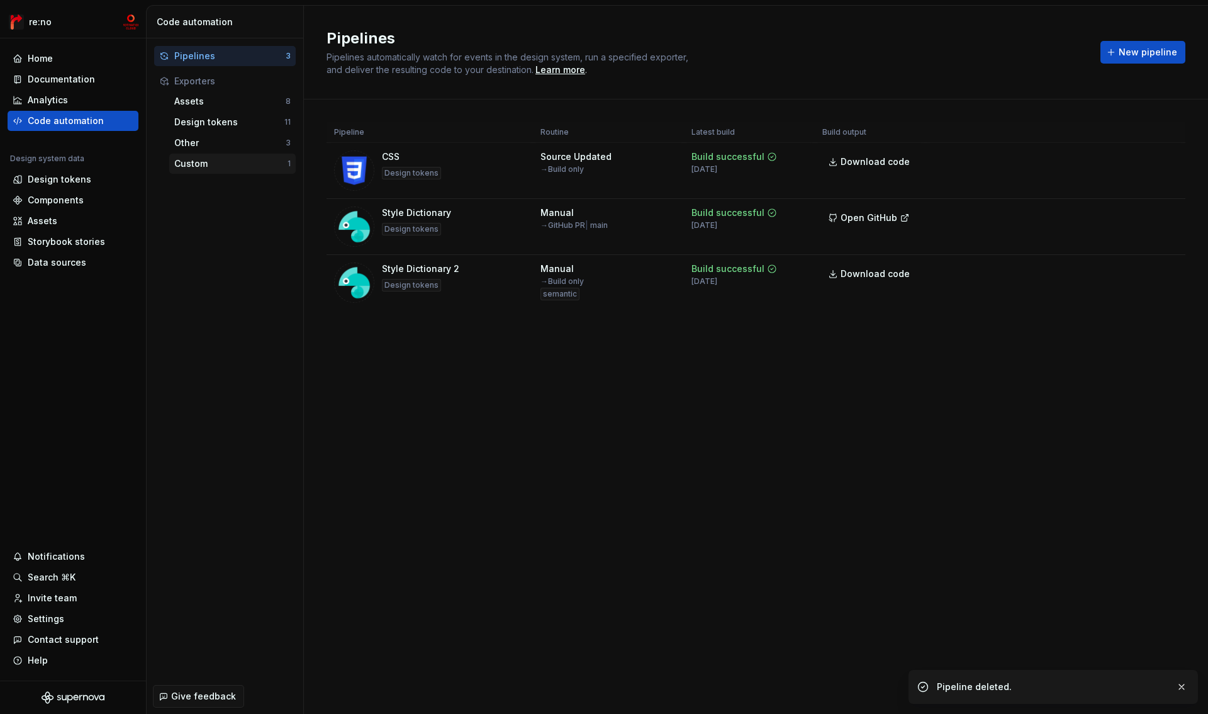
click at [210, 167] on div "Custom" at bounding box center [230, 163] width 113 height 13
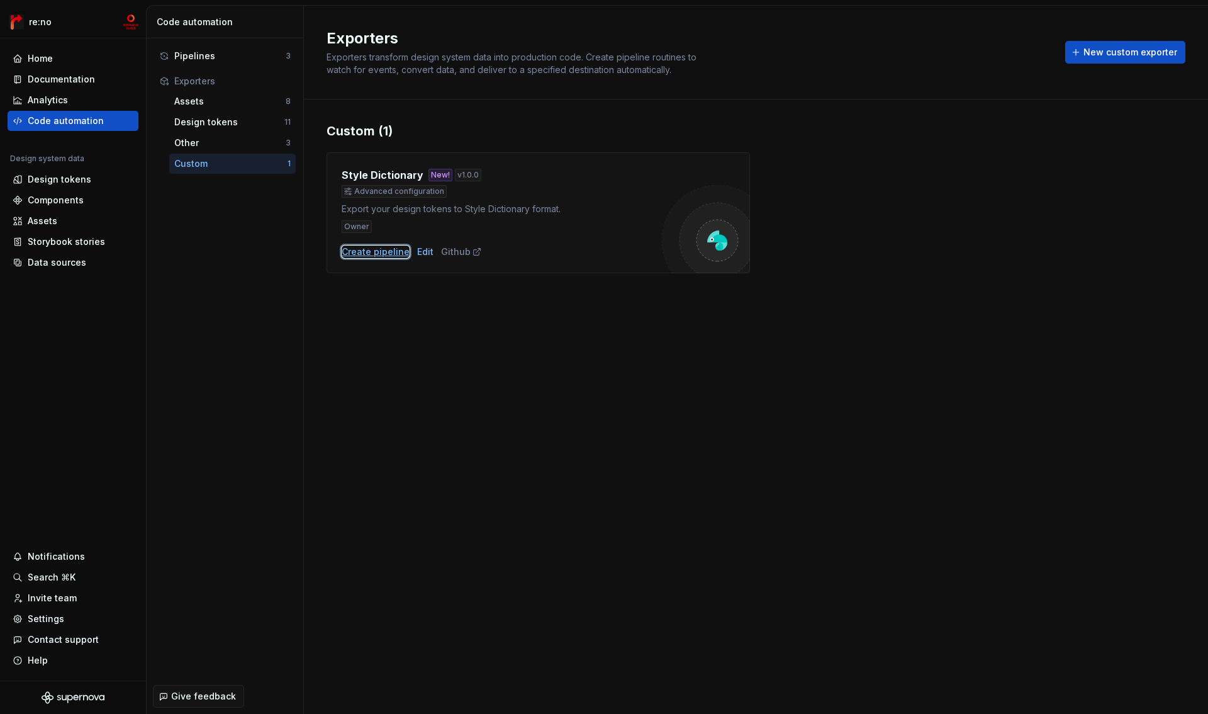
click at [385, 255] on div "Create pipeline" at bounding box center [376, 251] width 68 height 13
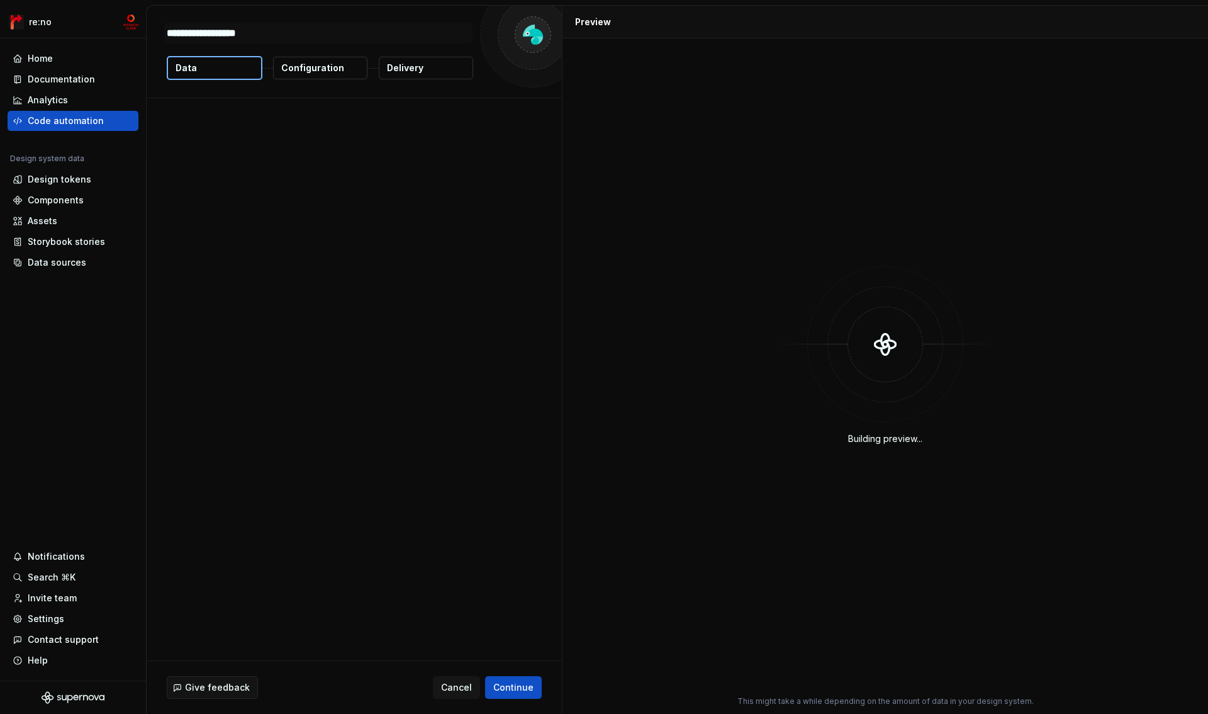
type textarea "*"
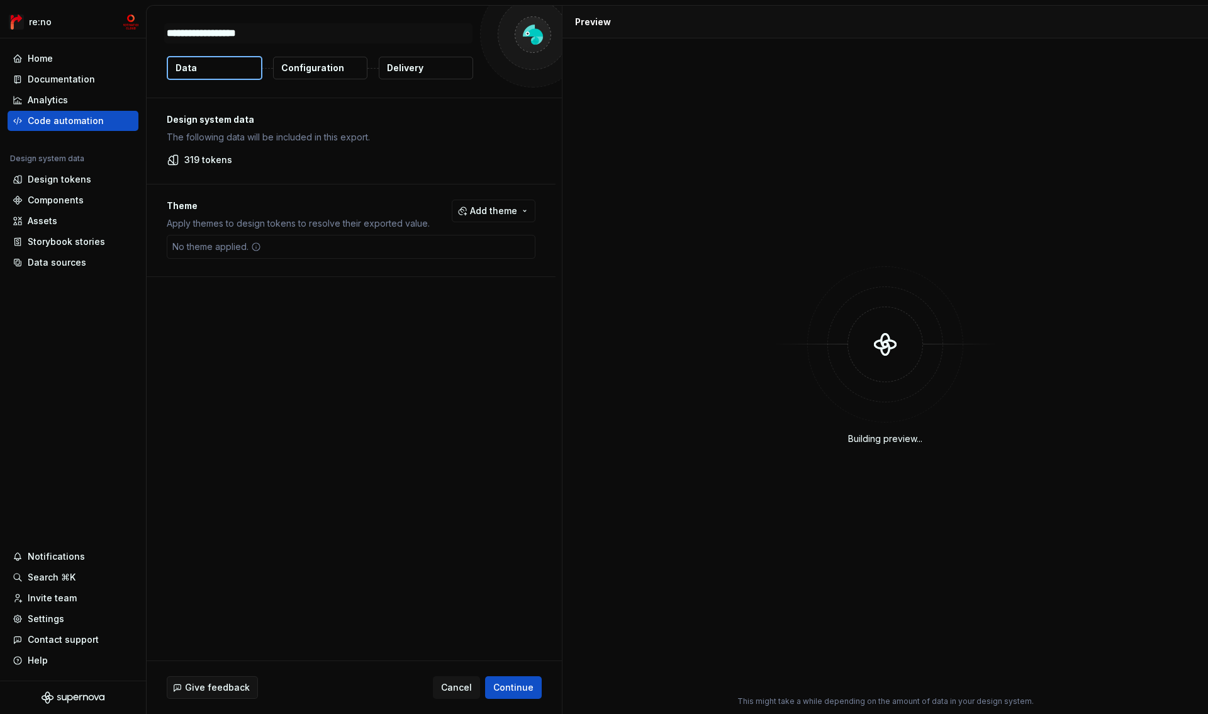
click at [334, 69] on p "Configuration" at bounding box center [312, 68] width 63 height 13
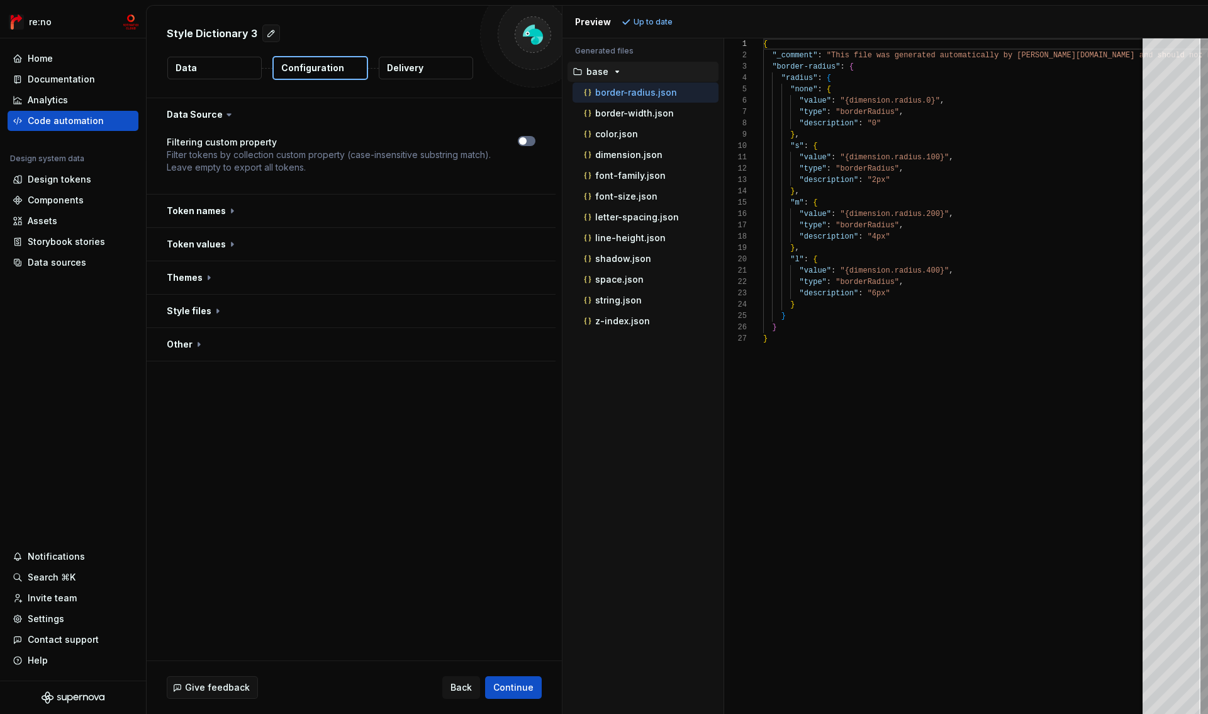
click at [526, 142] on icon "button" at bounding box center [523, 141] width 10 height 8
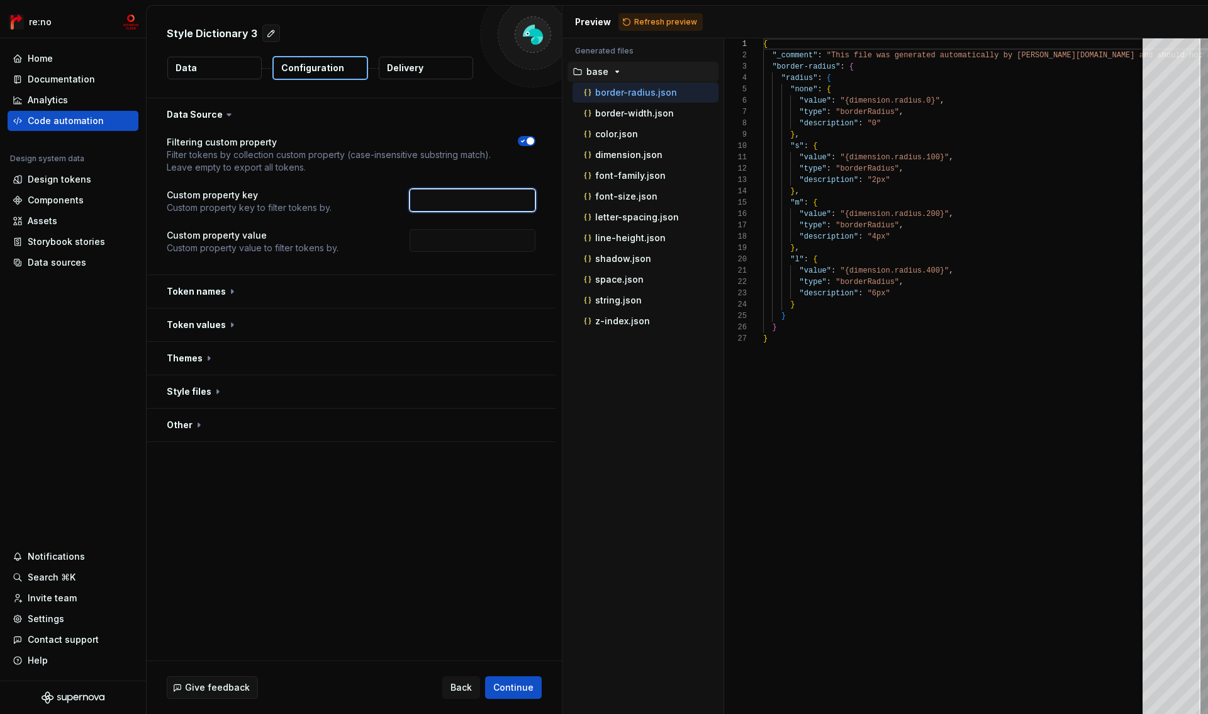
click at [489, 201] on input "text" at bounding box center [473, 200] width 126 height 23
click at [454, 243] on input "text" at bounding box center [473, 240] width 126 height 23
click at [476, 198] on input "collection" at bounding box center [473, 200] width 126 height 23
type input "test"
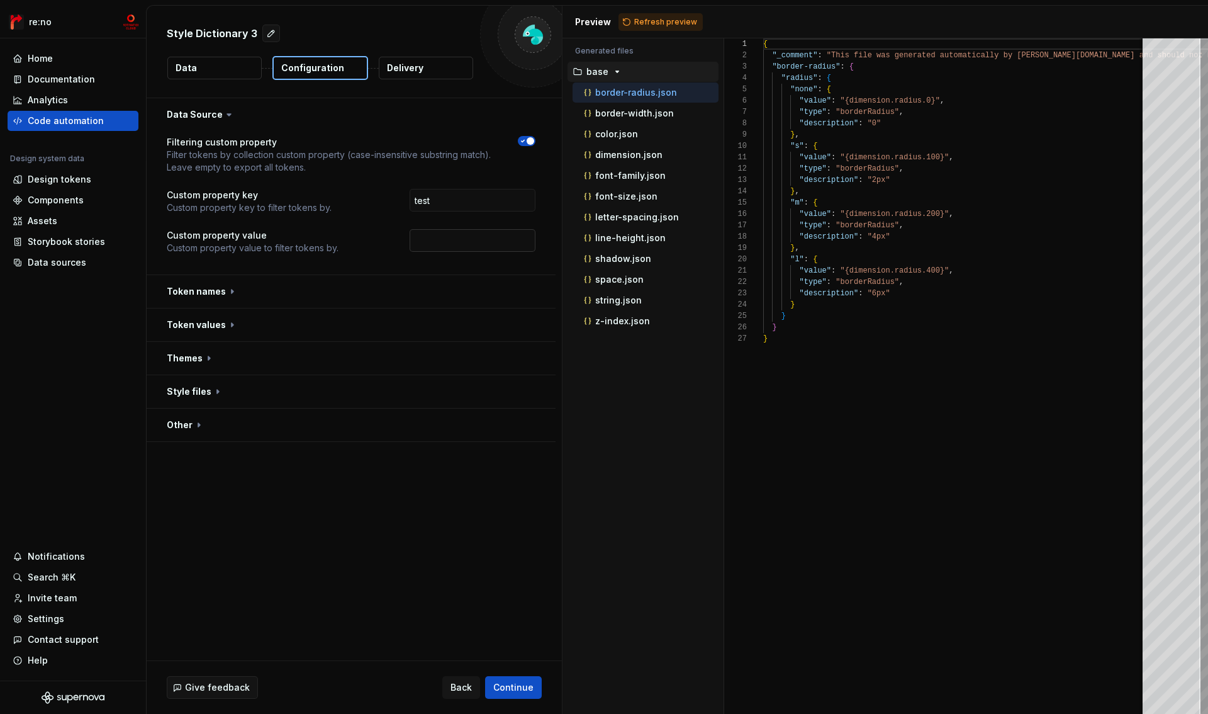
click at [429, 238] on input "text" at bounding box center [473, 240] width 126 height 23
type input "test"
click at [371, 234] on div "test" at bounding box center [448, 241] width 174 height 25
click at [649, 22] on span "Refresh preview" at bounding box center [665, 22] width 63 height 10
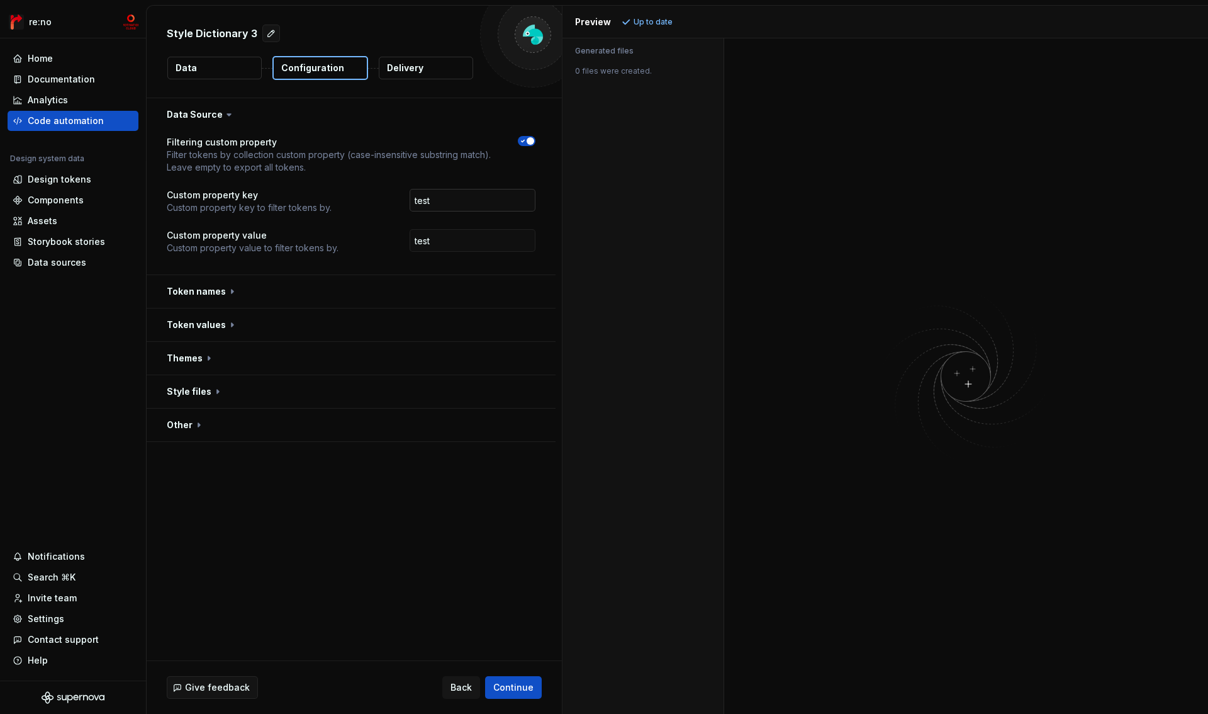
click at [449, 200] on input "test" at bounding box center [473, 200] width 126 height 23
click at [446, 204] on input "text" at bounding box center [473, 200] width 126 height 23
type input "collection"
click at [441, 237] on input "test" at bounding box center [473, 240] width 126 height 23
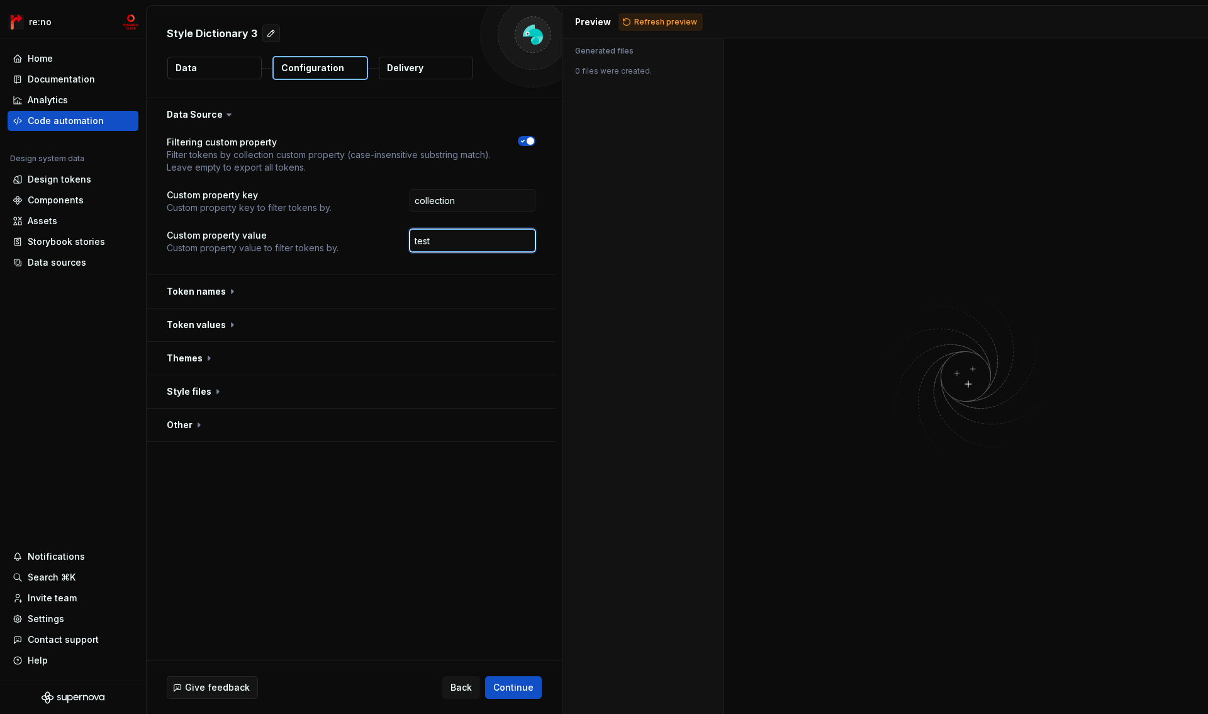
click at [441, 237] on input "test" at bounding box center [473, 240] width 126 height 23
drag, startPoint x: 370, startPoint y: 262, endPoint x: 380, endPoint y: 257, distance: 11.0
click at [371, 261] on div "Filtering custom property Filter tokens by collection custom property (case-ins…" at bounding box center [351, 202] width 369 height 133
click at [440, 244] on input "text" at bounding box center [473, 240] width 126 height 23
type input "semantic"
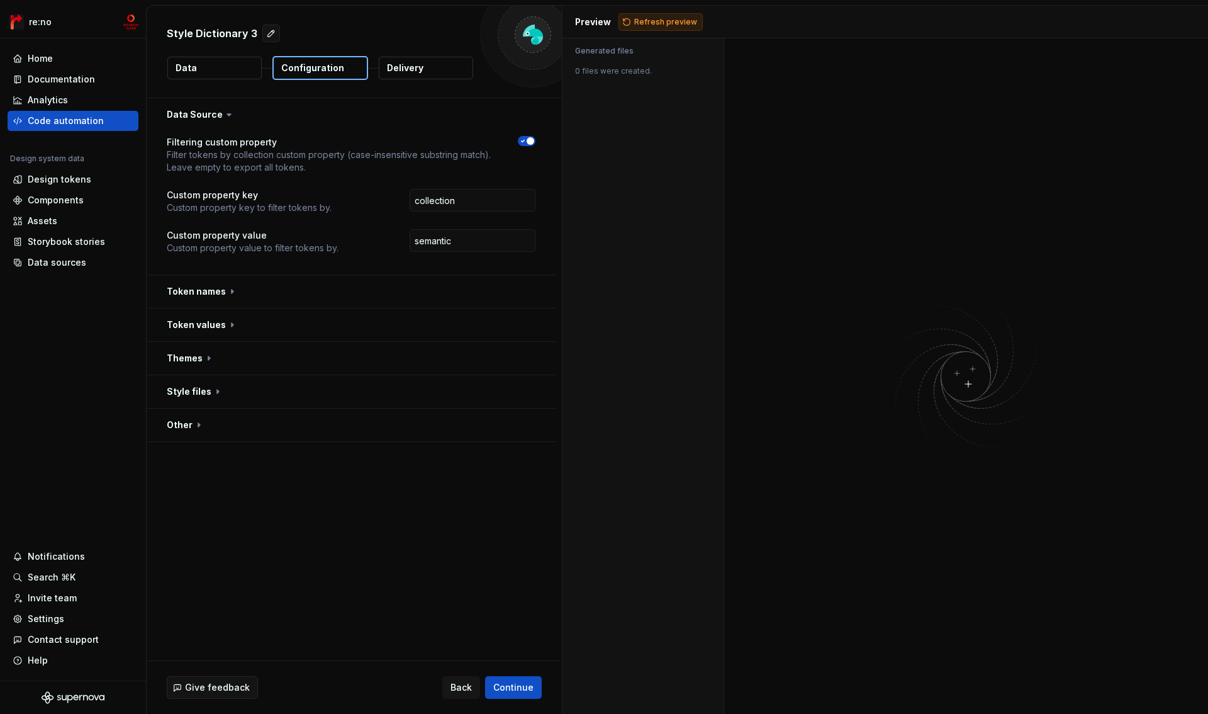
click at [658, 25] on span "Refresh preview" at bounding box center [665, 22] width 63 height 10
click at [213, 296] on button "button" at bounding box center [351, 291] width 409 height 33
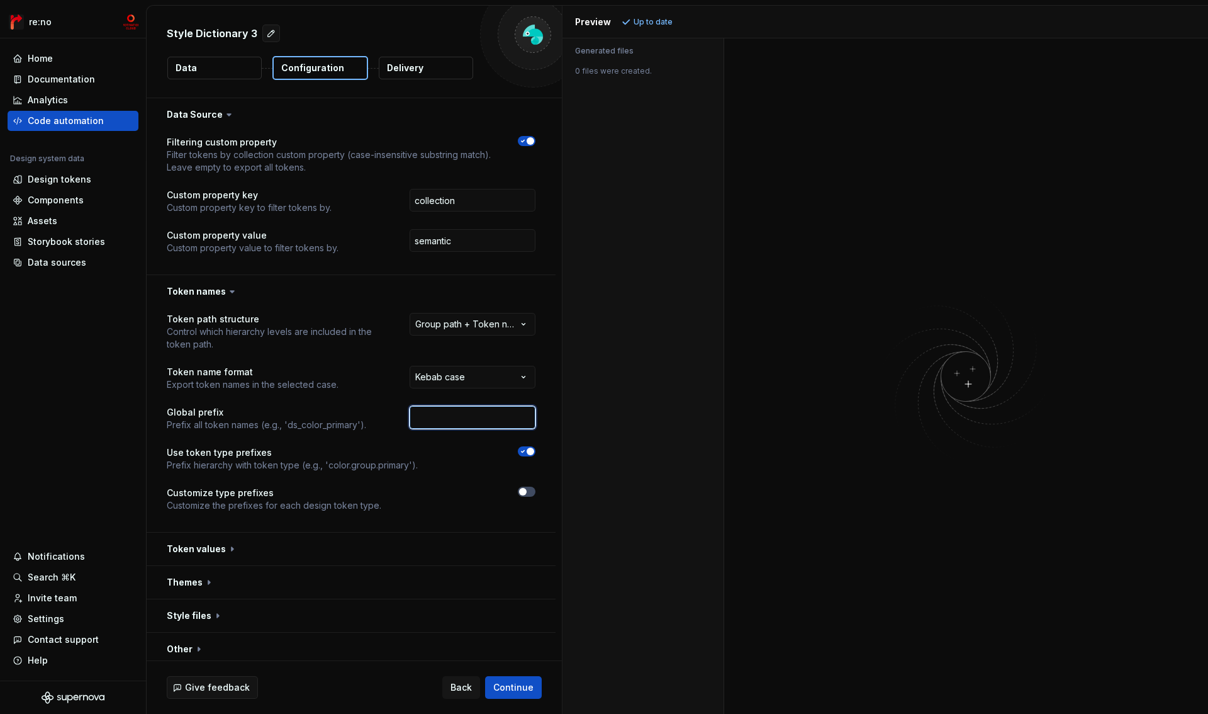
click at [465, 412] on input "text" at bounding box center [473, 417] width 126 height 23
type input "mcs"
click at [445, 484] on div "**********" at bounding box center [351, 420] width 369 height 214
click at [524, 451] on icon "button" at bounding box center [523, 451] width 10 height 8
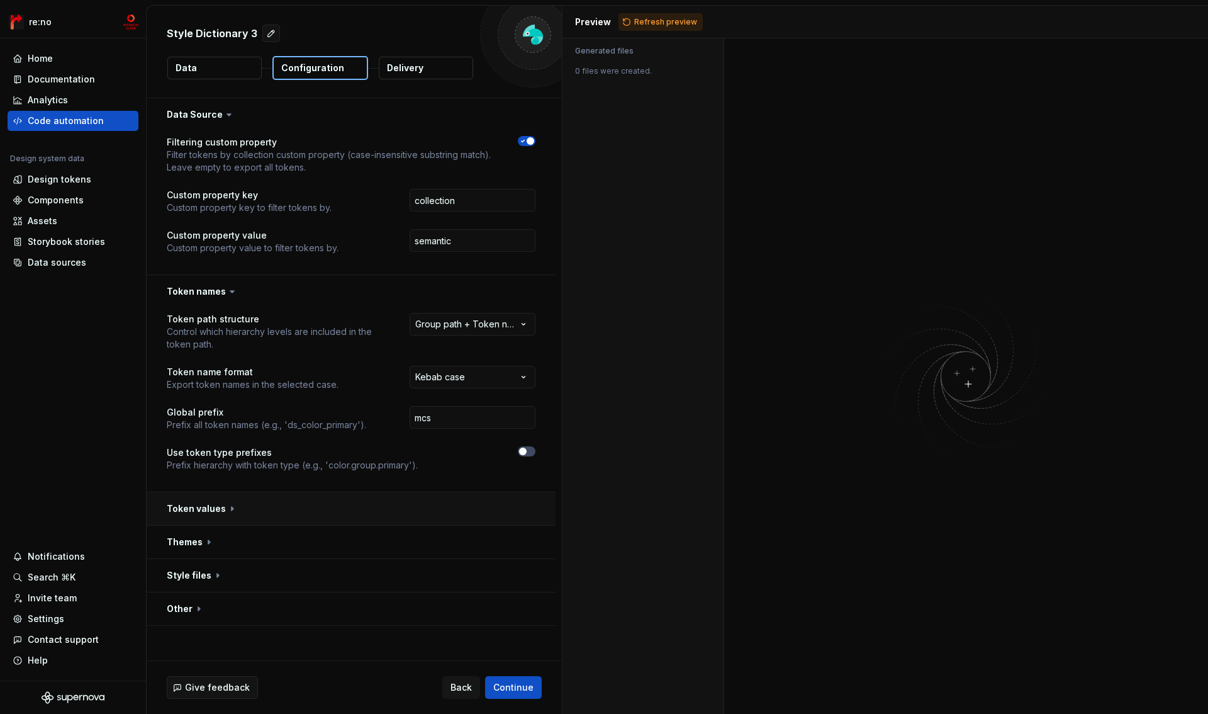
click at [200, 509] on button "button" at bounding box center [351, 508] width 409 height 33
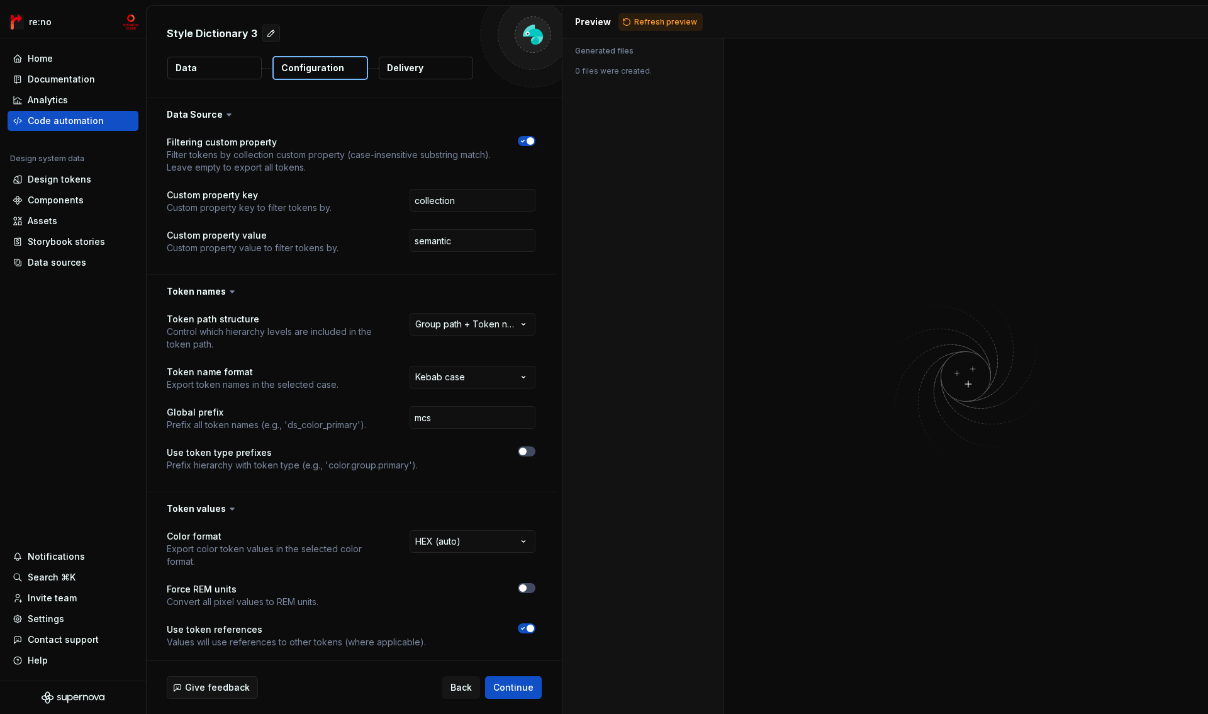
scroll to position [149, 0]
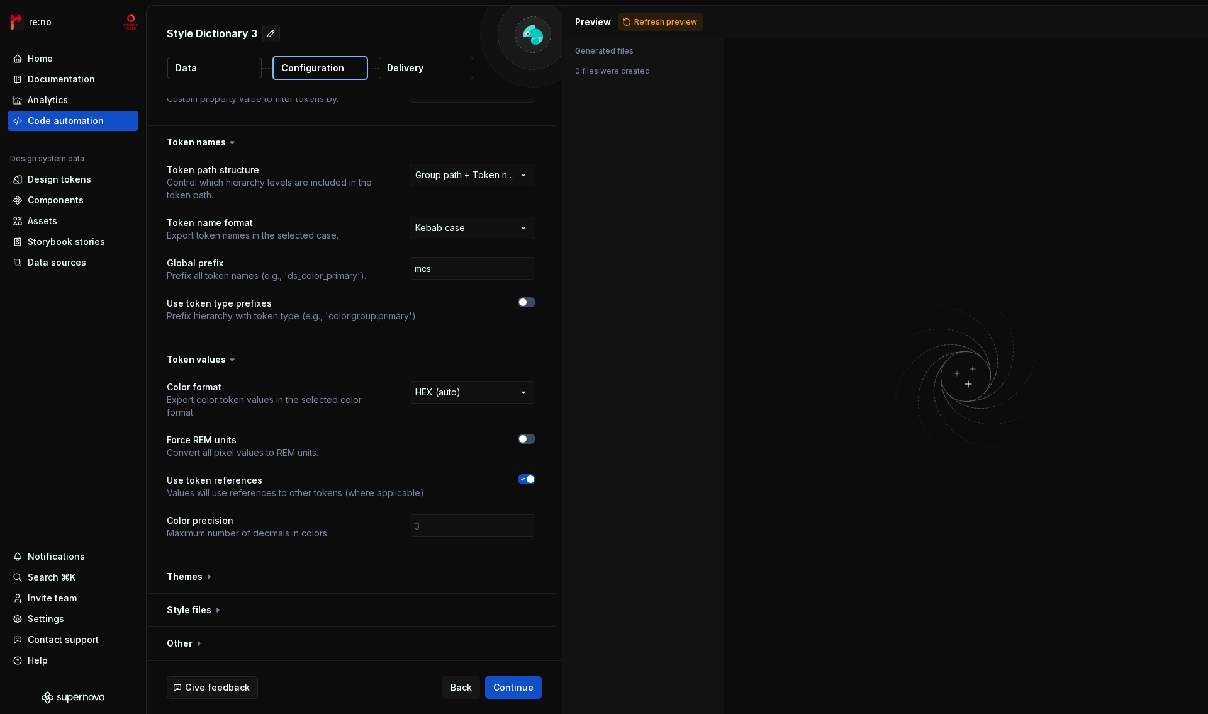
click at [525, 480] on icon "button" at bounding box center [523, 479] width 10 height 8
click at [171, 582] on button "button" at bounding box center [351, 576] width 409 height 33
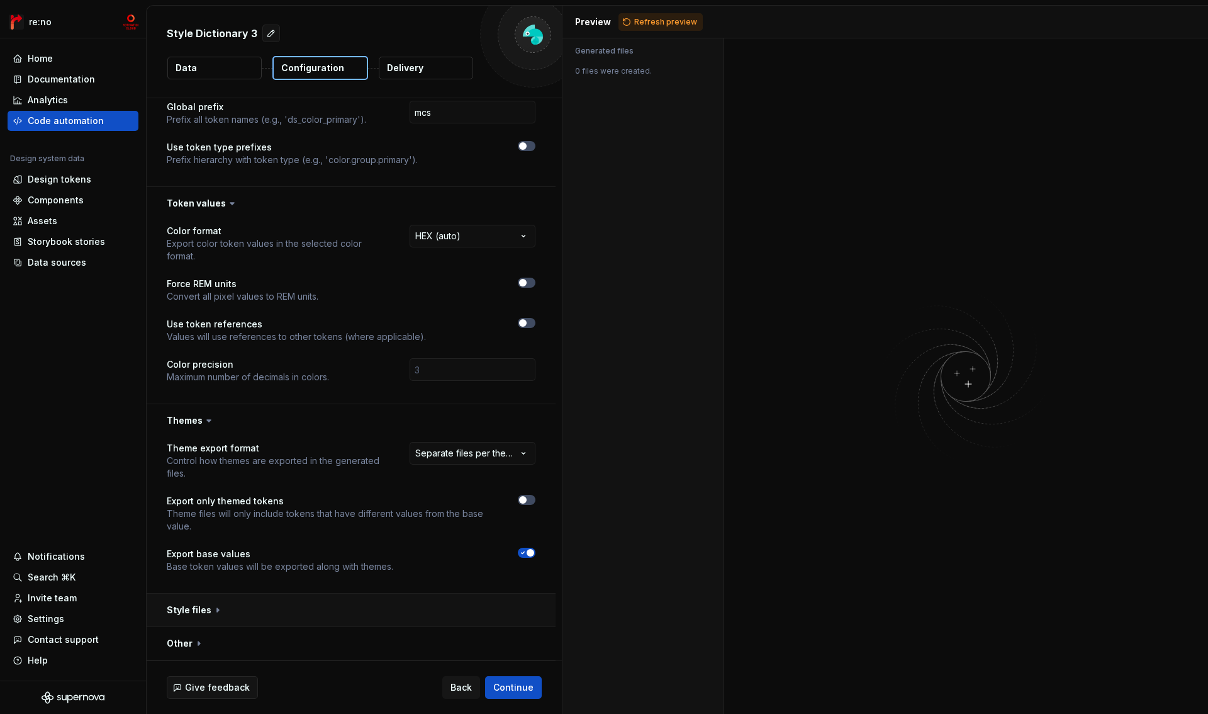
click at [192, 607] on button "button" at bounding box center [351, 609] width 409 height 33
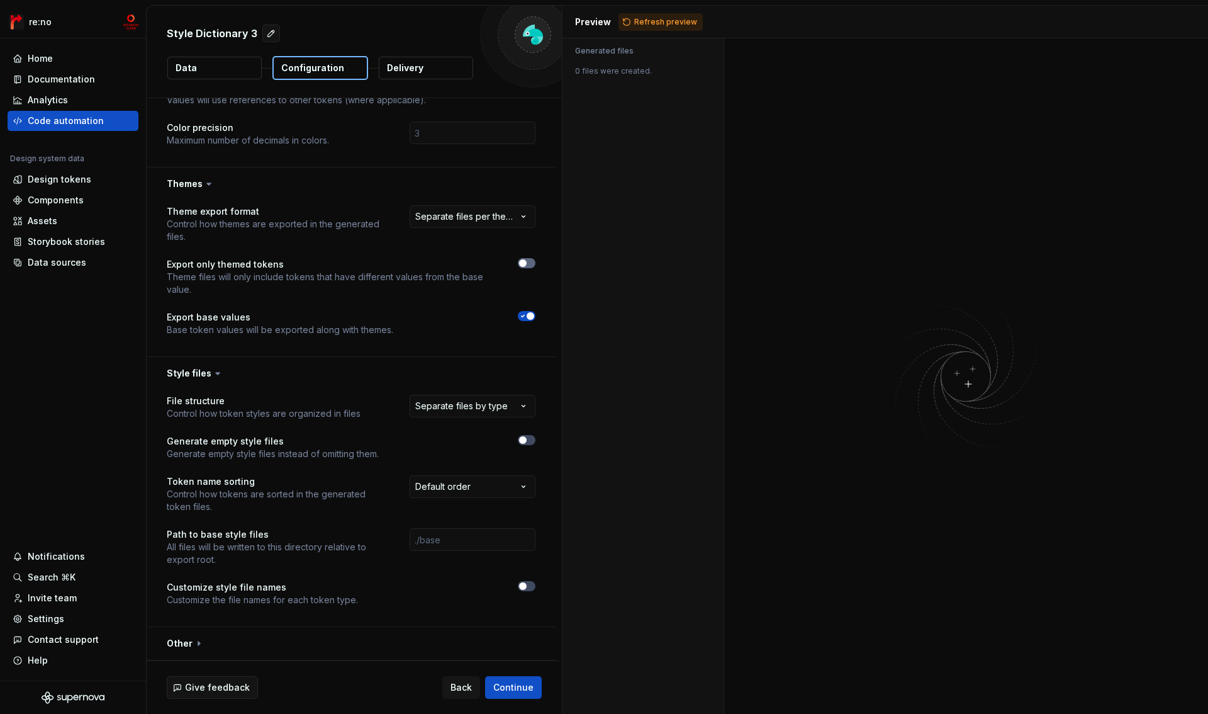
click at [532, 266] on button "button" at bounding box center [527, 263] width 18 height 10
click at [530, 266] on span "button" at bounding box center [531, 263] width 8 height 8
click at [187, 643] on button "button" at bounding box center [351, 643] width 409 height 33
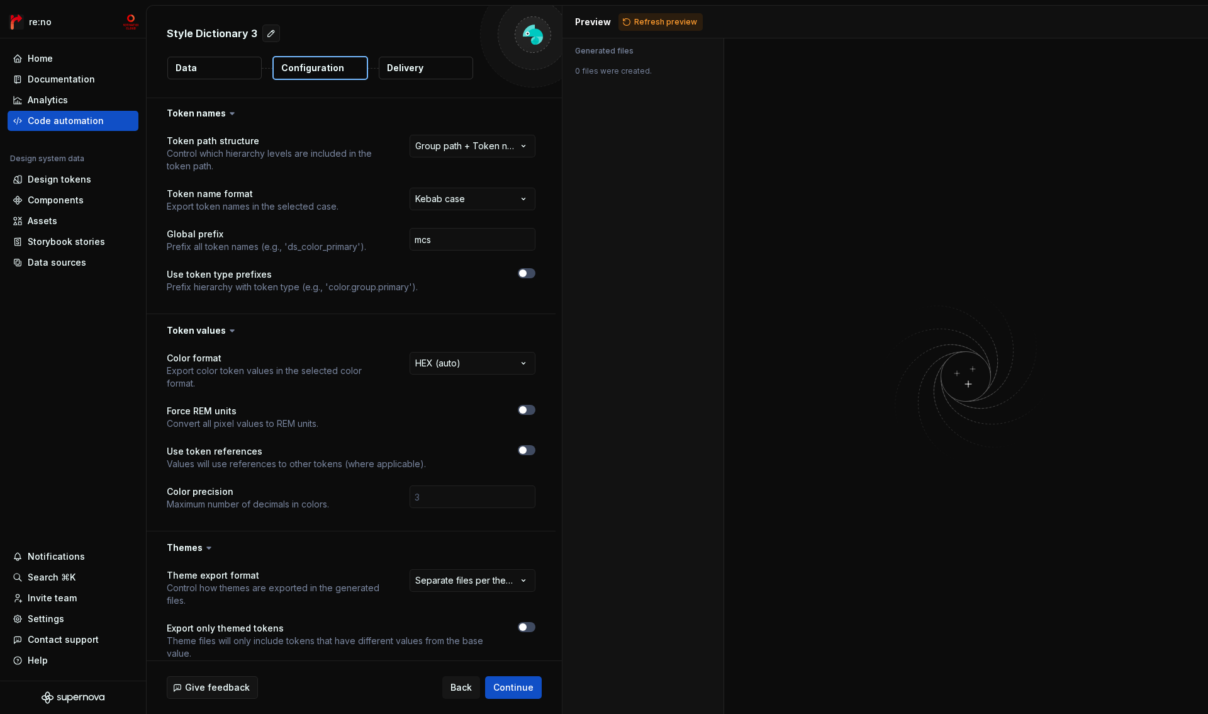
scroll to position [0, 0]
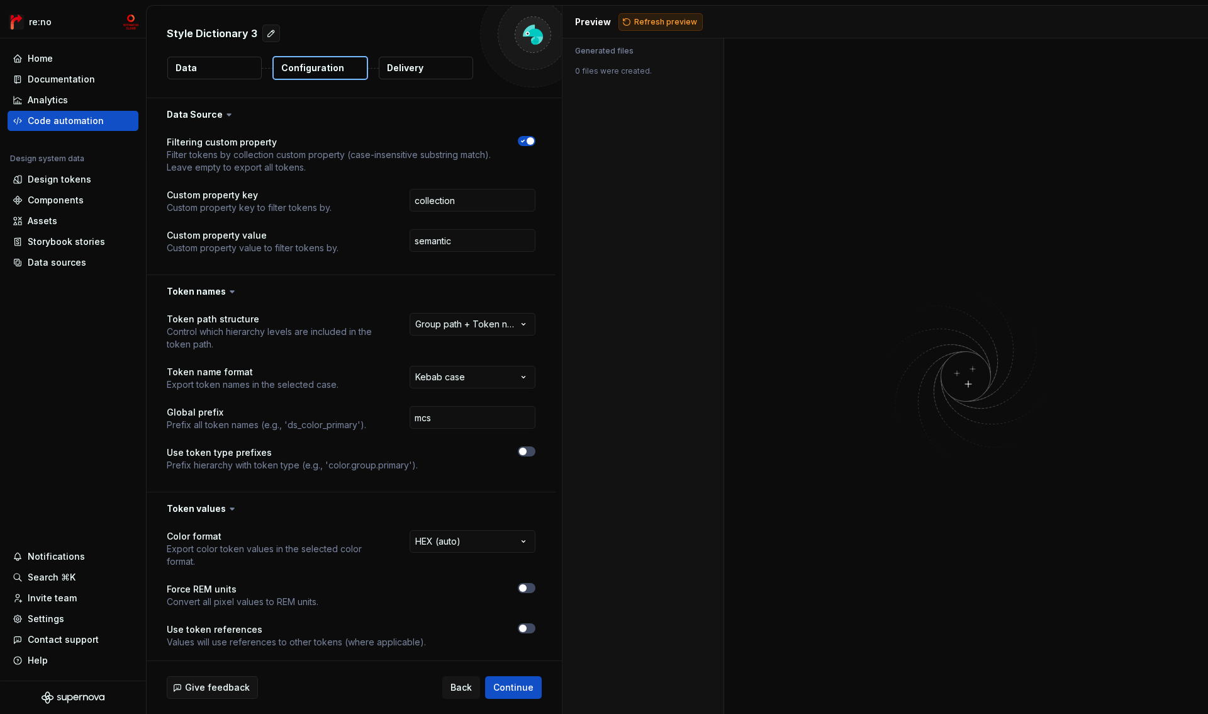
click at [651, 21] on span "Refresh preview" at bounding box center [665, 22] width 63 height 10
click at [475, 244] on input "semantic" at bounding box center [473, 240] width 126 height 23
click at [469, 192] on input "collection" at bounding box center [473, 200] width 126 height 23
click at [467, 194] on input "collection" at bounding box center [473, 200] width 126 height 23
type input "test"
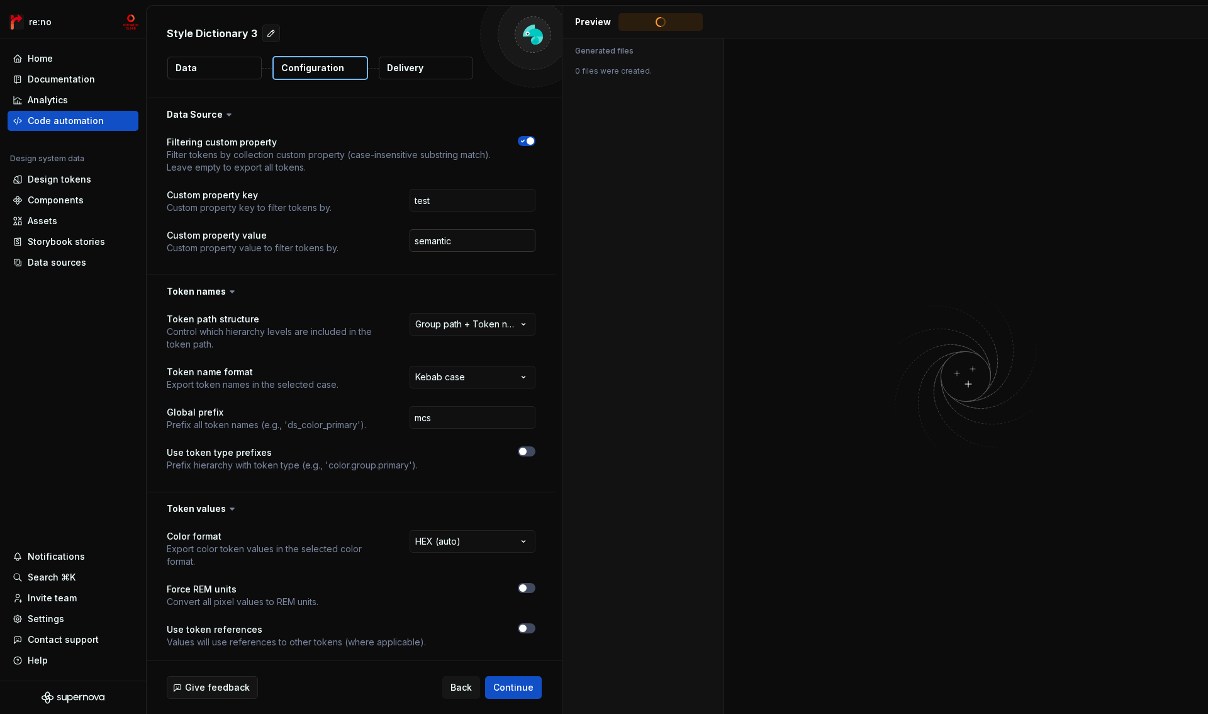
click at [463, 237] on input "semantic" at bounding box center [473, 240] width 126 height 23
type input "semanticte"
click at [641, 19] on span "Refresh preview" at bounding box center [665, 22] width 63 height 10
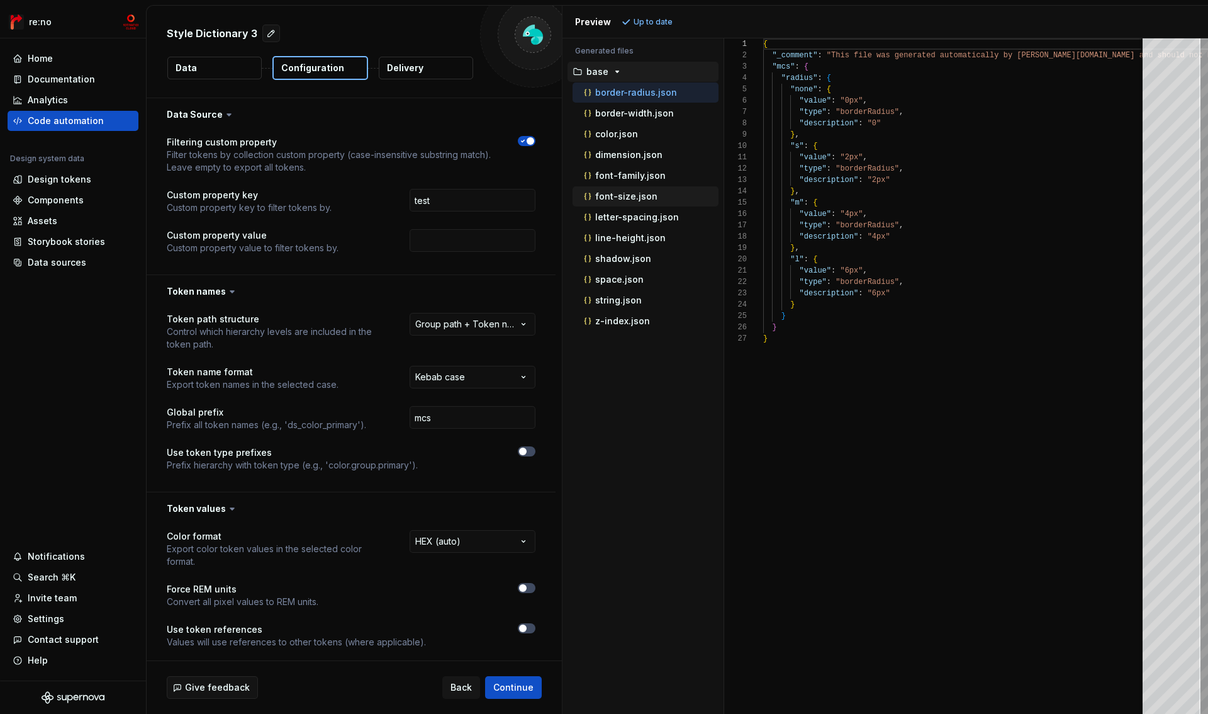
click at [631, 194] on p "font-size.json" at bounding box center [626, 196] width 62 height 10
type textarea "**********"
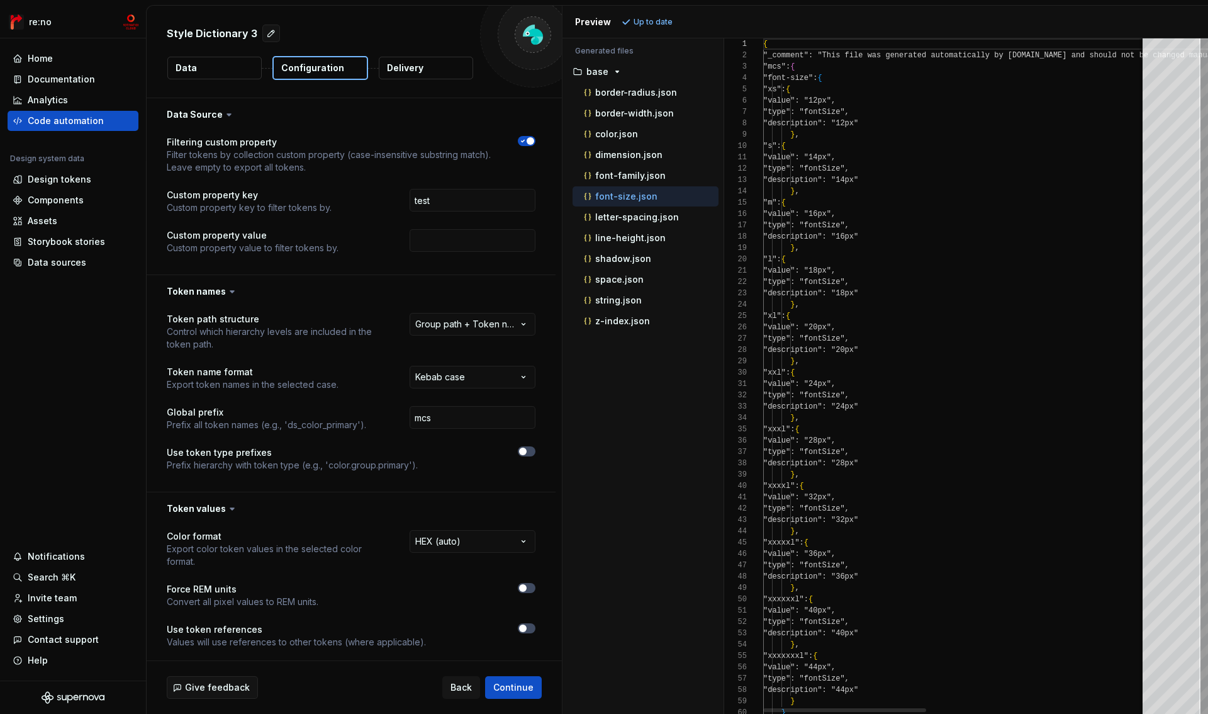
scroll to position [113, 0]
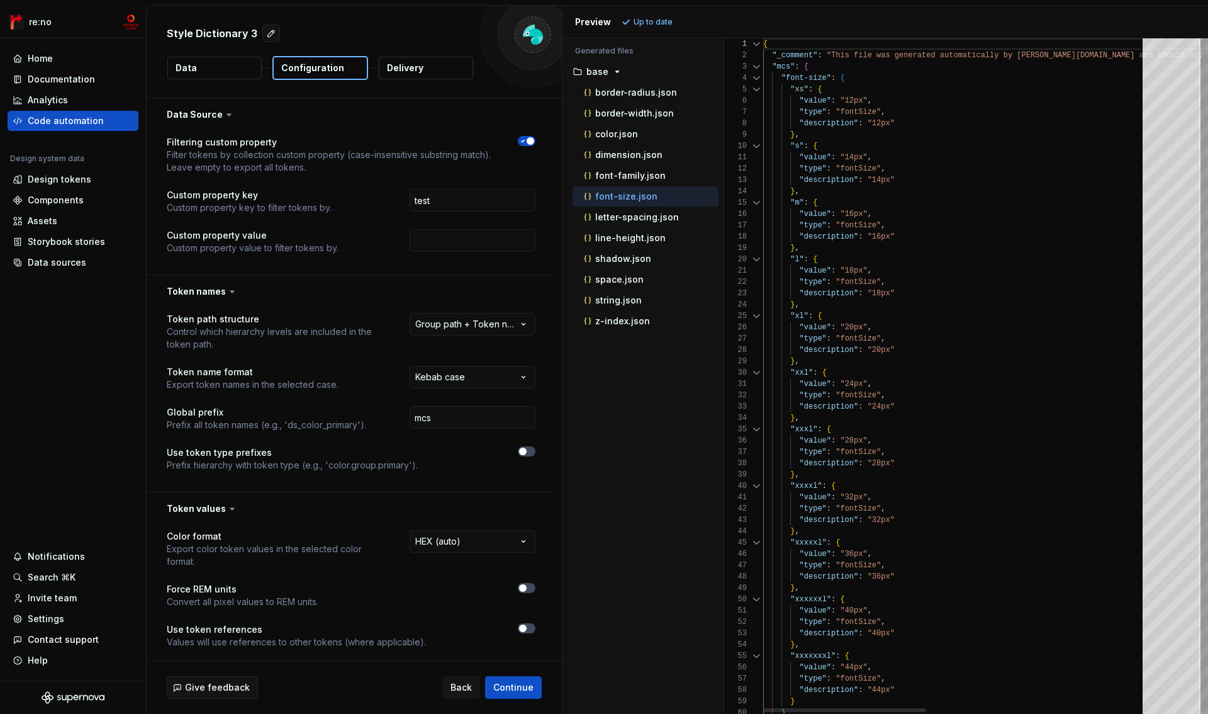
click at [756, 80] on div at bounding box center [756, 77] width 16 height 11
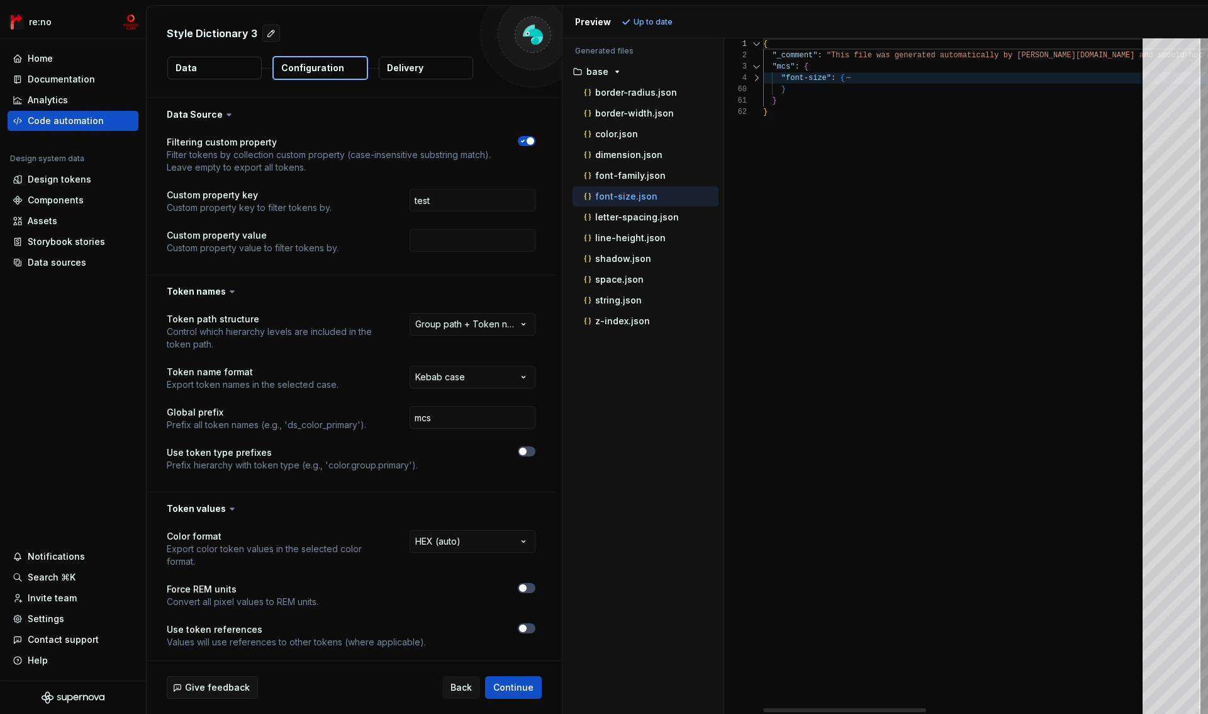
click at [756, 80] on div at bounding box center [756, 77] width 16 height 11
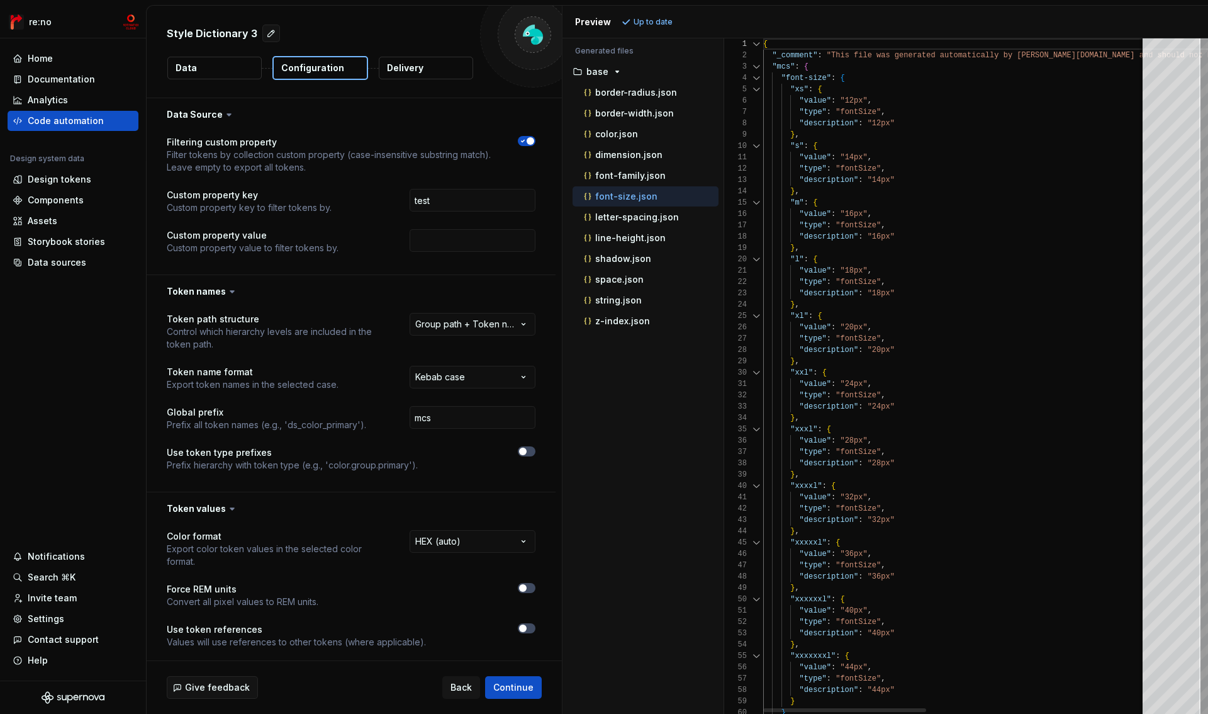
click at [757, 93] on div at bounding box center [756, 89] width 16 height 11
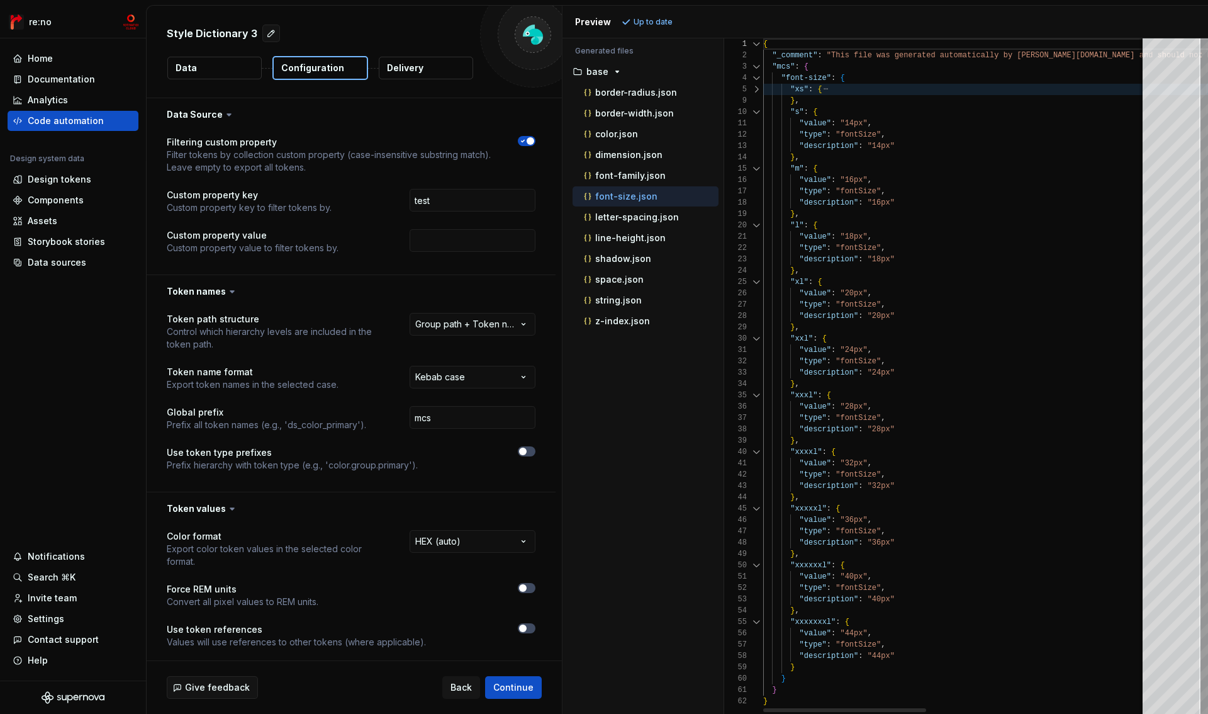
click at [757, 93] on div at bounding box center [756, 89] width 16 height 11
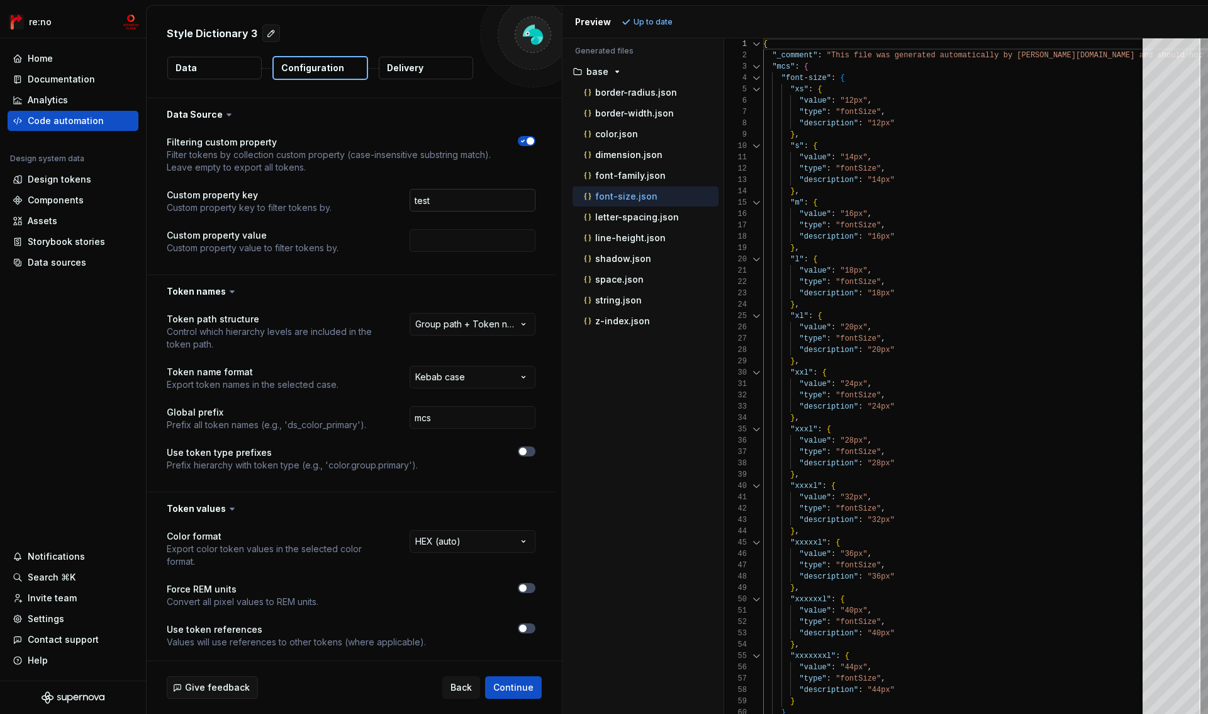
click at [443, 205] on input "test" at bounding box center [473, 200] width 126 height 23
click at [443, 204] on input "test" at bounding box center [473, 200] width 126 height 23
type input "Test"
click at [425, 242] on input "text" at bounding box center [473, 240] width 126 height 23
type input "test"
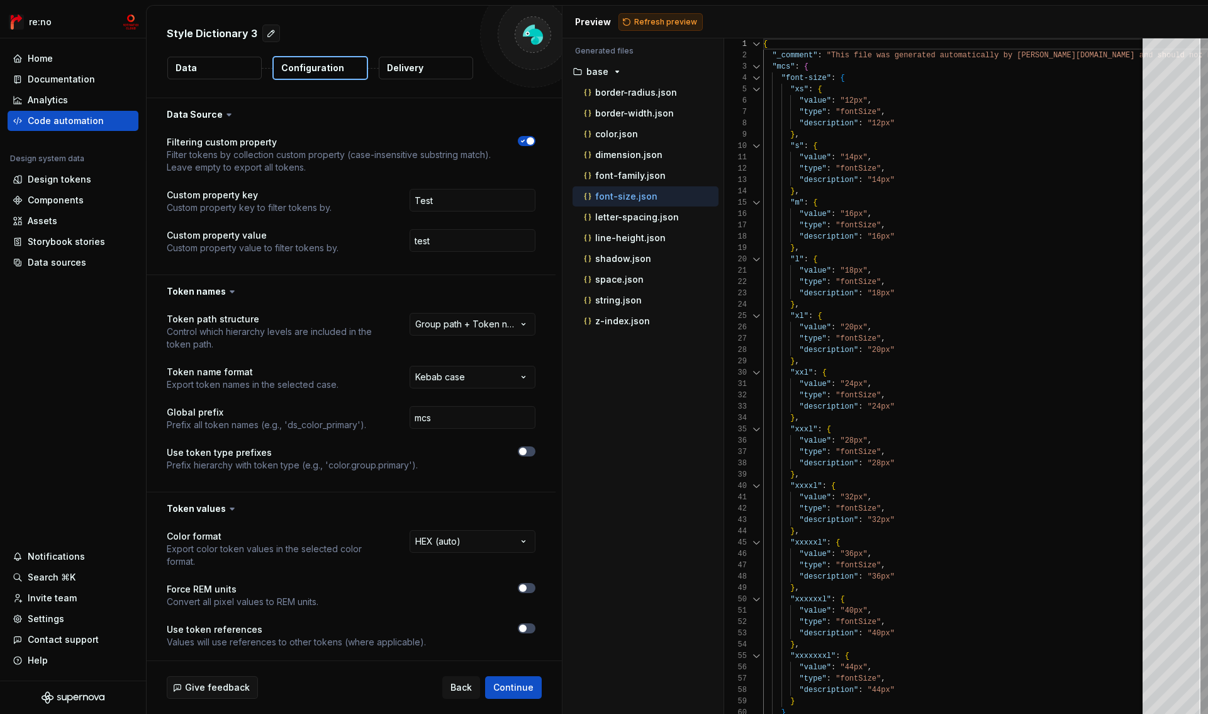
click at [647, 18] on span "Refresh preview" at bounding box center [665, 22] width 63 height 10
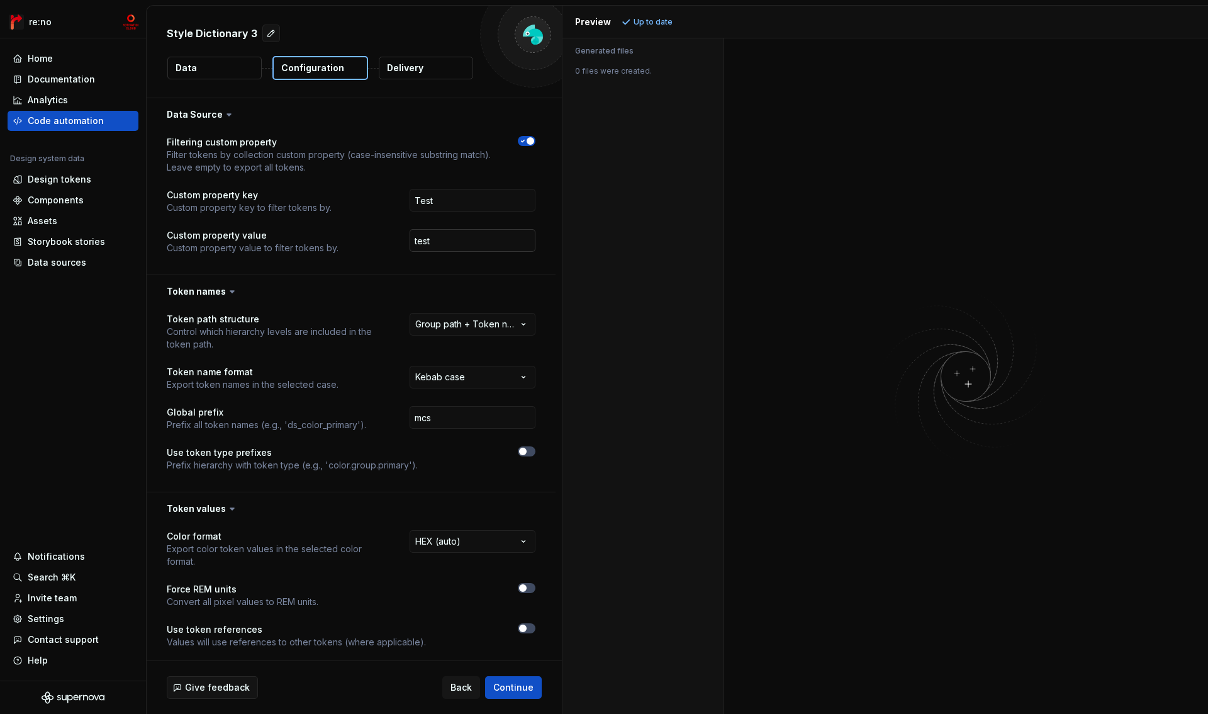
click at [491, 241] on input "test" at bounding box center [473, 240] width 126 height 23
click at [662, 14] on button "Refresh preview" at bounding box center [661, 22] width 84 height 18
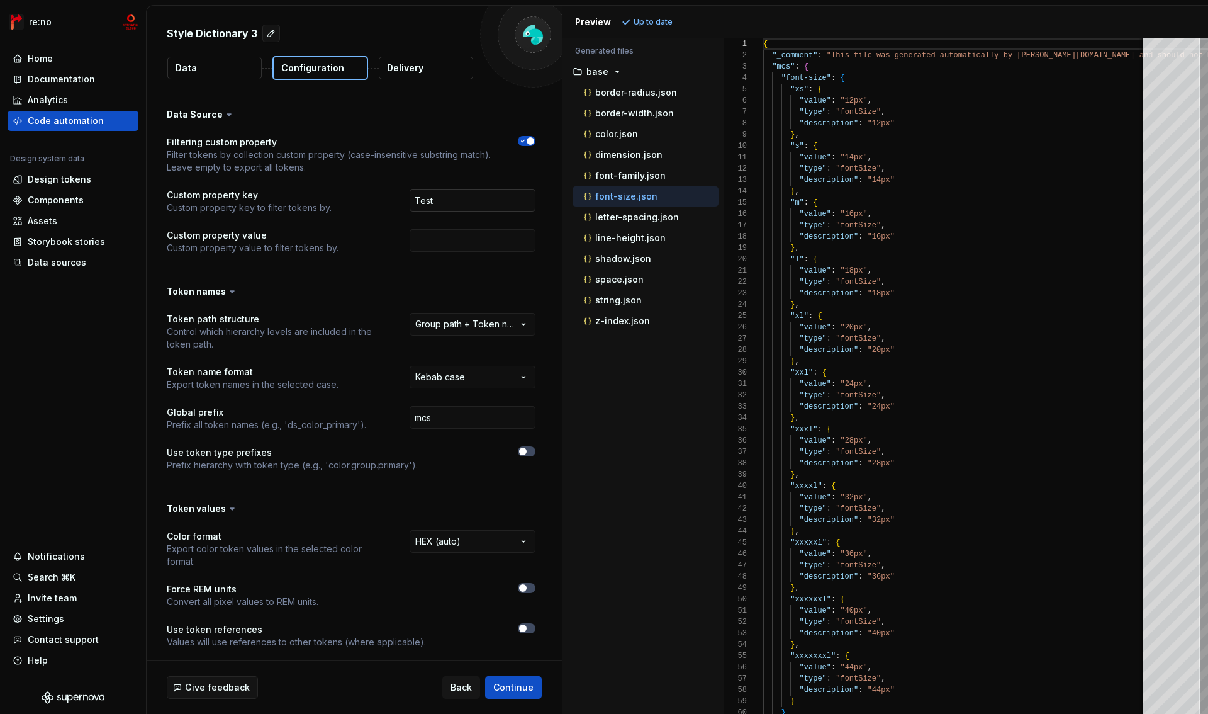
click at [454, 198] on input "Test" at bounding box center [473, 200] width 126 height 23
click at [661, 21] on span "Refresh preview" at bounding box center [665, 22] width 63 height 10
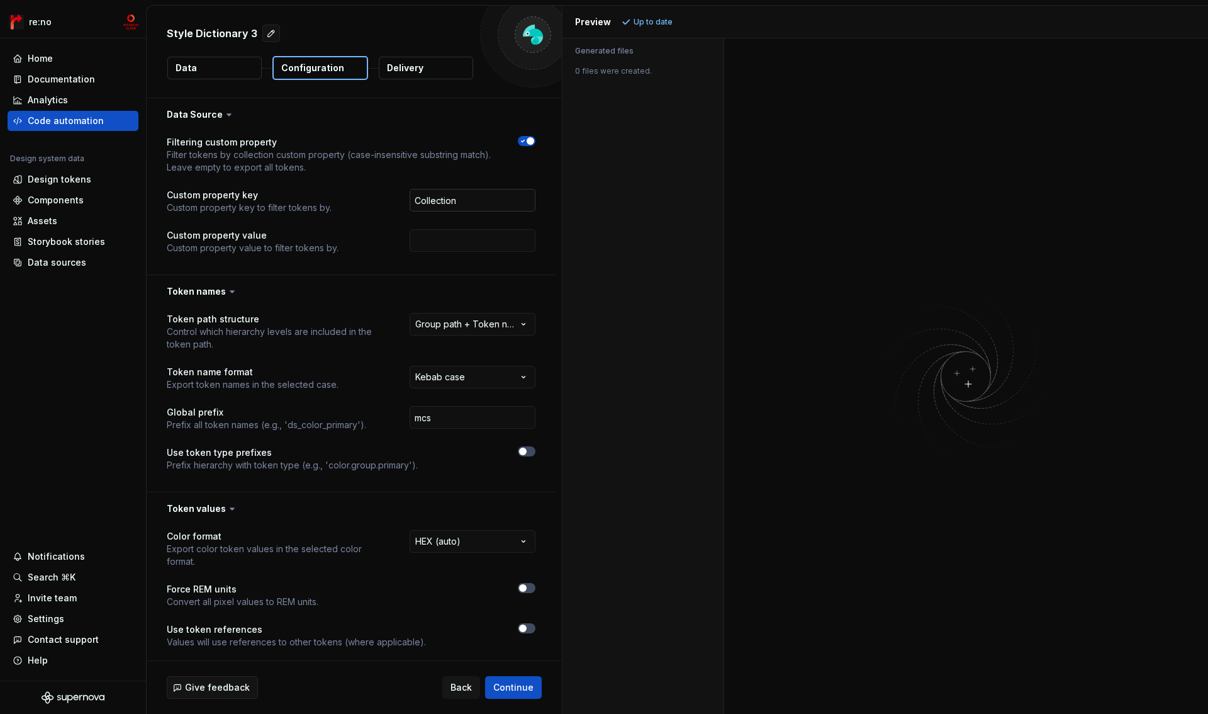
click at [481, 202] on input "Collection" at bounding box center [473, 200] width 126 height 23
type input "collection"
click at [654, 19] on span "Refresh preview" at bounding box center [665, 22] width 63 height 10
click at [442, 247] on input "text" at bounding box center [473, 240] width 126 height 23
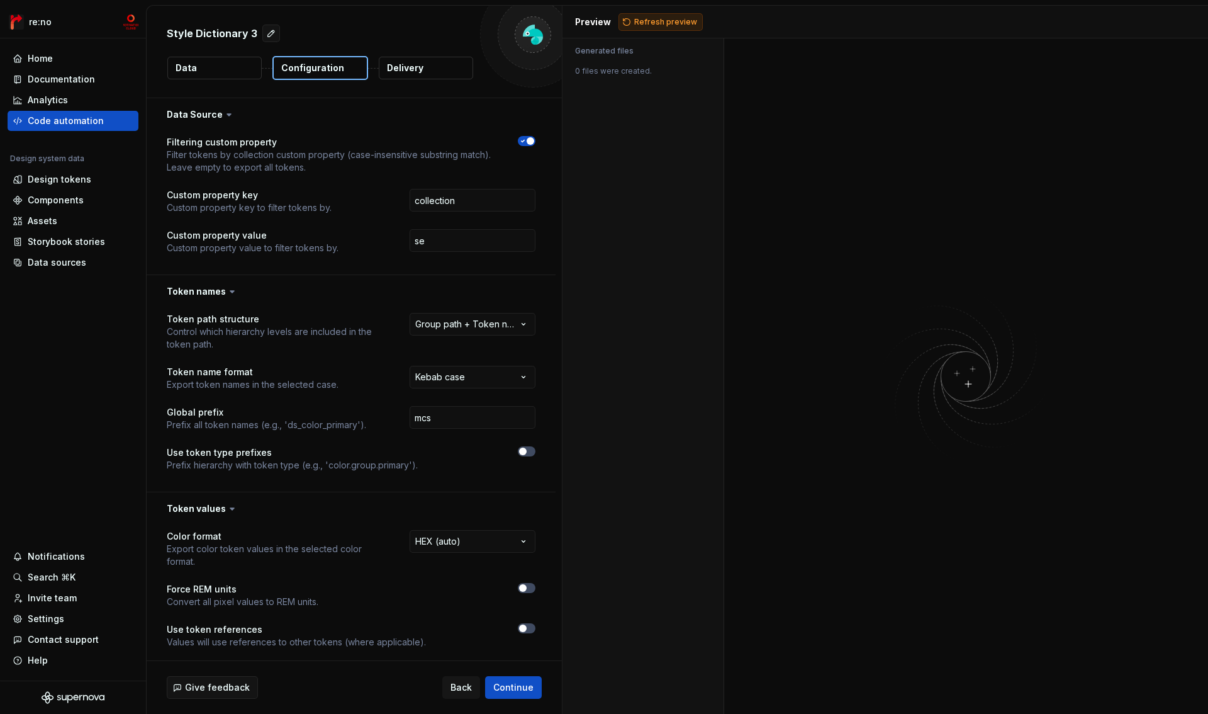
click at [671, 26] on span "Refresh preview" at bounding box center [665, 22] width 63 height 10
click at [446, 240] on input "se" at bounding box center [473, 240] width 126 height 23
type input "primitive"
click at [645, 23] on span "Refresh preview" at bounding box center [665, 22] width 63 height 10
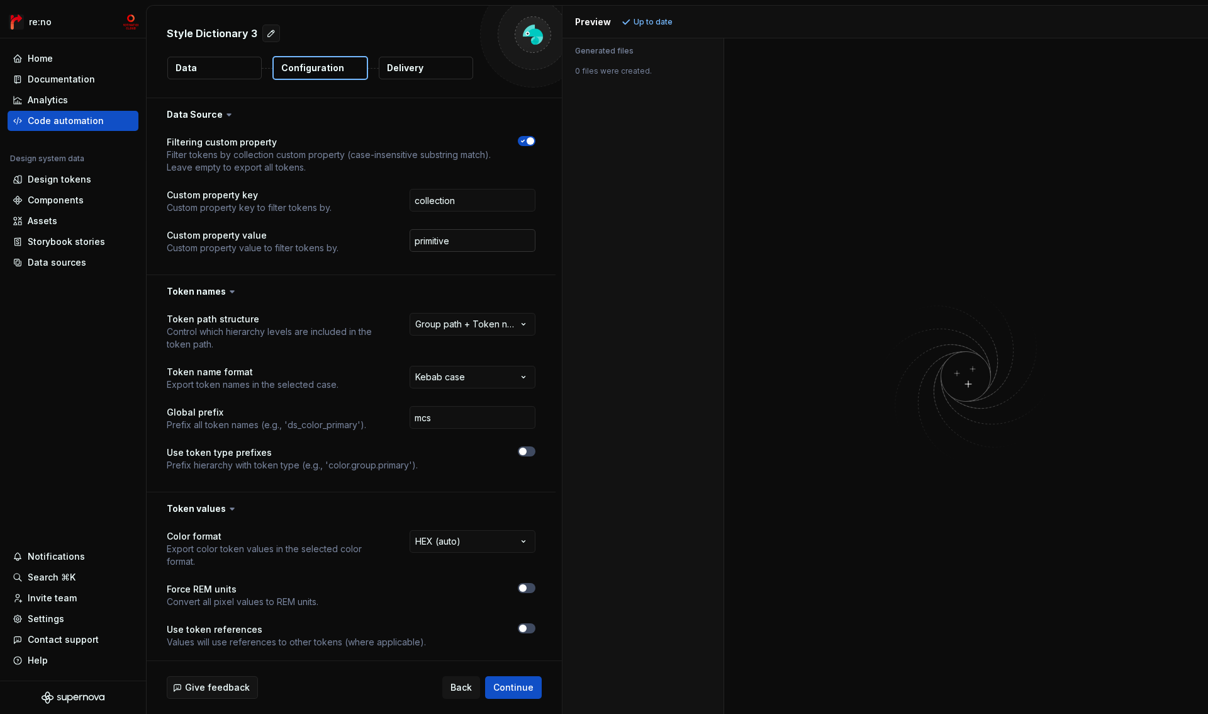
click at [478, 240] on input "primitive" at bounding box center [473, 240] width 126 height 23
click at [660, 20] on span "Refresh preview" at bounding box center [665, 22] width 63 height 10
click at [454, 201] on input "collection" at bounding box center [473, 200] width 126 height 23
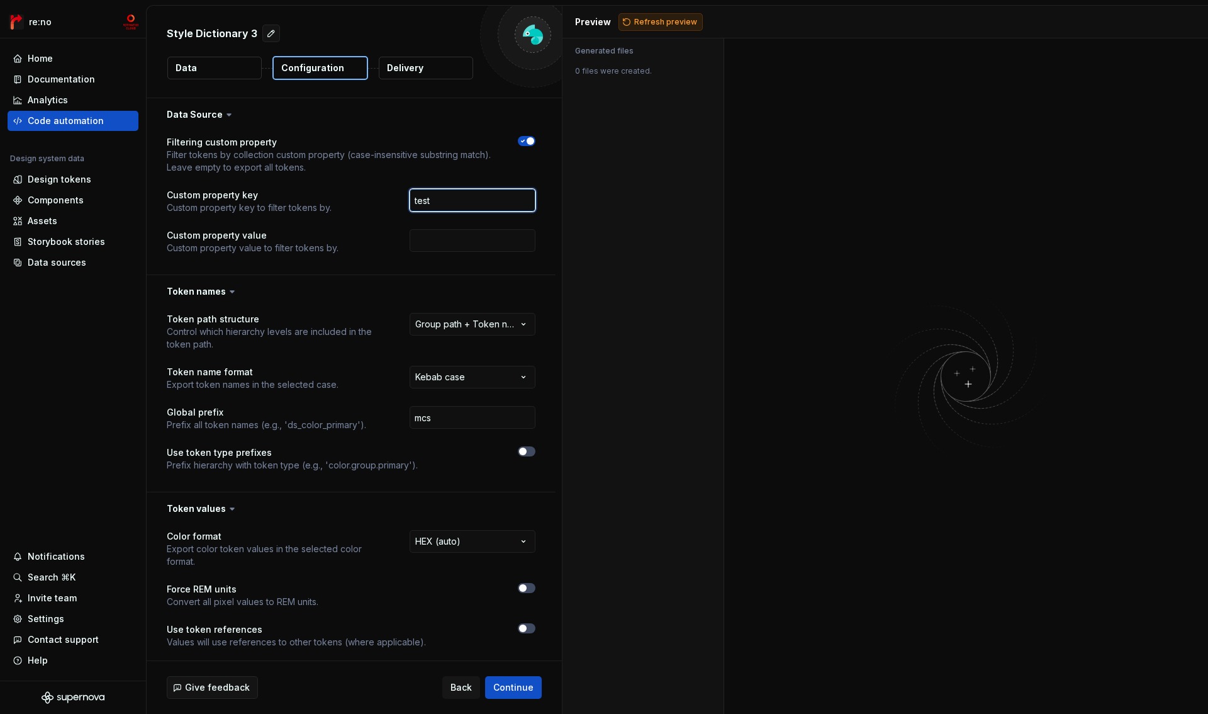
type input "test"
click at [665, 23] on span "Refresh preview" at bounding box center [665, 22] width 63 height 10
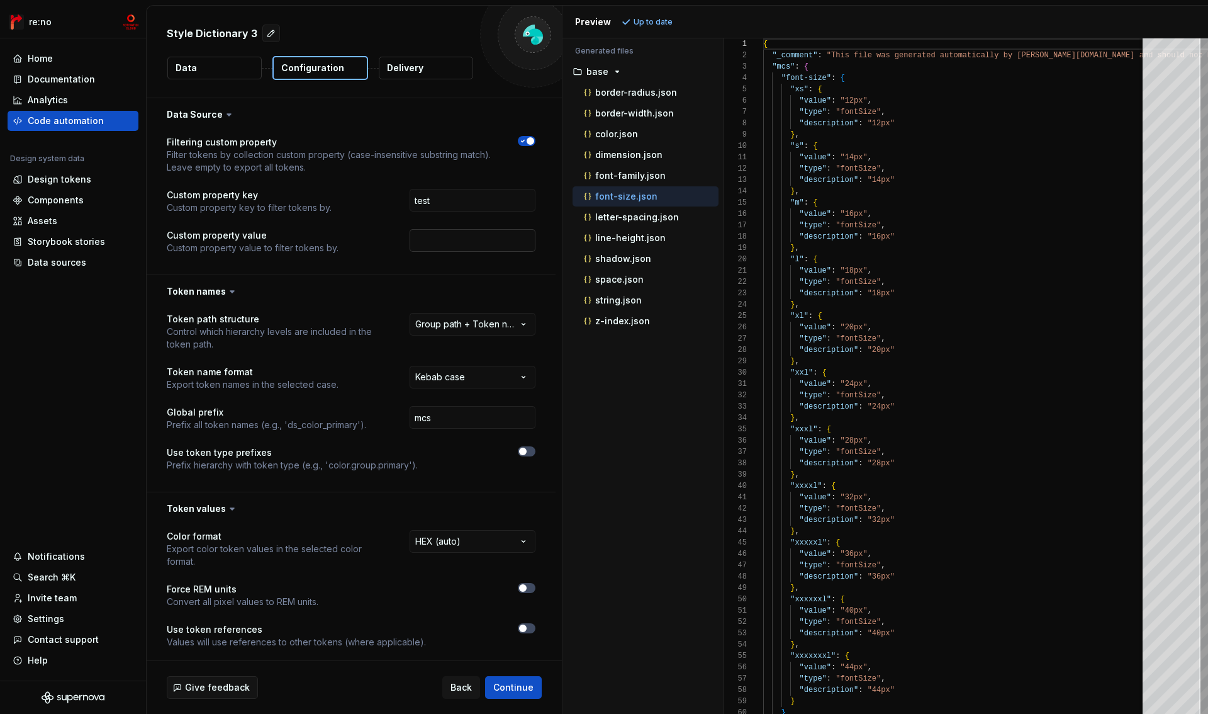
click at [487, 245] on input "text" at bounding box center [473, 240] width 126 height 23
click at [467, 200] on input "test" at bounding box center [473, 200] width 126 height 23
type input "collection"
click at [651, 19] on span "Refresh preview" at bounding box center [665, 22] width 63 height 10
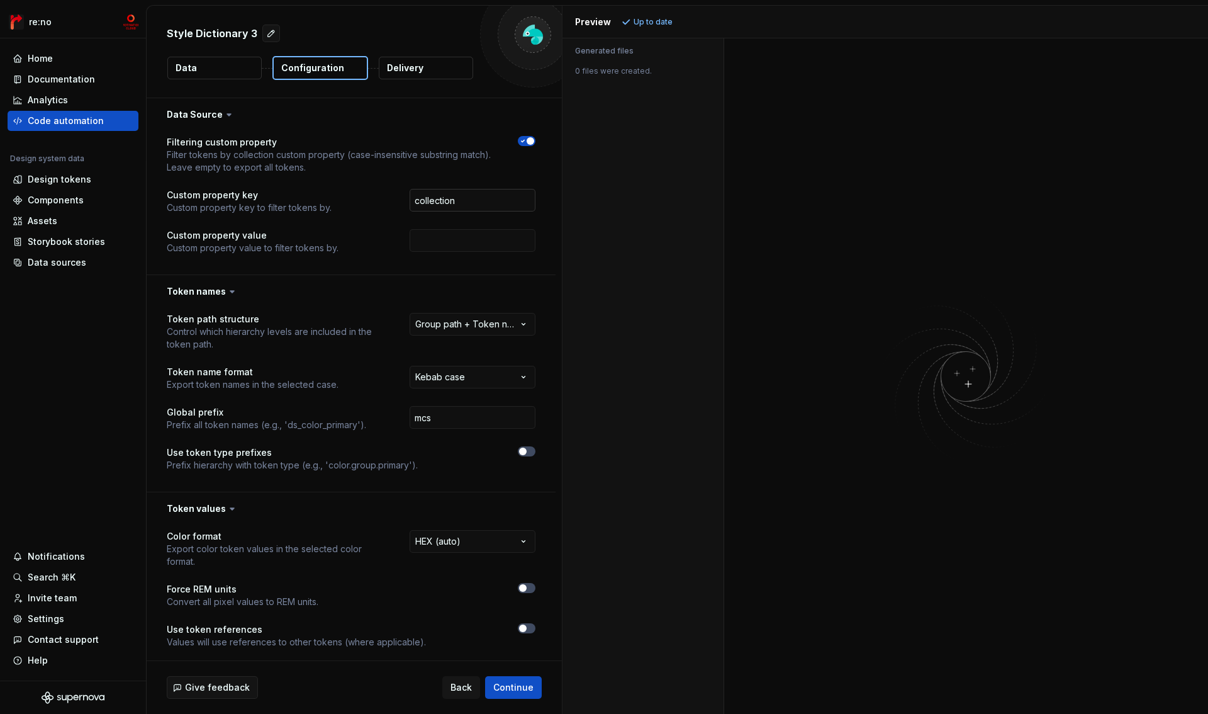
click at [479, 204] on input "collection" at bounding box center [473, 200] width 126 height 23
click at [479, 203] on input "text" at bounding box center [473, 200] width 126 height 23
type input "Collection"
click at [666, 21] on span "Refresh preview" at bounding box center [665, 22] width 63 height 10
click at [471, 206] on input "Collection" at bounding box center [473, 200] width 126 height 23
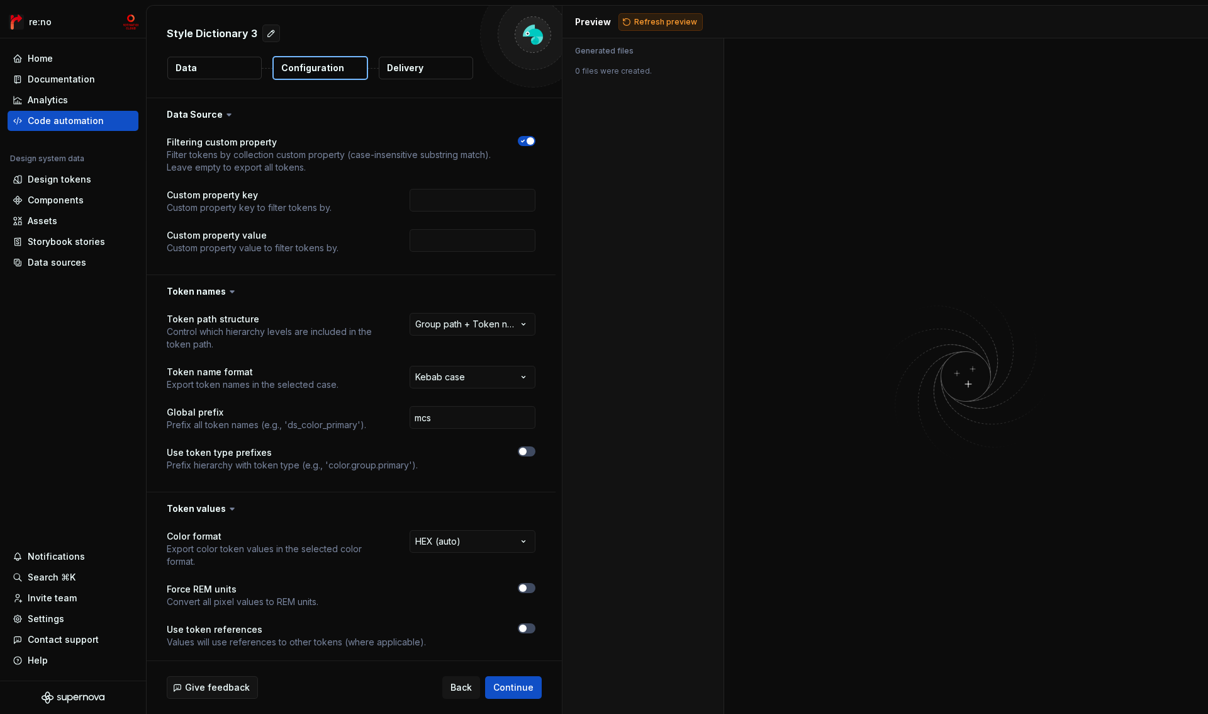
click at [667, 21] on span "Refresh preview" at bounding box center [665, 22] width 63 height 10
click at [527, 142] on span "button" at bounding box center [531, 141] width 8 height 8
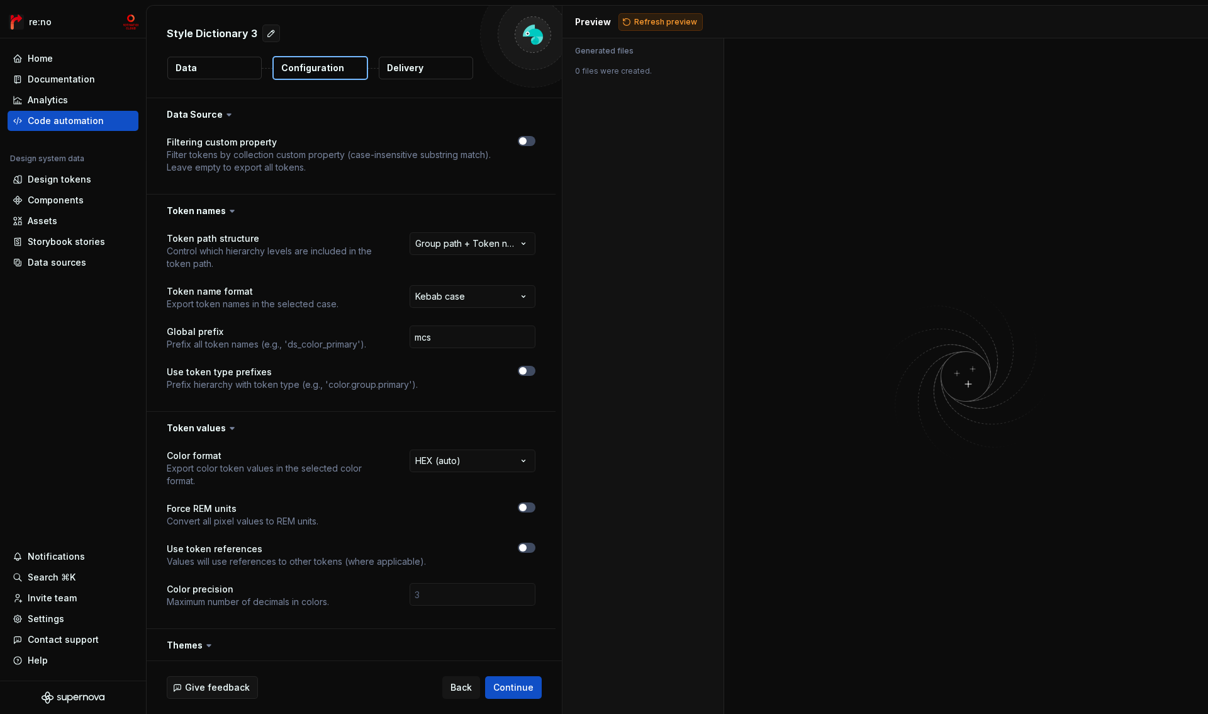
click at [653, 23] on span "Refresh preview" at bounding box center [665, 22] width 63 height 10
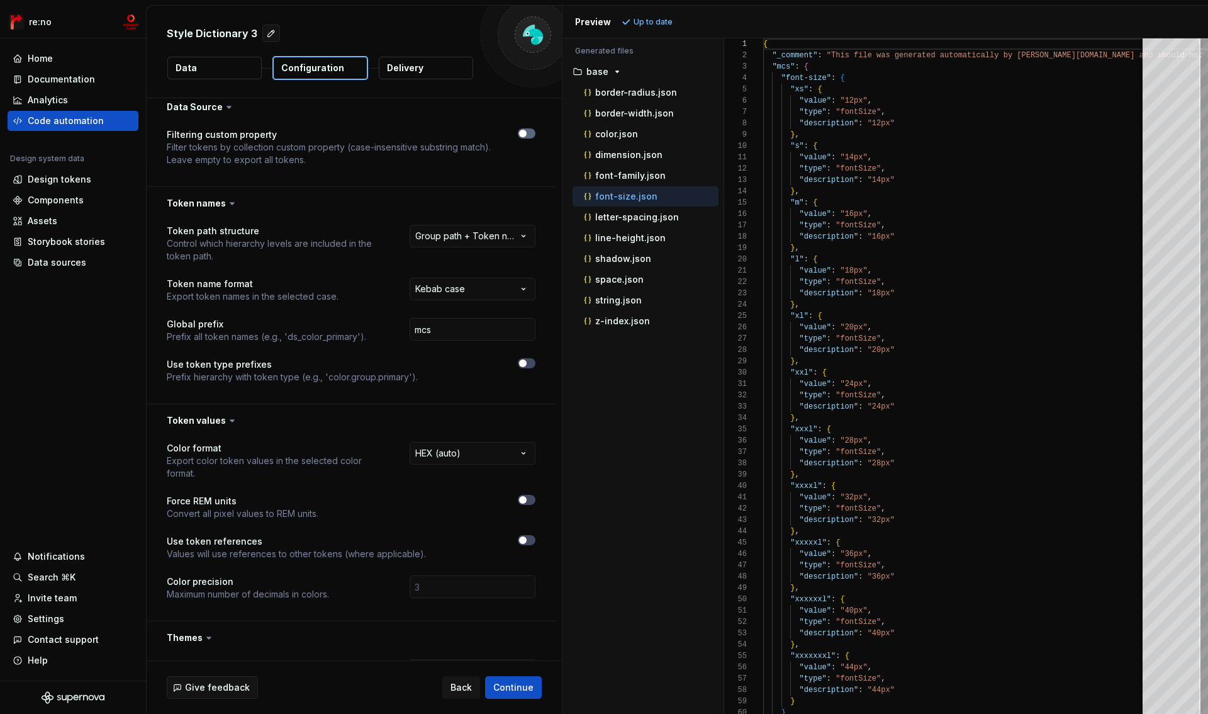
click at [521, 133] on span "button" at bounding box center [523, 134] width 8 height 8
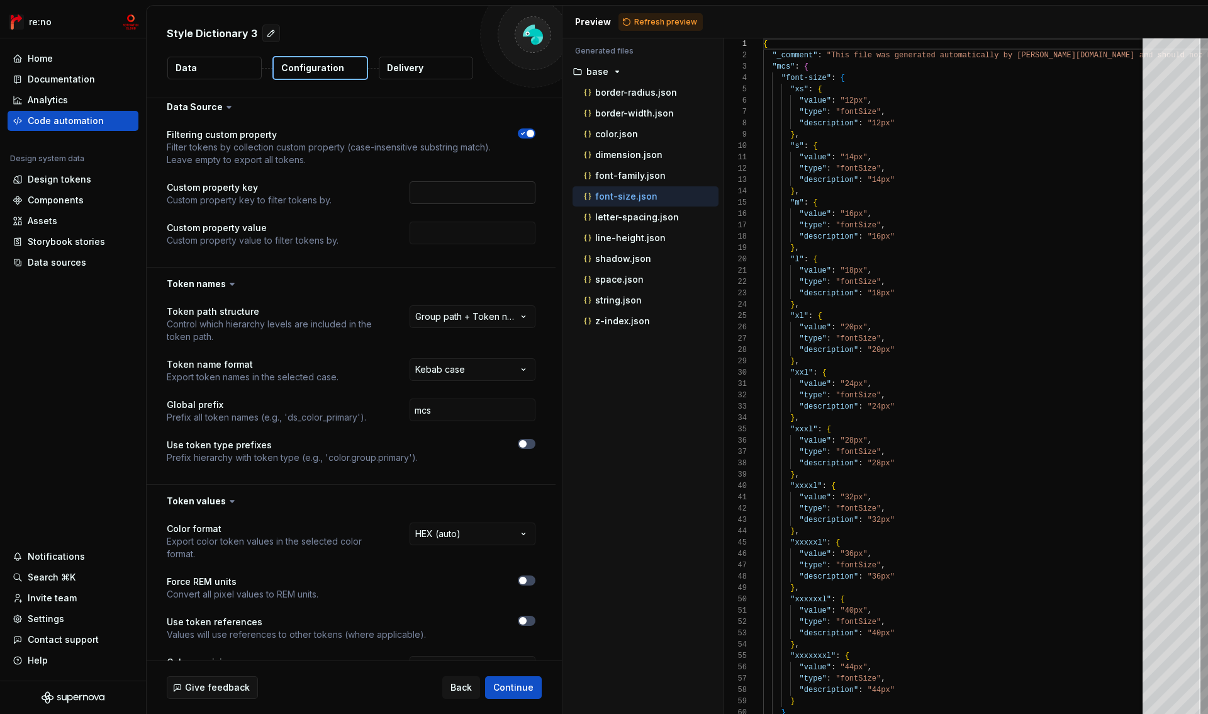
click at [475, 191] on input "text" at bounding box center [473, 192] width 126 height 23
type input "test"
click at [467, 238] on input "text" at bounding box center [473, 233] width 126 height 23
click at [396, 247] on div "Filtering custom property Filter tokens by collection custom property (case-ins…" at bounding box center [351, 194] width 369 height 133
click at [678, 18] on span "Refresh preview" at bounding box center [665, 22] width 63 height 10
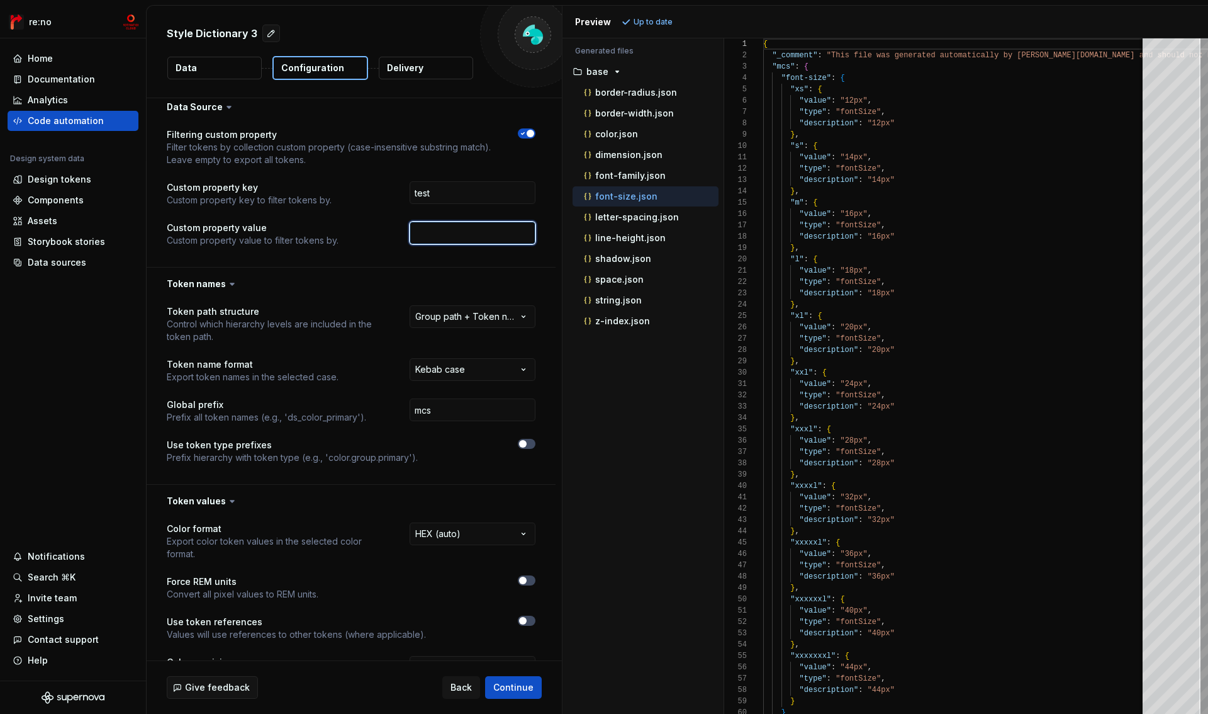
click at [440, 242] on input "text" at bounding box center [473, 233] width 126 height 23
type input "t"
click at [648, 21] on span "Refresh preview" at bounding box center [665, 22] width 63 height 10
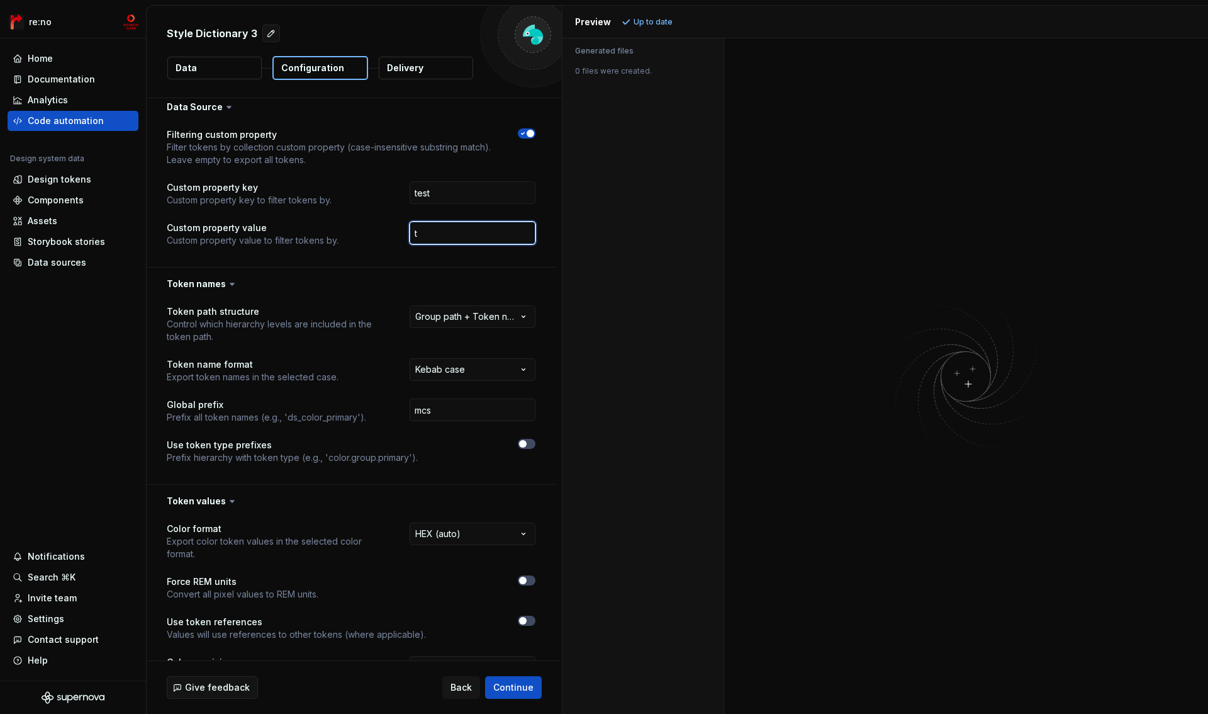
click at [506, 231] on input "t" at bounding box center [473, 233] width 126 height 23
click at [505, 232] on input "t" at bounding box center [473, 233] width 126 height 23
click at [654, 21] on span "Refresh preview" at bounding box center [665, 22] width 63 height 10
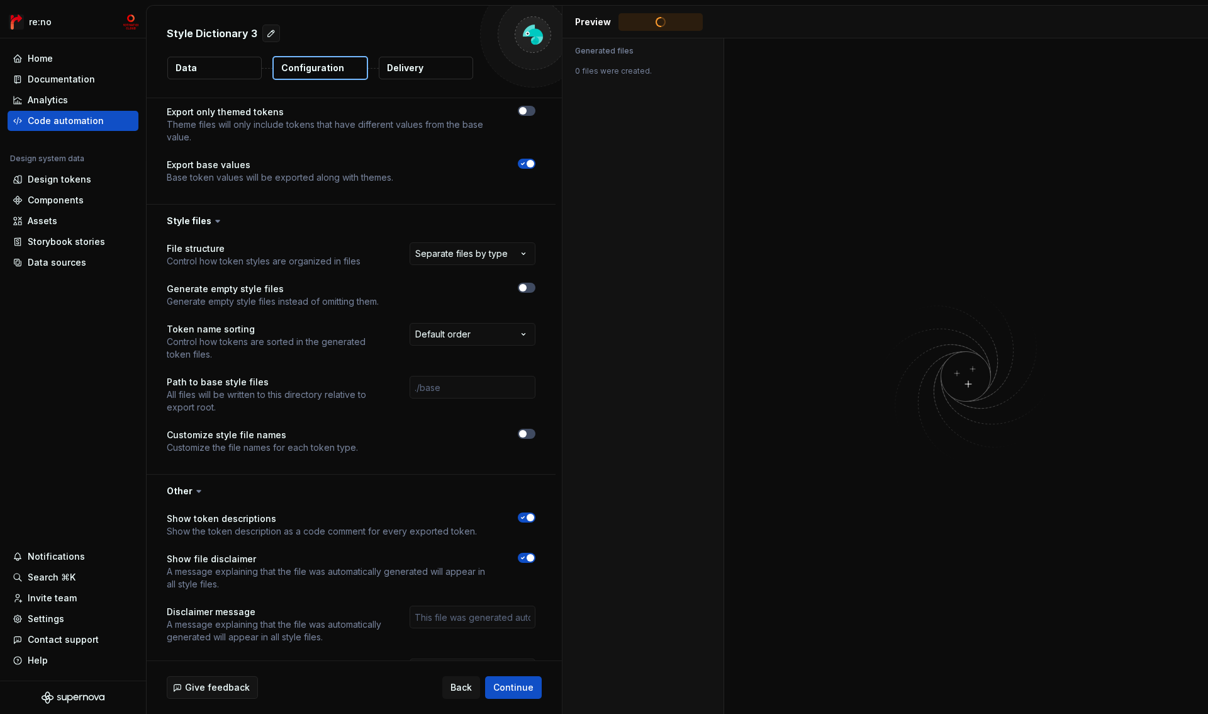
scroll to position [751, 0]
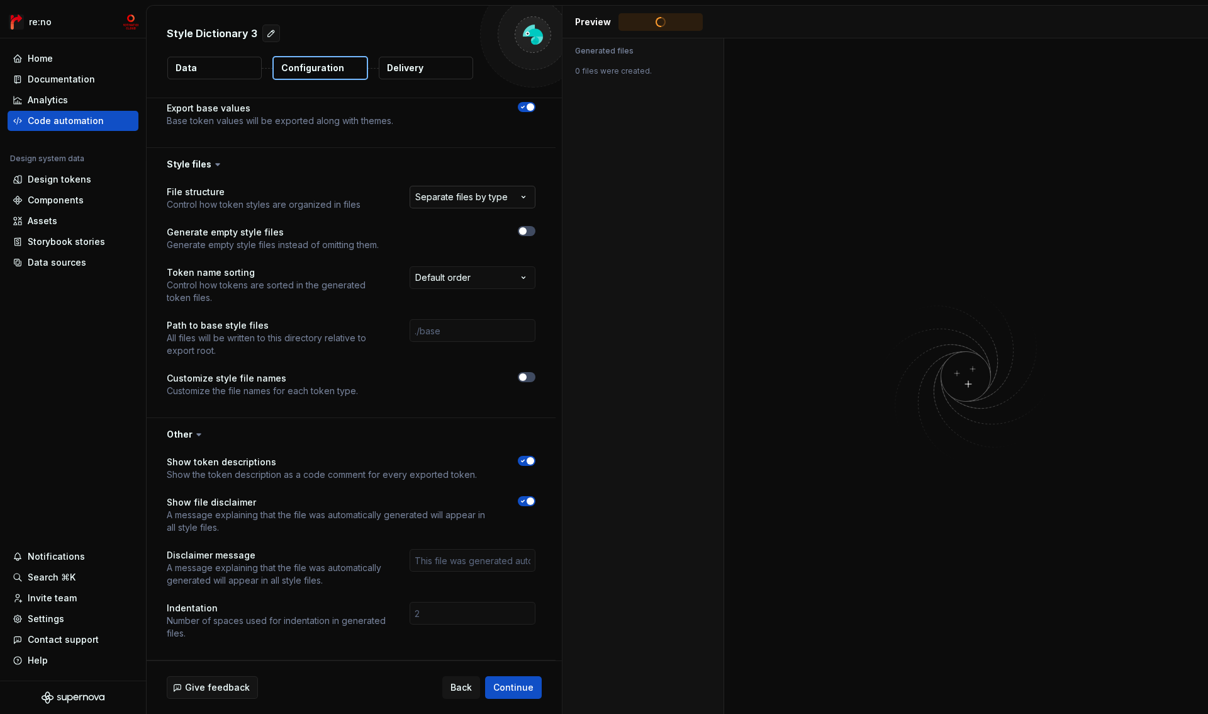
click at [475, 196] on html "**********" at bounding box center [604, 357] width 1208 height 714
select select "**********"
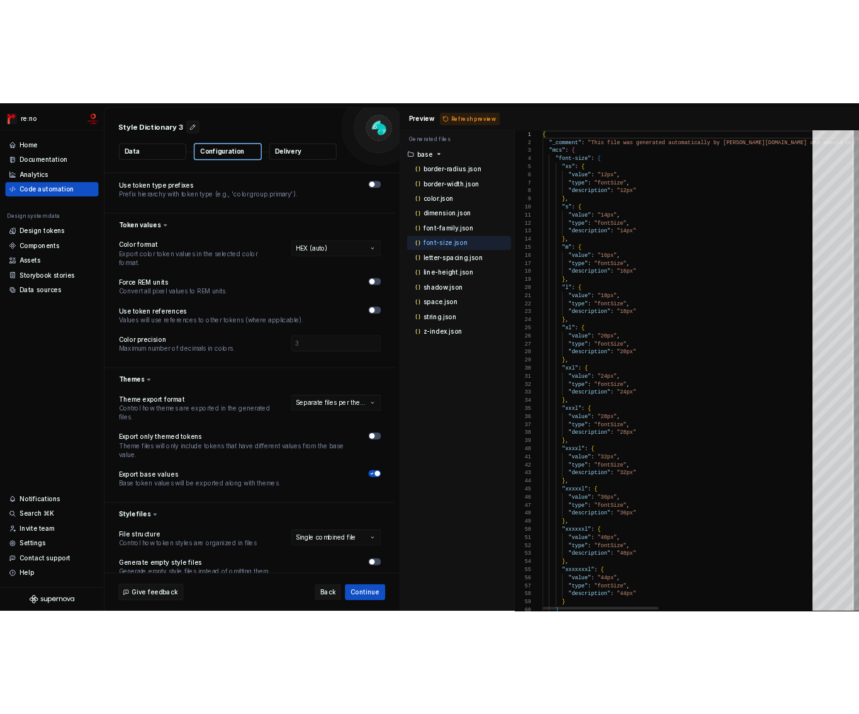
scroll to position [0, 0]
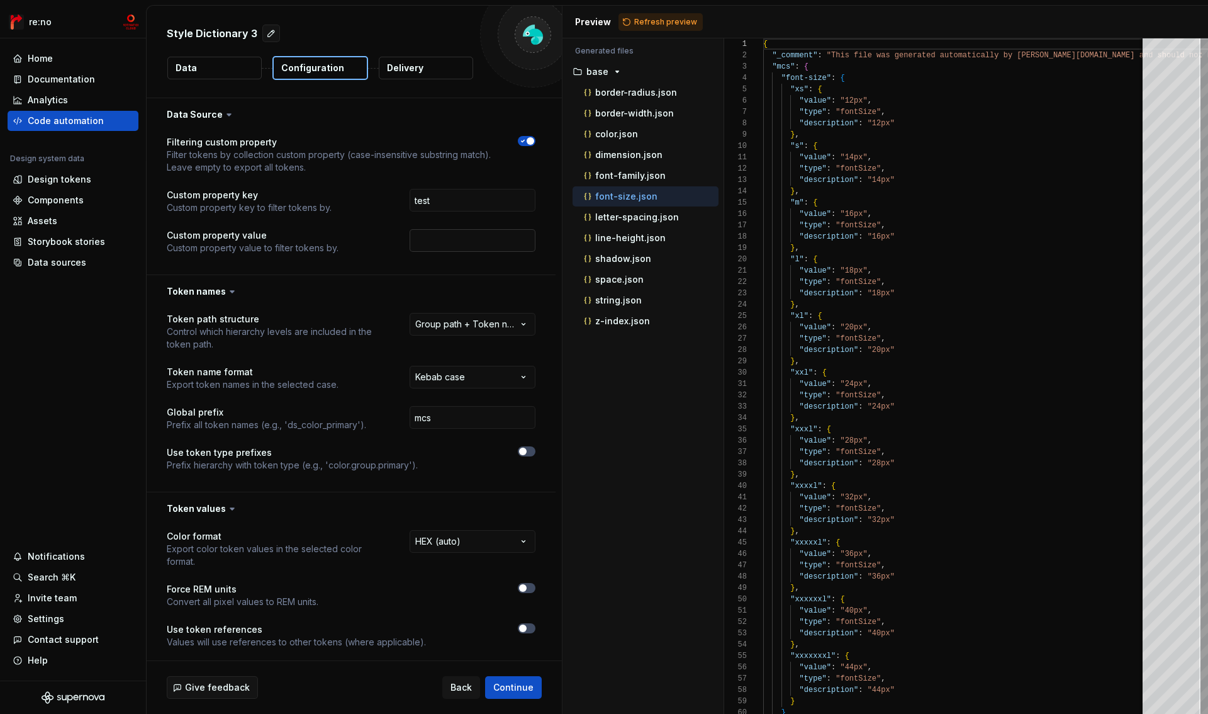
click at [466, 241] on input "text" at bounding box center [473, 240] width 126 height 23
type input "e"
type input "test"
click at [653, 18] on span "Refresh preview" at bounding box center [665, 22] width 63 height 10
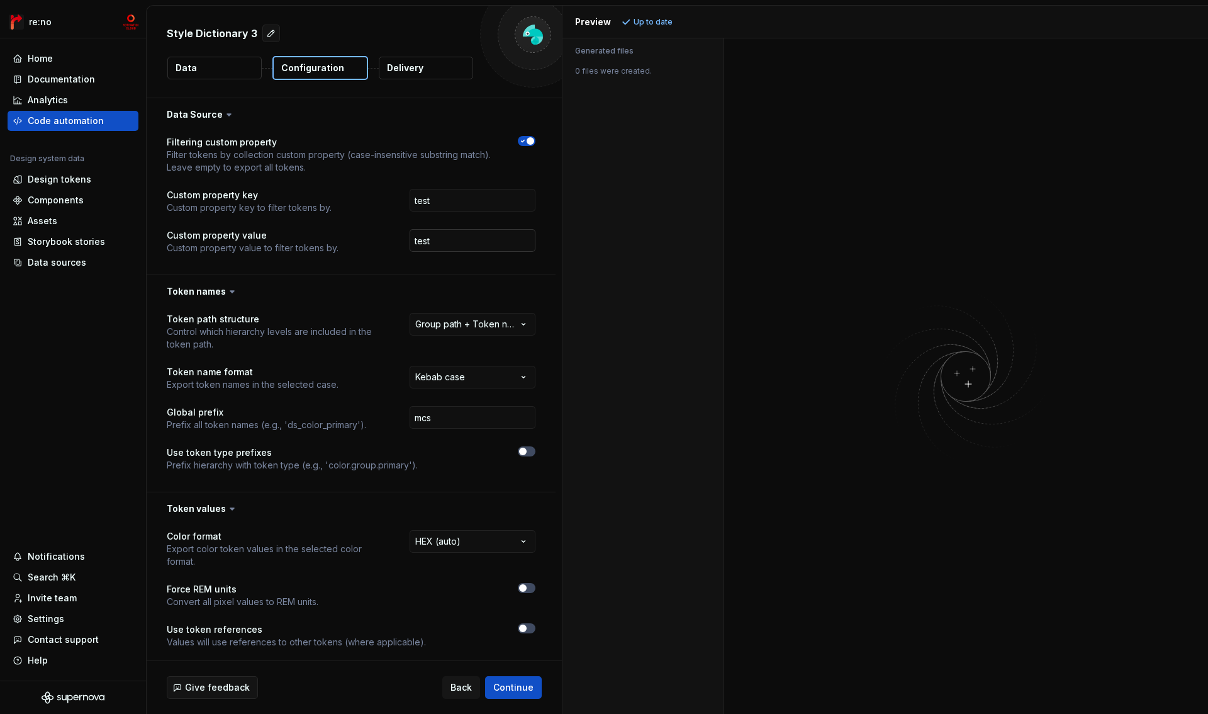
click at [441, 240] on input "test" at bounding box center [473, 240] width 126 height 23
click at [441, 239] on input "test" at bounding box center [473, 240] width 126 height 23
click at [641, 21] on span "Refresh preview" at bounding box center [665, 22] width 63 height 10
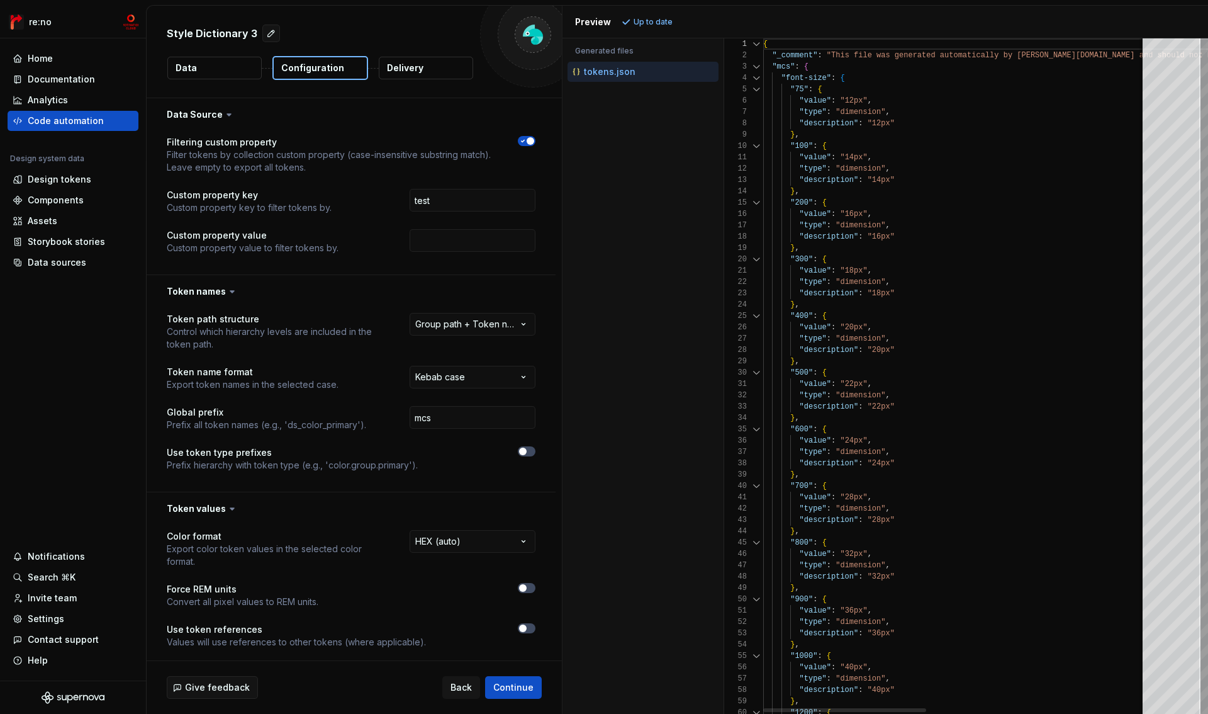
click at [756, 78] on div at bounding box center [756, 77] width 16 height 11
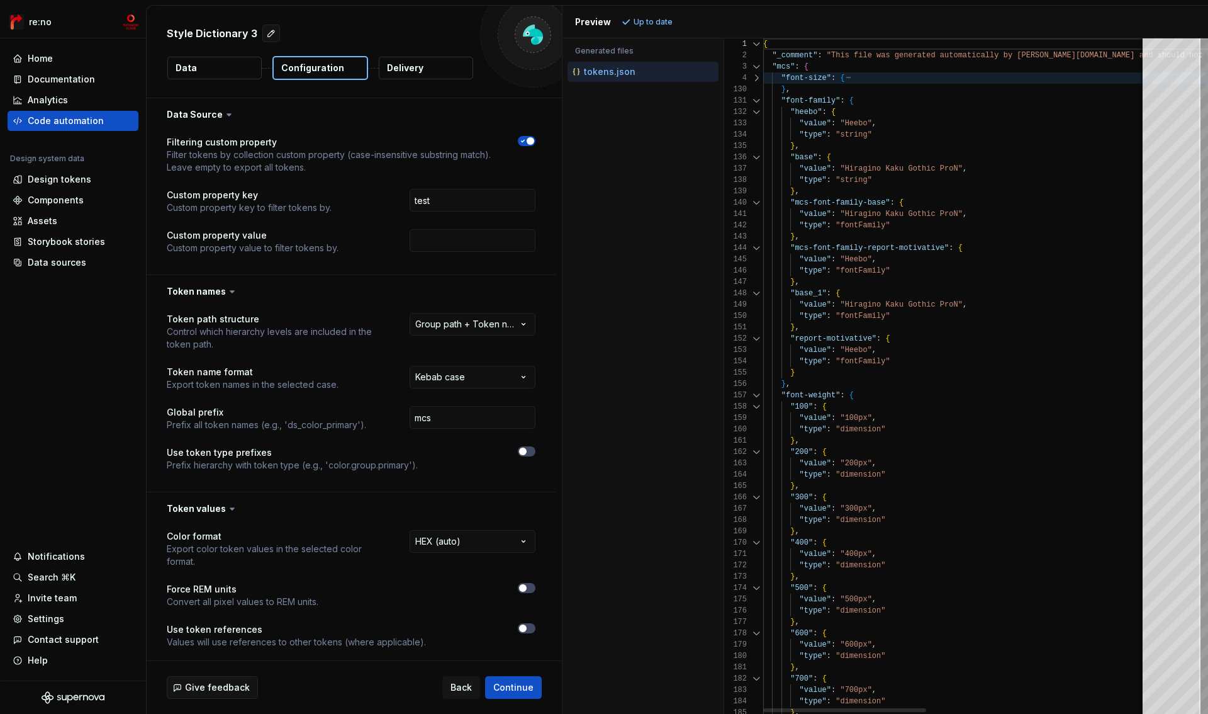
click at [756, 96] on div at bounding box center [756, 100] width 16 height 11
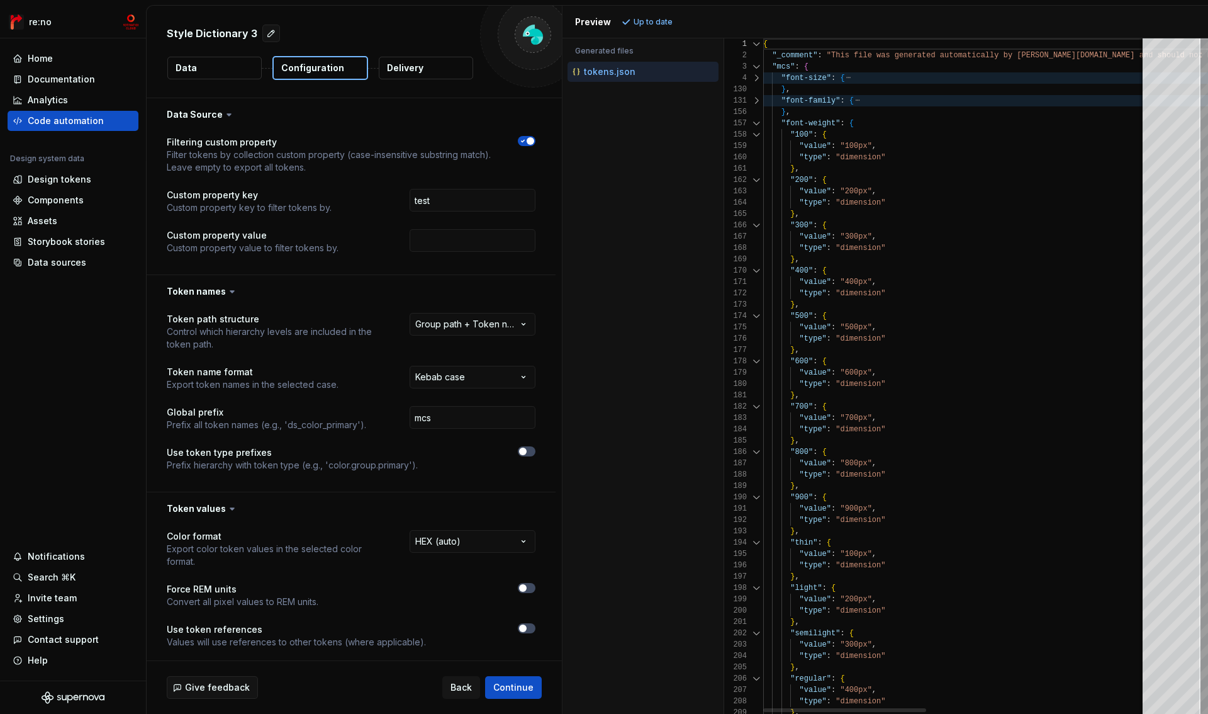
click at [757, 120] on div at bounding box center [756, 123] width 16 height 11
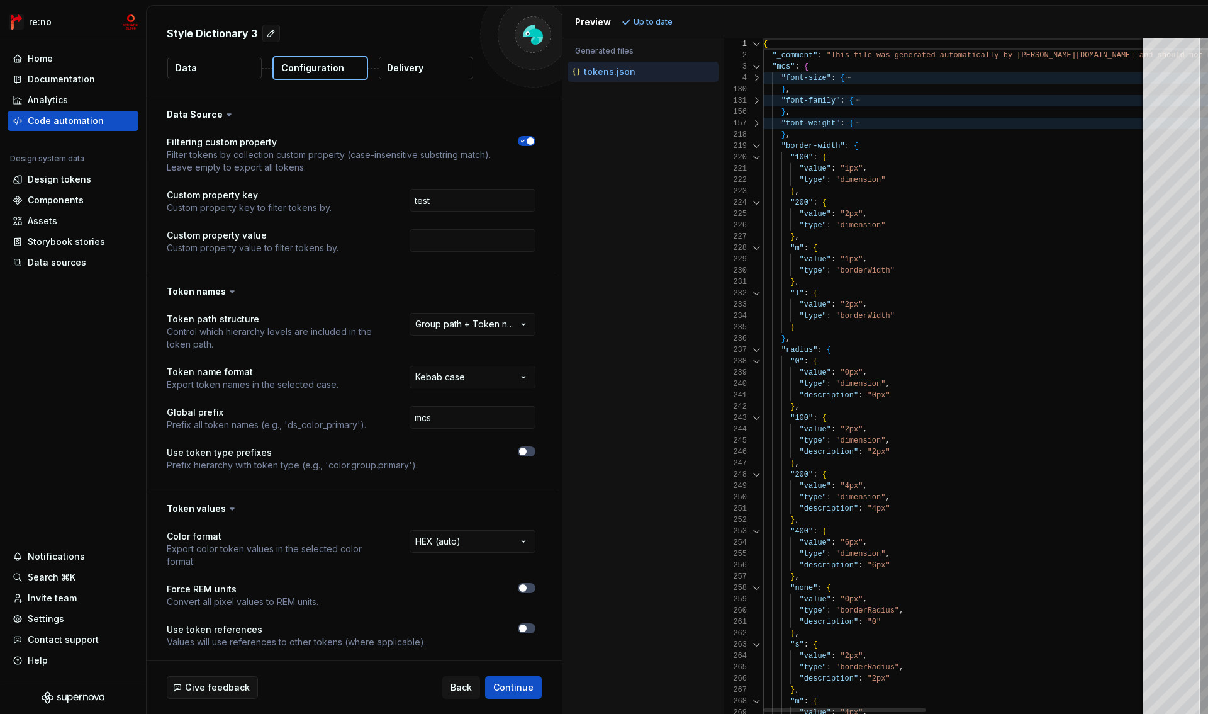
click at [758, 142] on div at bounding box center [756, 145] width 16 height 11
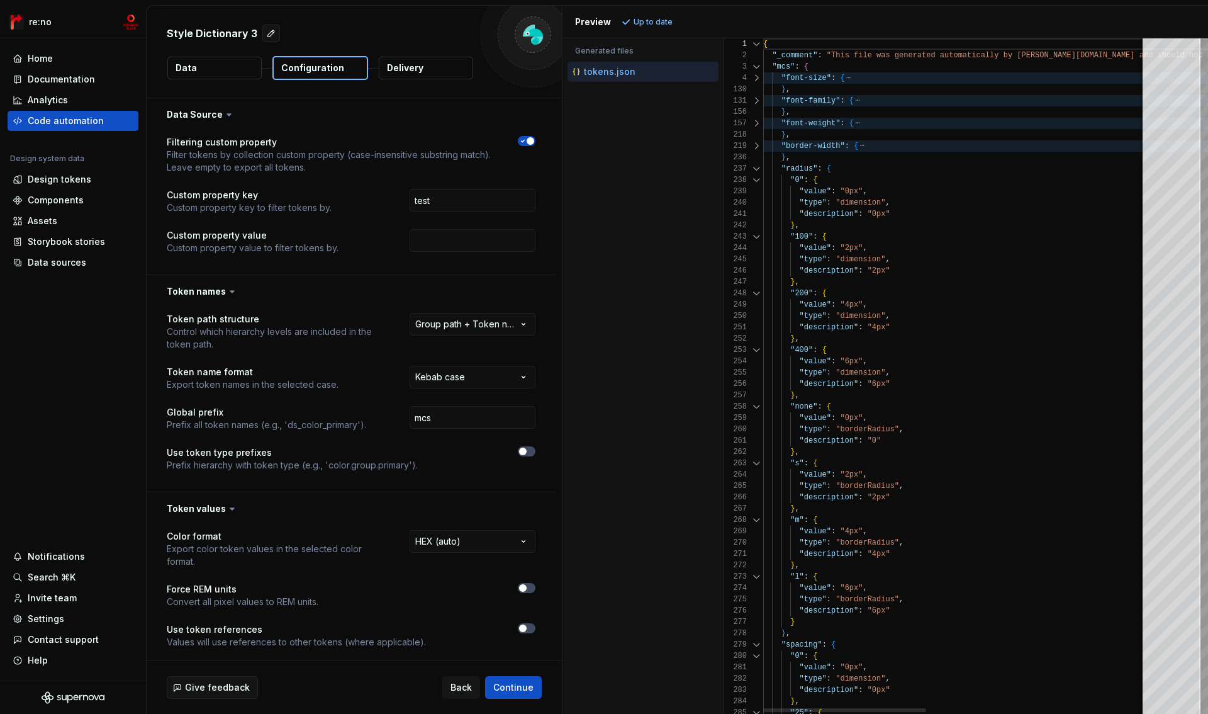
click at [758, 167] on div at bounding box center [756, 168] width 16 height 11
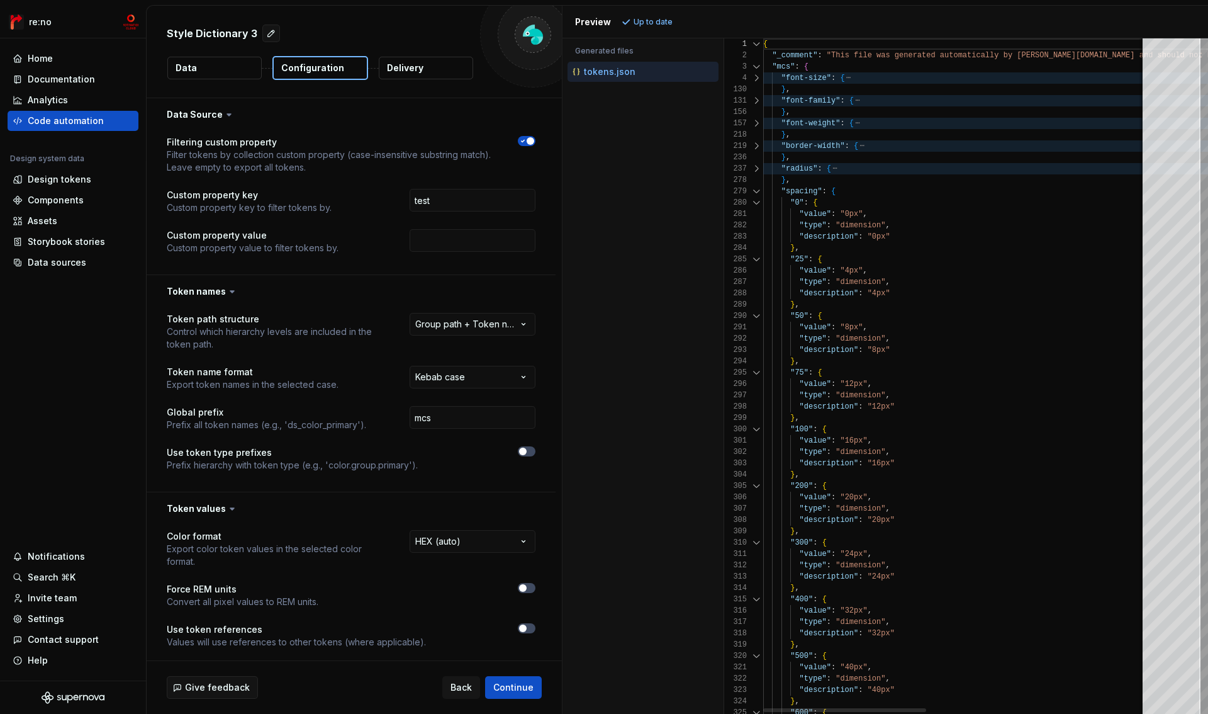
click at [758, 188] on div at bounding box center [756, 191] width 16 height 11
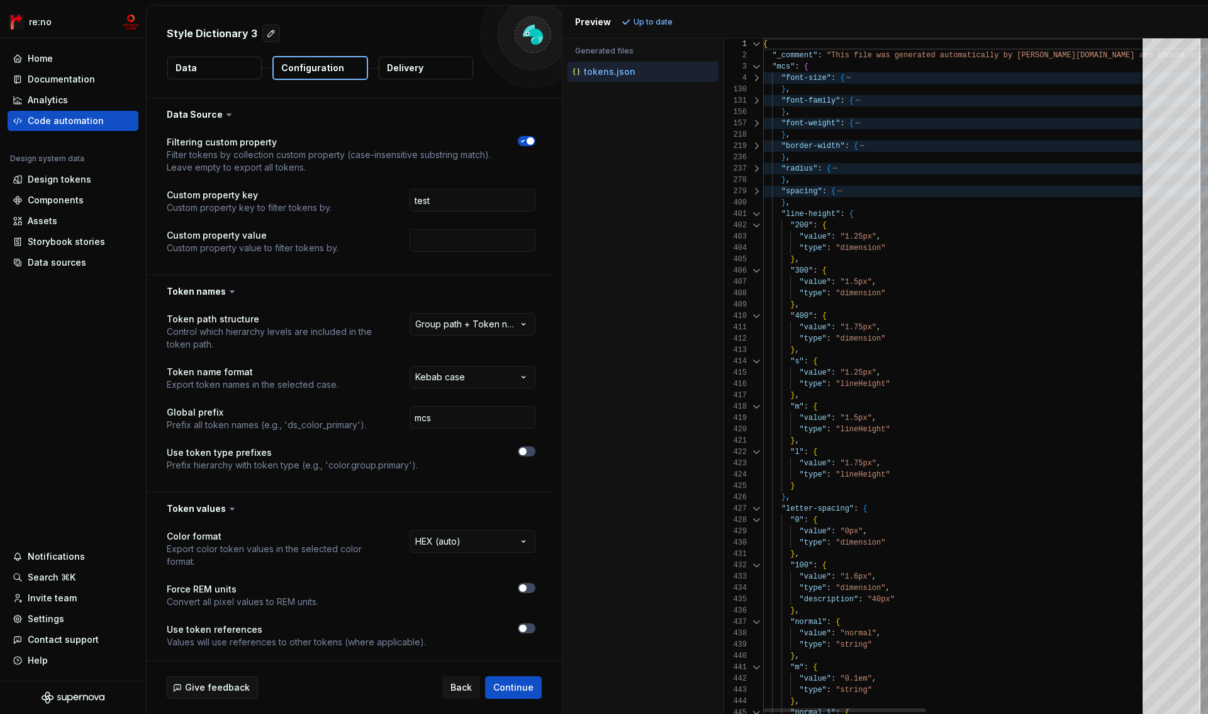
click at [758, 213] on div at bounding box center [756, 213] width 16 height 11
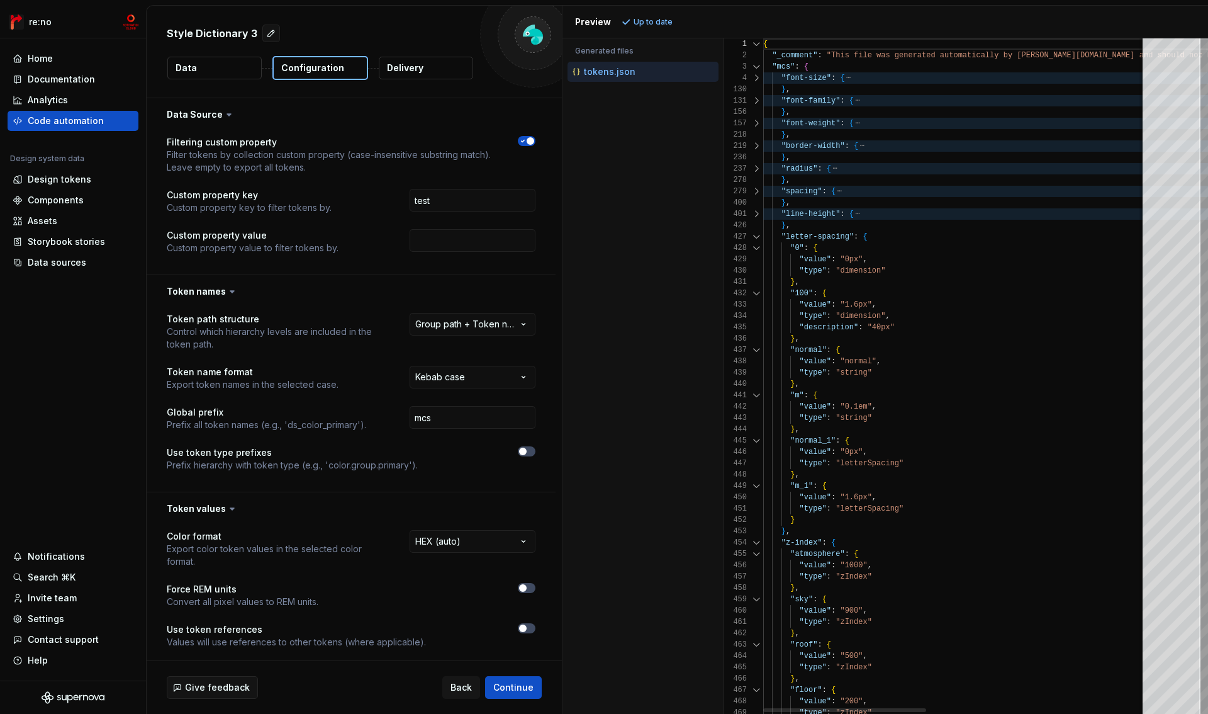
click at [760, 232] on div at bounding box center [756, 236] width 16 height 11
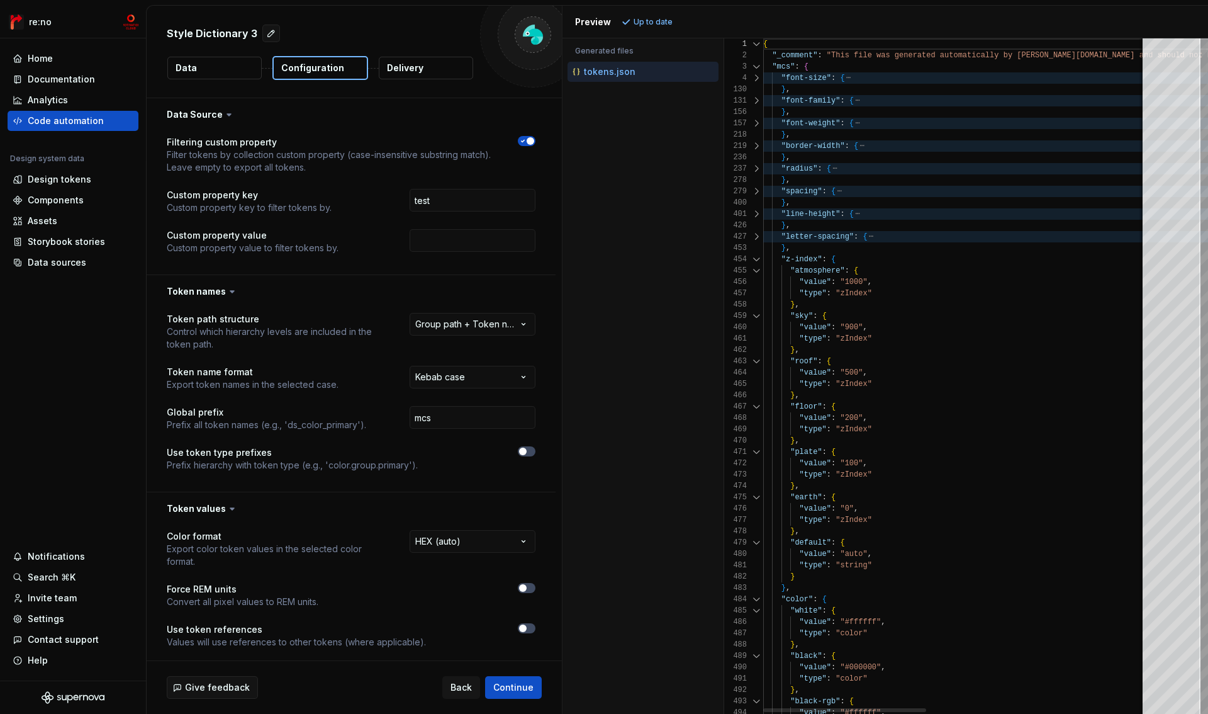
click at [760, 256] on div at bounding box center [756, 259] width 16 height 11
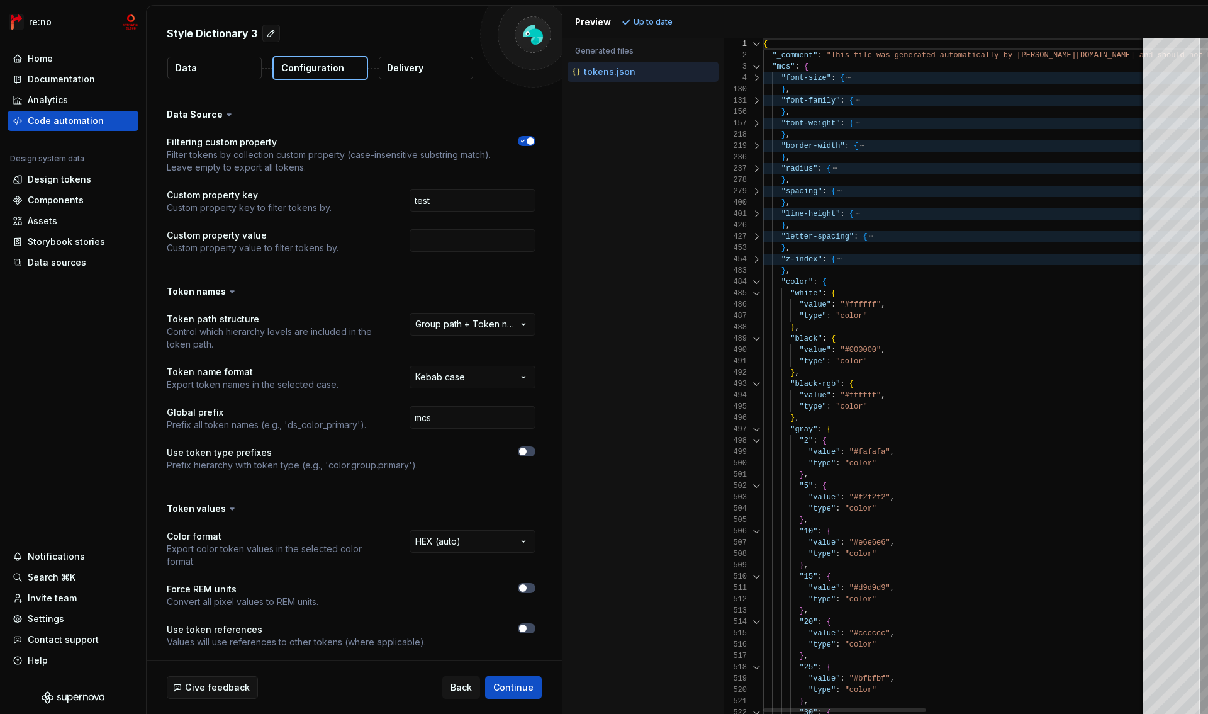
click at [760, 281] on div at bounding box center [756, 281] width 16 height 11
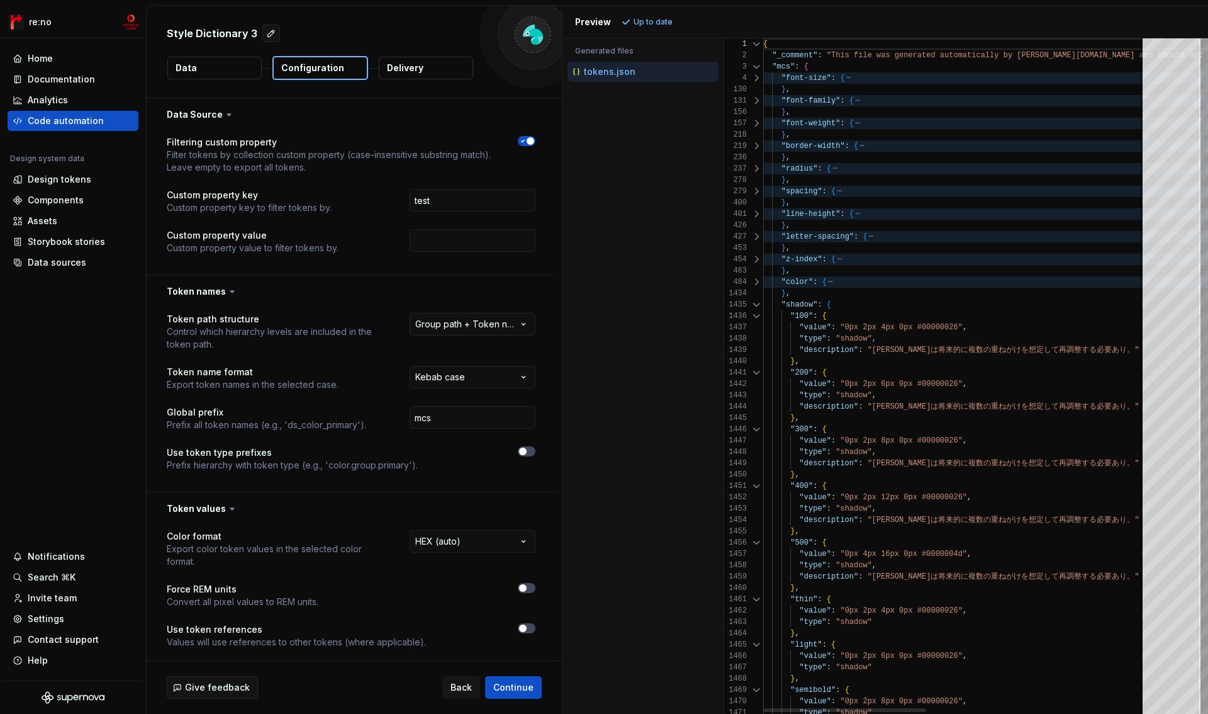
click at [756, 78] on div at bounding box center [756, 77] width 16 height 11
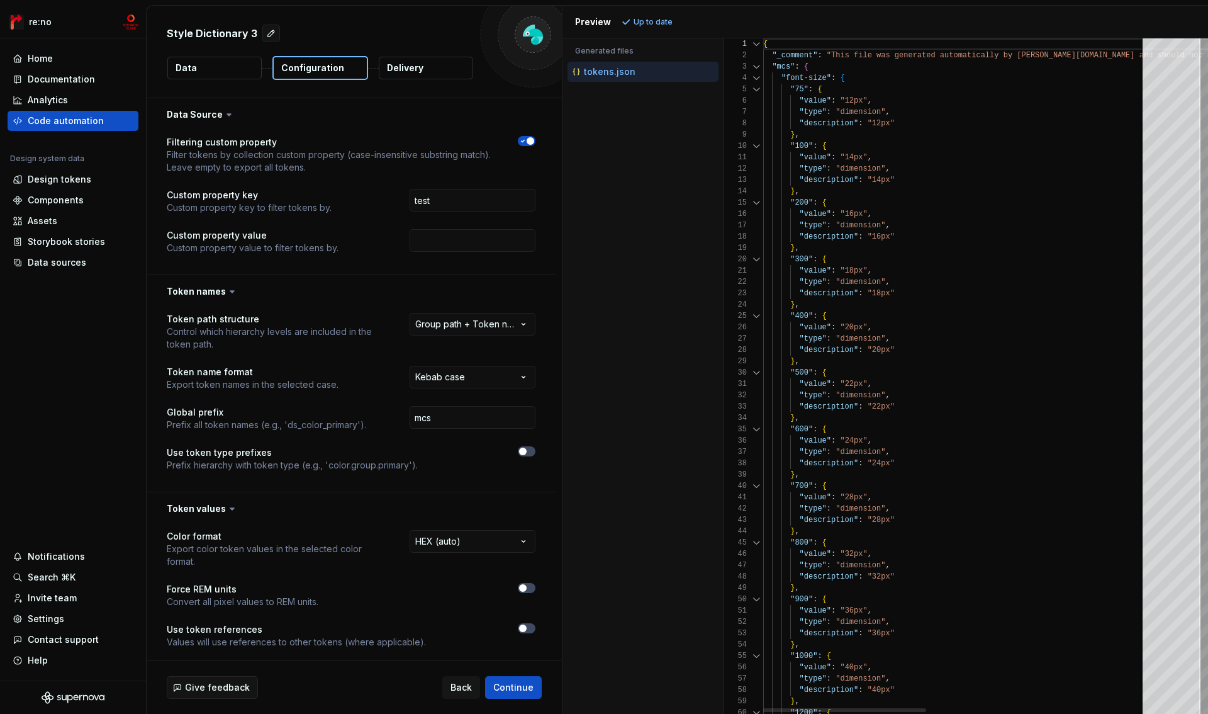
click at [755, 84] on div at bounding box center [756, 89] width 16 height 11
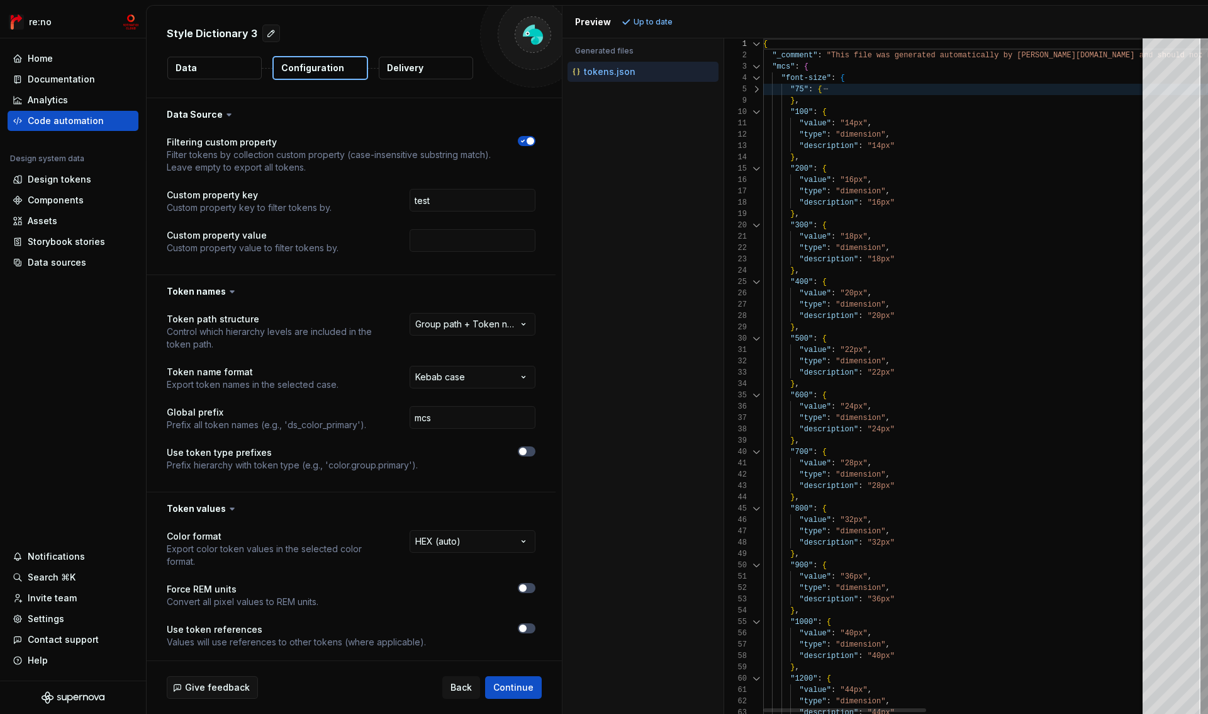
click at [755, 101] on div "9" at bounding box center [743, 100] width 39 height 11
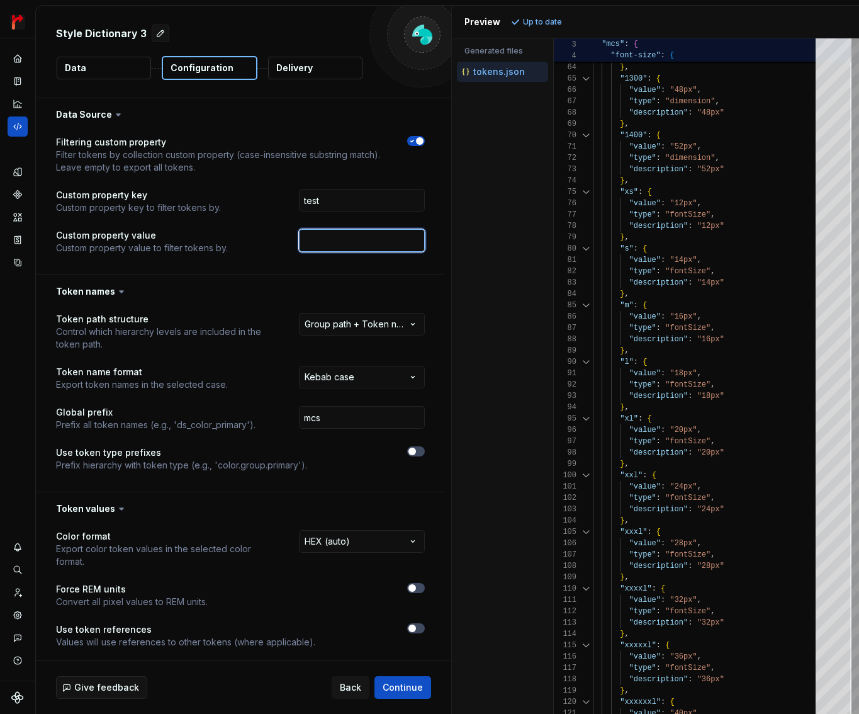
click at [343, 235] on input "text" at bounding box center [362, 240] width 126 height 23
type input "test"
click at [541, 26] on button "Refresh preview" at bounding box center [550, 22] width 84 height 18
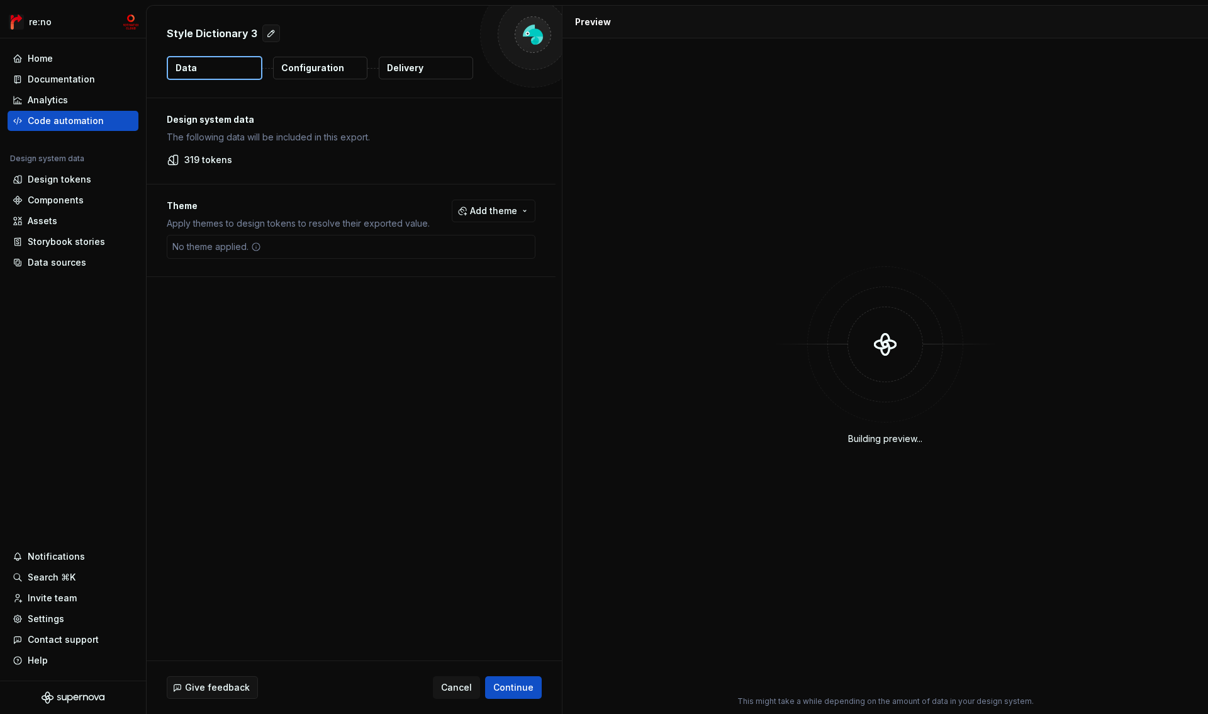
click at [336, 69] on p "Configuration" at bounding box center [312, 68] width 63 height 13
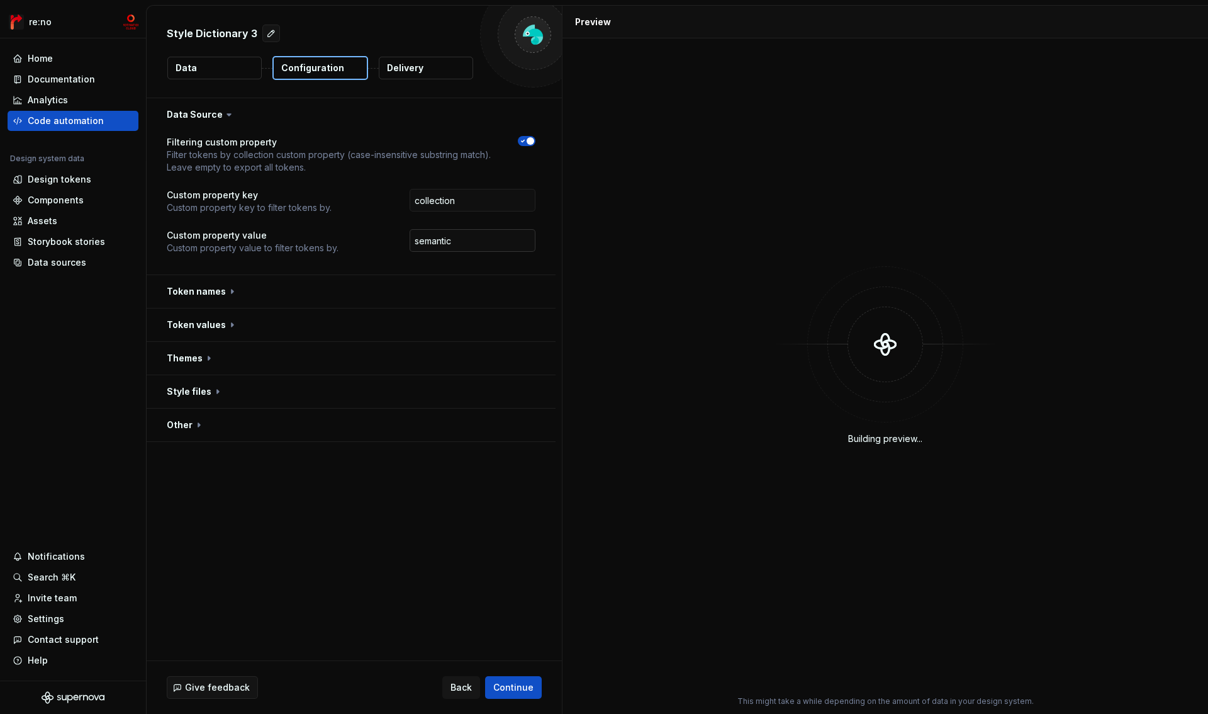
click at [486, 236] on input "semantic" at bounding box center [473, 240] width 126 height 23
